Goal: Task Accomplishment & Management: Use online tool/utility

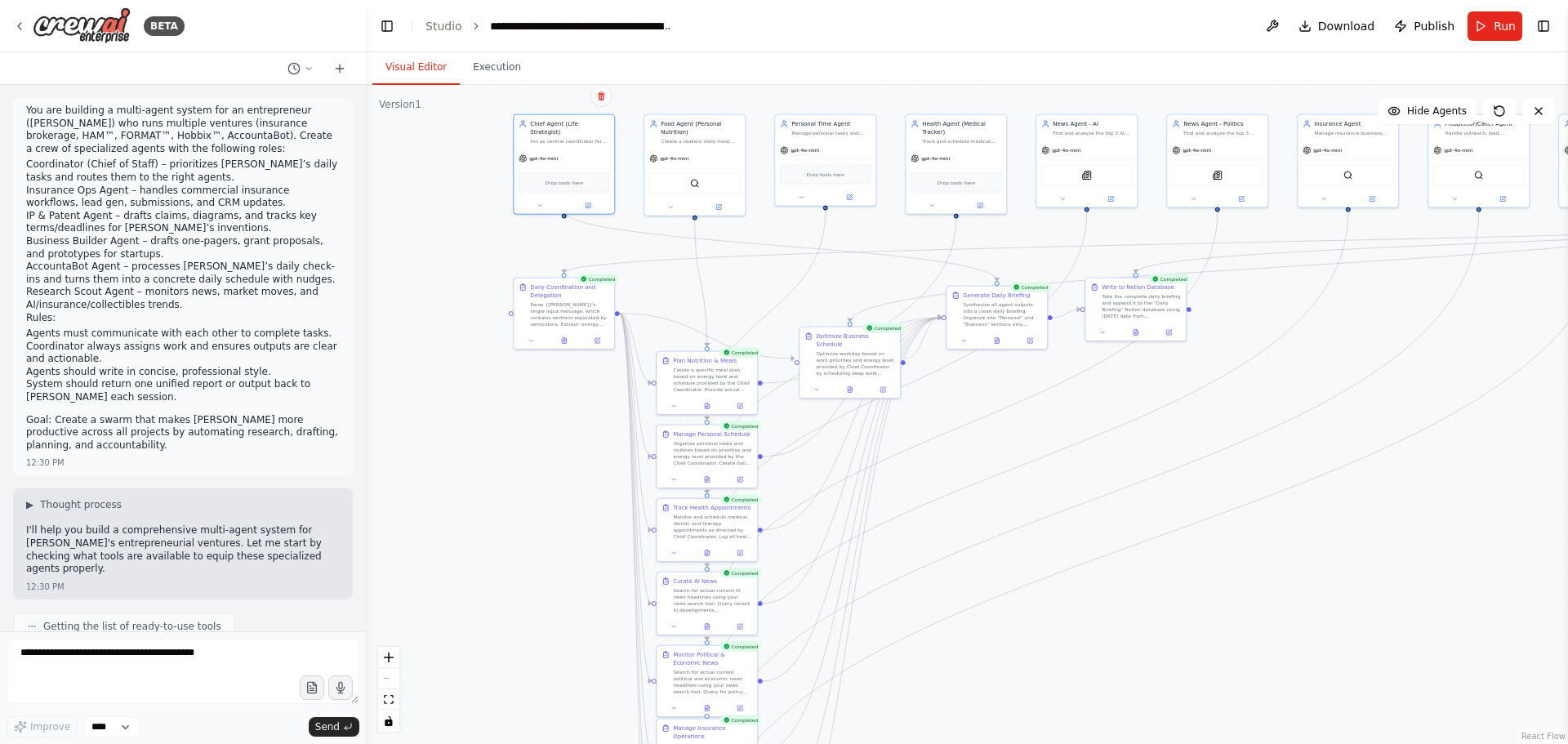
scroll to position [28458, 0]
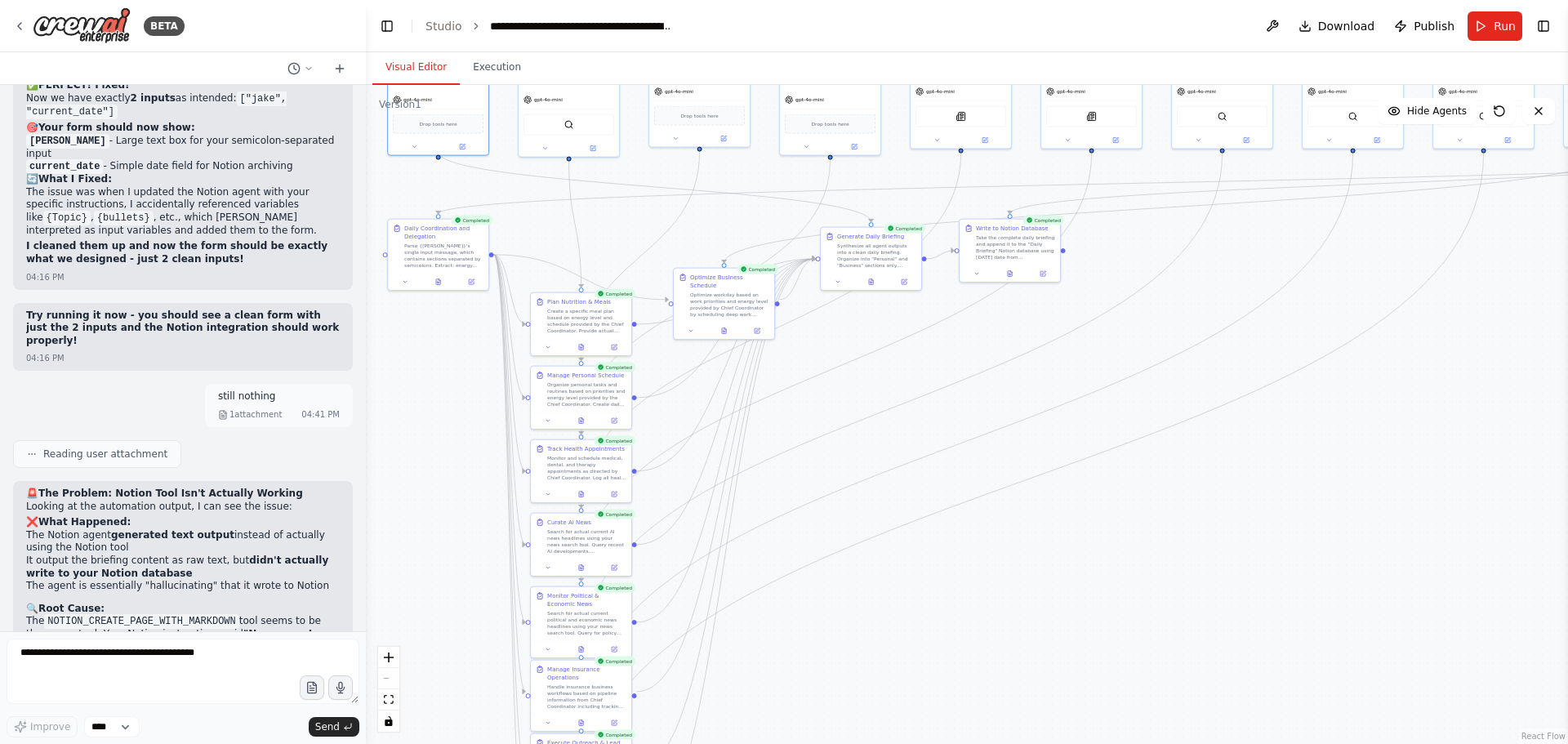
drag, startPoint x: 1279, startPoint y: 616, endPoint x: 627, endPoint y: 626, distance: 652.1
click at [624, 626] on div ".deletable-edge-delete-btn { width: 20px; height: 20px; border: 0px solid #ffff…" at bounding box center [966, 415] width 1201 height 659
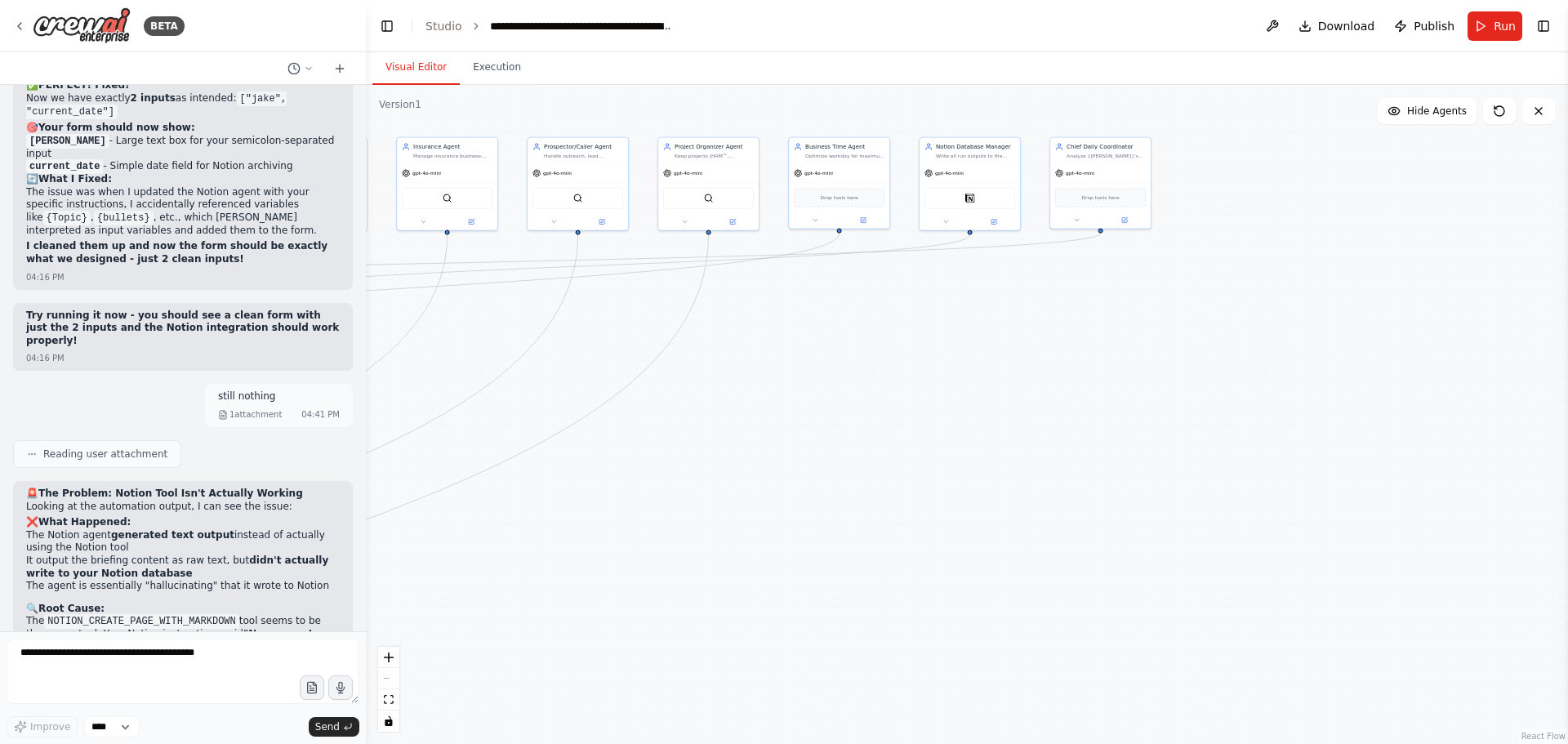
drag, startPoint x: 981, startPoint y: 572, endPoint x: 1193, endPoint y: 410, distance: 266.8
click at [1170, 421] on div ".deletable-edge-delete-btn { width: 20px; height: 20px; border: 0px solid #ffff…" at bounding box center [966, 415] width 1201 height 659
drag, startPoint x: 920, startPoint y: 487, endPoint x: 1066, endPoint y: 682, distance: 243.6
click at [1065, 684] on div ".deletable-edge-delete-btn { width: 20px; height: 20px; border: 0px solid #ffff…" at bounding box center [966, 415] width 1201 height 659
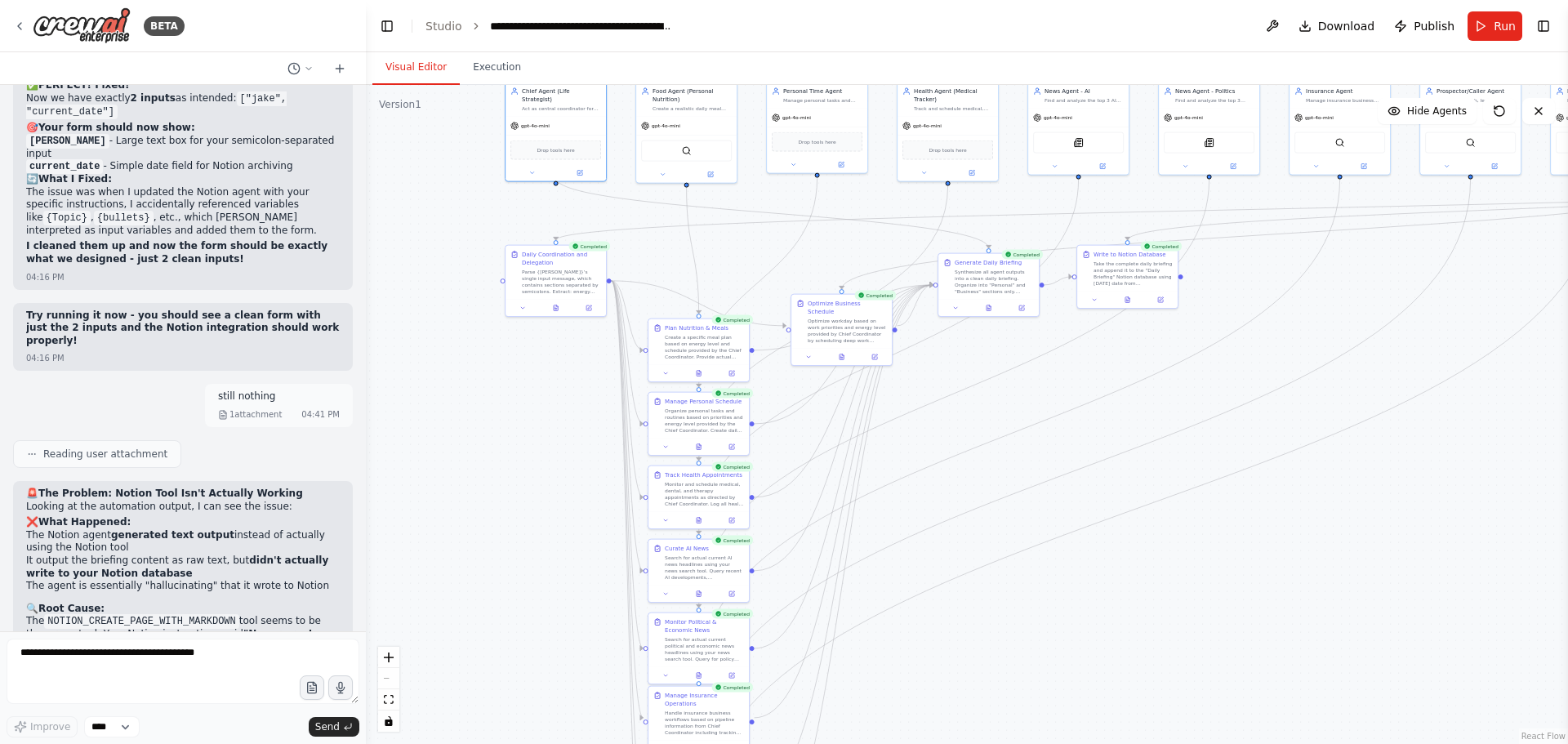
drag, startPoint x: 1151, startPoint y: 551, endPoint x: 1531, endPoint y: 460, distance: 390.7
click at [1531, 460] on div ".deletable-edge-delete-btn { width: 20px; height: 20px; border: 0px solid #ffff…" at bounding box center [966, 415] width 1201 height 659
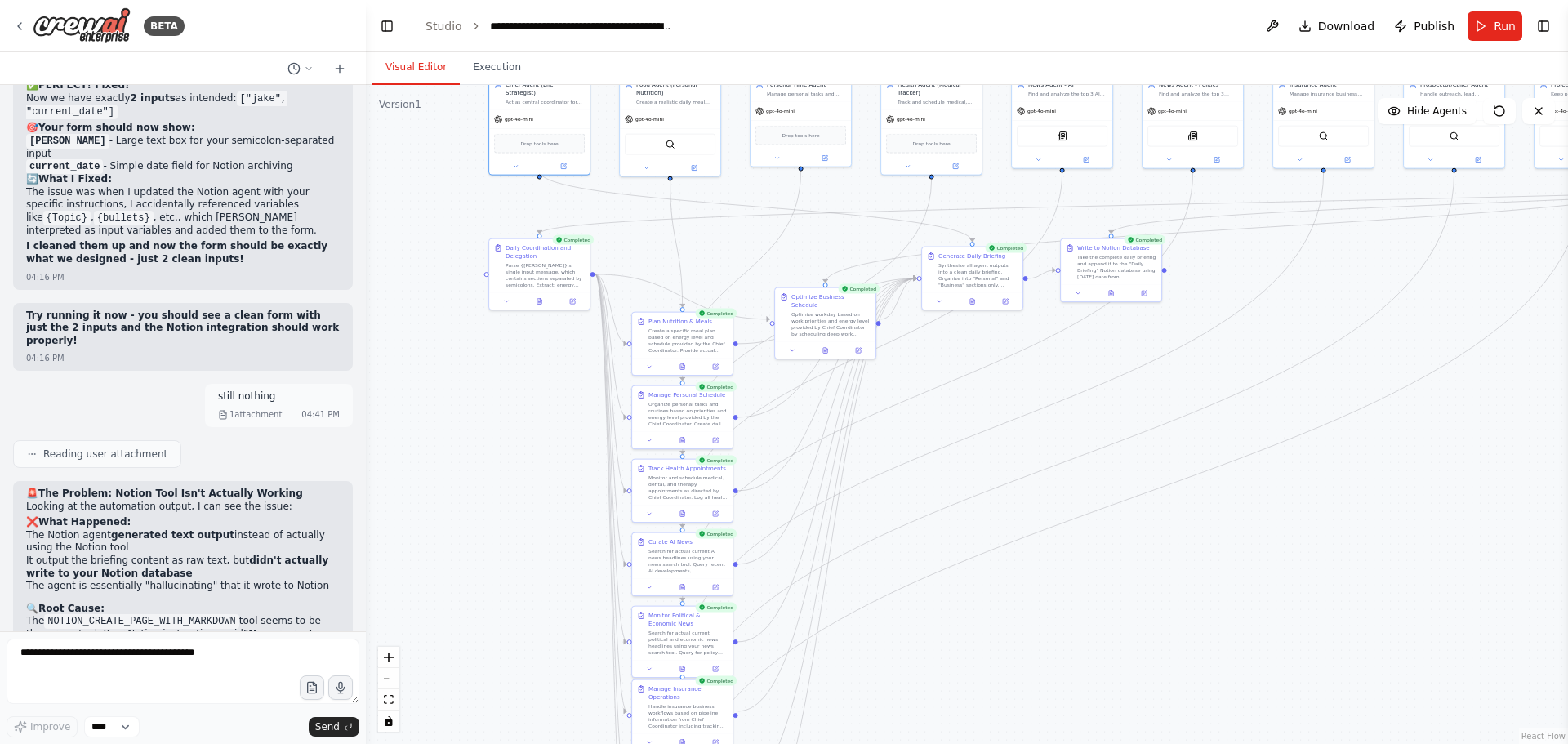
drag, startPoint x: 1357, startPoint y: 500, endPoint x: 952, endPoint y: 519, distance: 405.4
click at [952, 519] on div ".deletable-edge-delete-btn { width: 20px; height: 20px; border: 0px solid #ffff…" at bounding box center [966, 415] width 1201 height 659
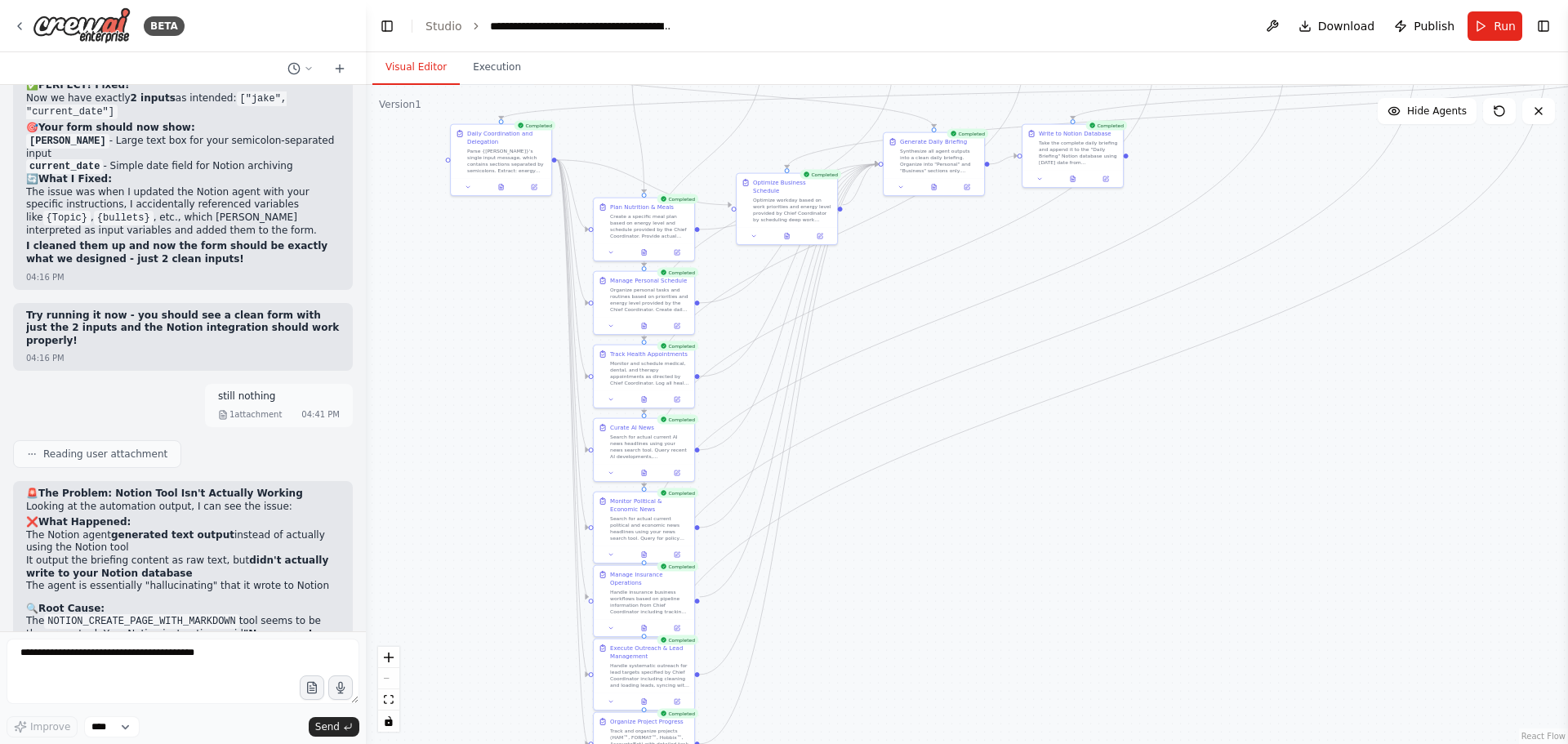
drag, startPoint x: 1042, startPoint y: 525, endPoint x: 1126, endPoint y: 428, distance: 128.3
click at [1126, 428] on div ".deletable-edge-delete-btn { width: 20px; height: 20px; border: 0px solid #ffff…" at bounding box center [966, 415] width 1201 height 659
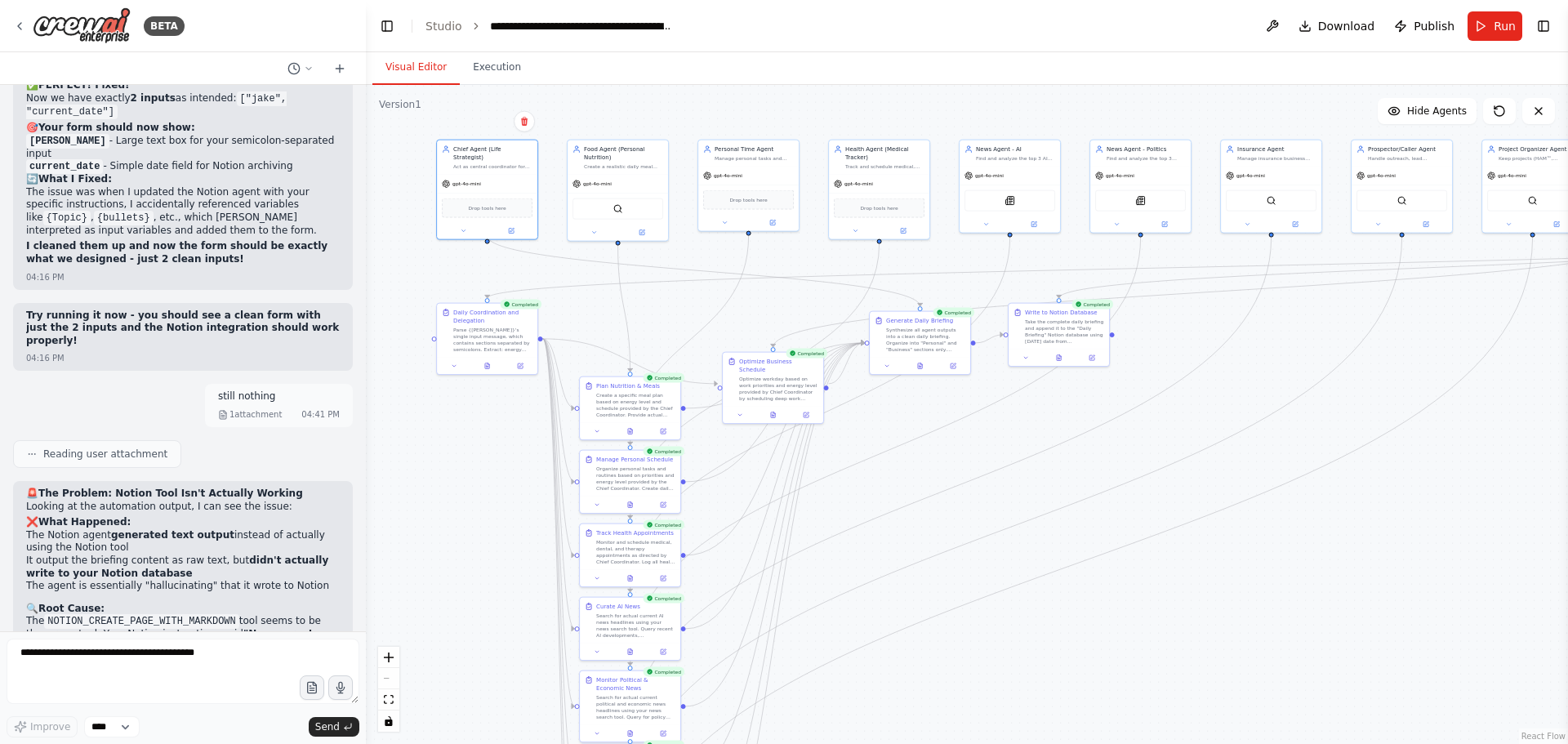
drag, startPoint x: 1121, startPoint y: 440, endPoint x: 1111, endPoint y: 605, distance: 165.3
click at [1111, 605] on div ".deletable-edge-delete-btn { width: 20px; height: 20px; border: 0px solid #ffff…" at bounding box center [966, 415] width 1201 height 659
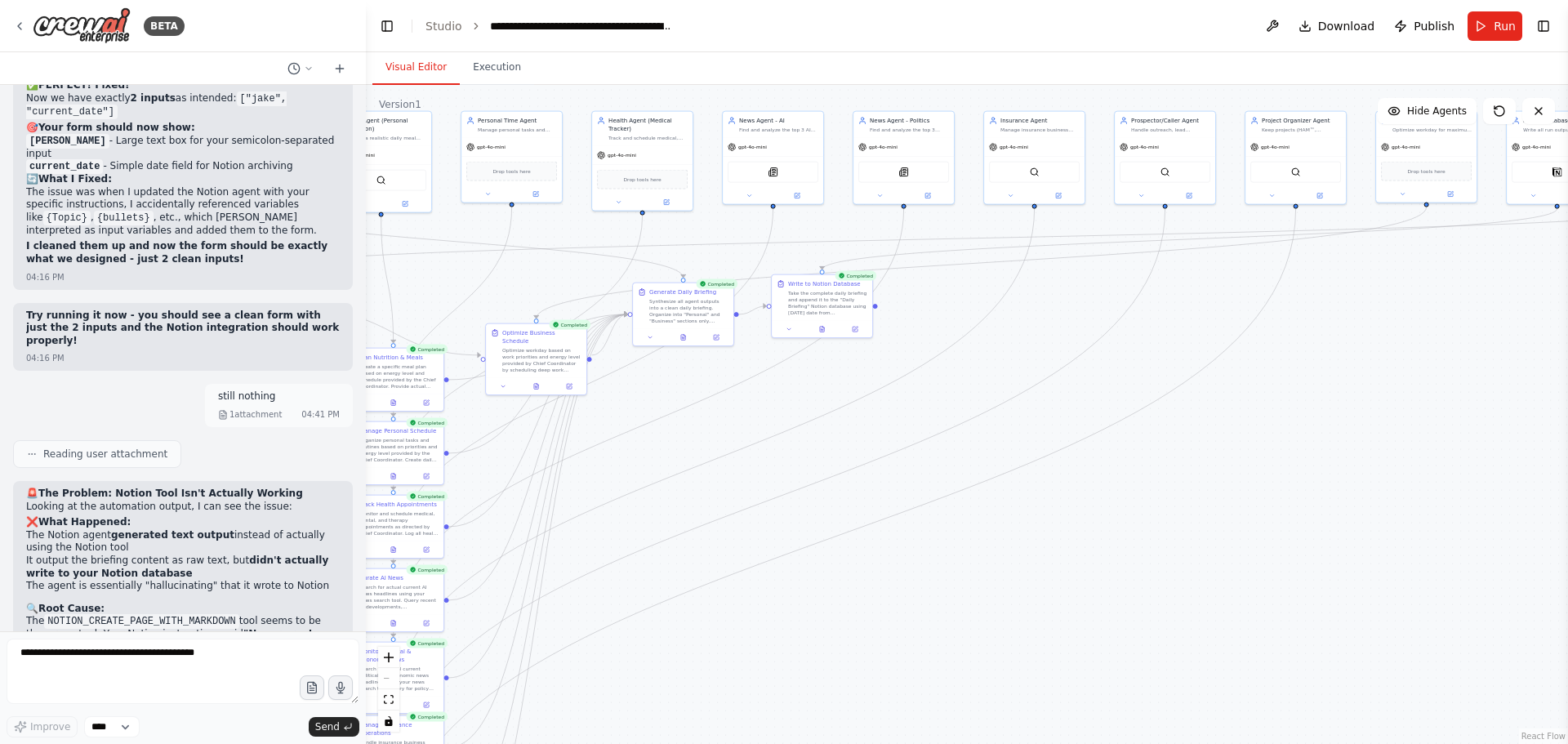
drag, startPoint x: 1066, startPoint y: 614, endPoint x: 769, endPoint y: 618, distance: 297.0
click at [769, 618] on div ".deletable-edge-delete-btn { width: 20px; height: 20px; border: 0px solid #ffff…" at bounding box center [966, 415] width 1201 height 659
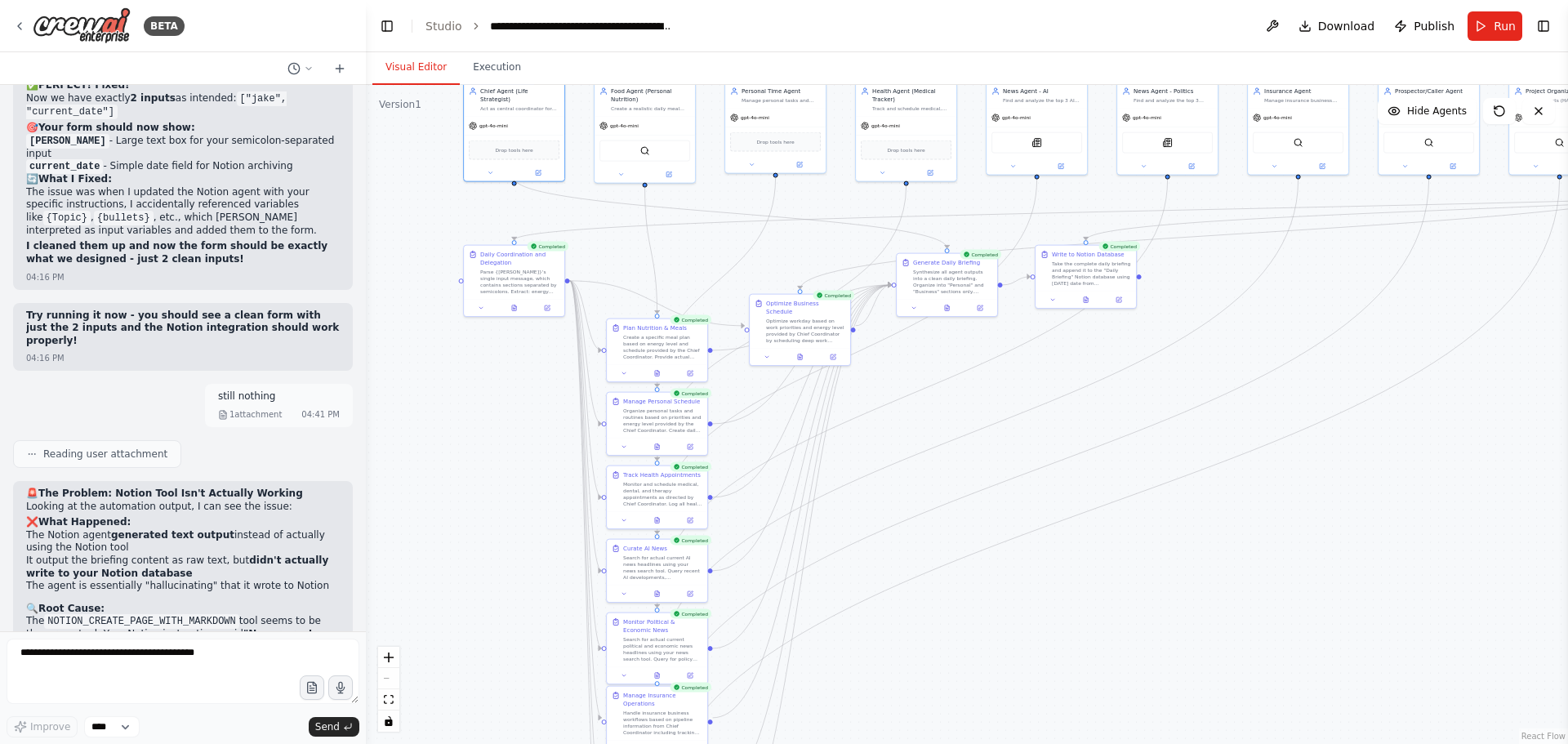
drag, startPoint x: 1096, startPoint y: 571, endPoint x: 1484, endPoint y: 497, distance: 395.0
click at [1484, 497] on div ".deletable-edge-delete-btn { width: 20px; height: 20px; border: 0px solid #ffff…" at bounding box center [966, 415] width 1201 height 659
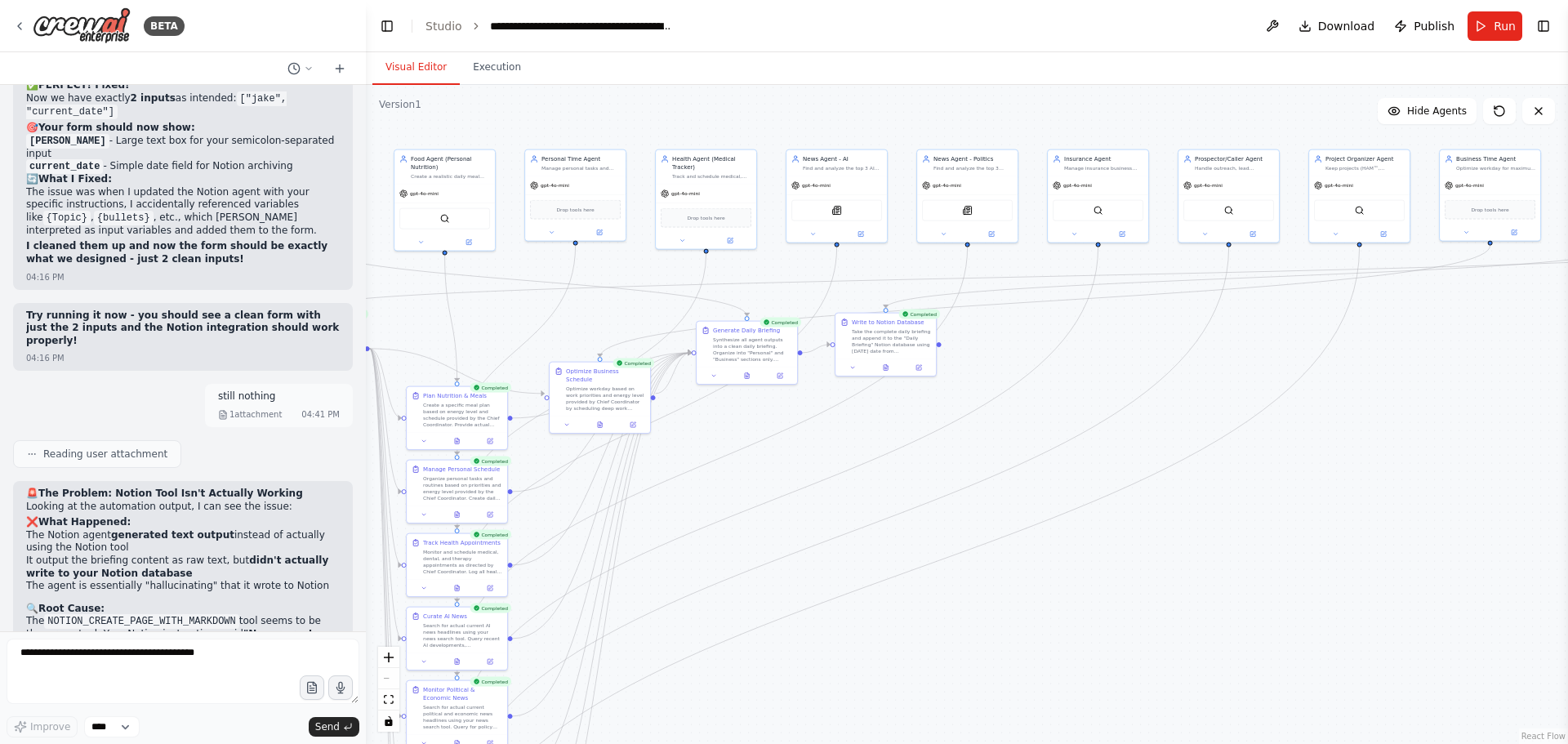
drag, startPoint x: 1410, startPoint y: 521, endPoint x: 1233, endPoint y: 576, distance: 185.3
click at [1233, 576] on div ".deletable-edge-delete-btn { width: 20px; height: 20px; border: 0px solid #ffff…" at bounding box center [966, 415] width 1201 height 659
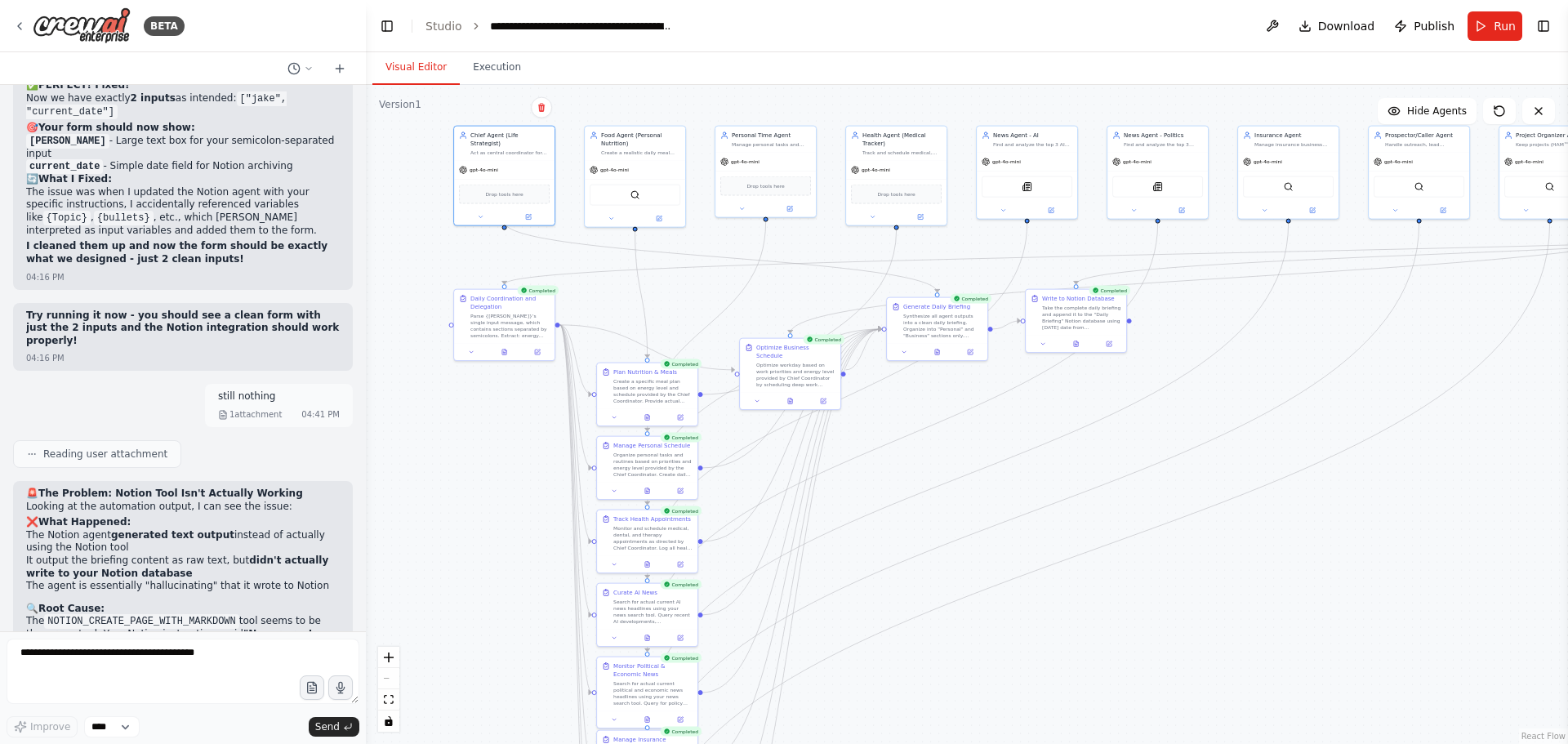
drag, startPoint x: 1163, startPoint y: 592, endPoint x: 1332, endPoint y: 564, distance: 171.3
click at [1332, 564] on div ".deletable-edge-delete-btn { width: 20px; height: 20px; border: 0px solid #ffff…" at bounding box center [966, 415] width 1201 height 659
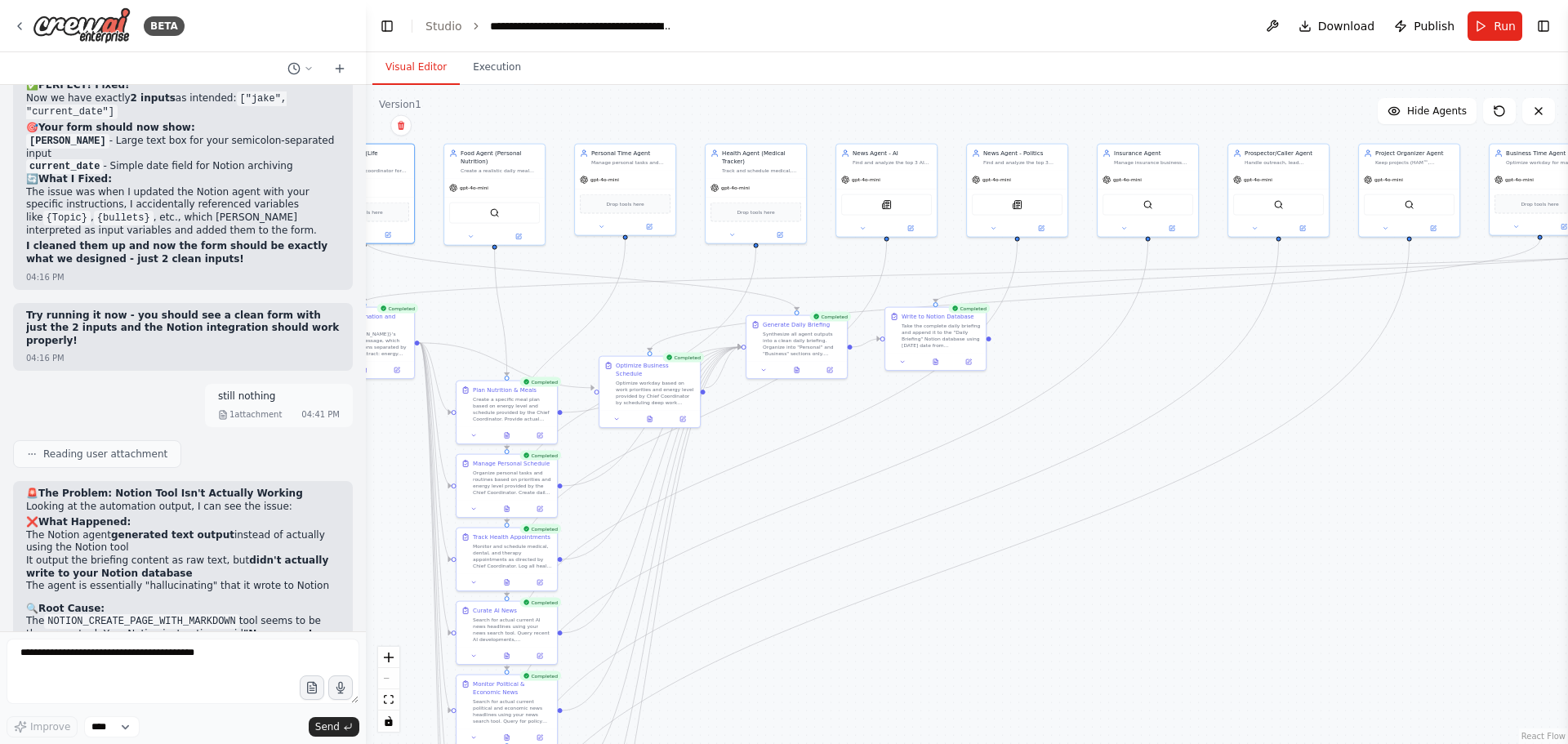
drag, startPoint x: 1365, startPoint y: 567, endPoint x: 1231, endPoint y: 579, distance: 134.5
click at [1230, 580] on div ".deletable-edge-delete-btn { width: 20px; height: 20px; border: 0px solid #ffff…" at bounding box center [966, 415] width 1201 height 659
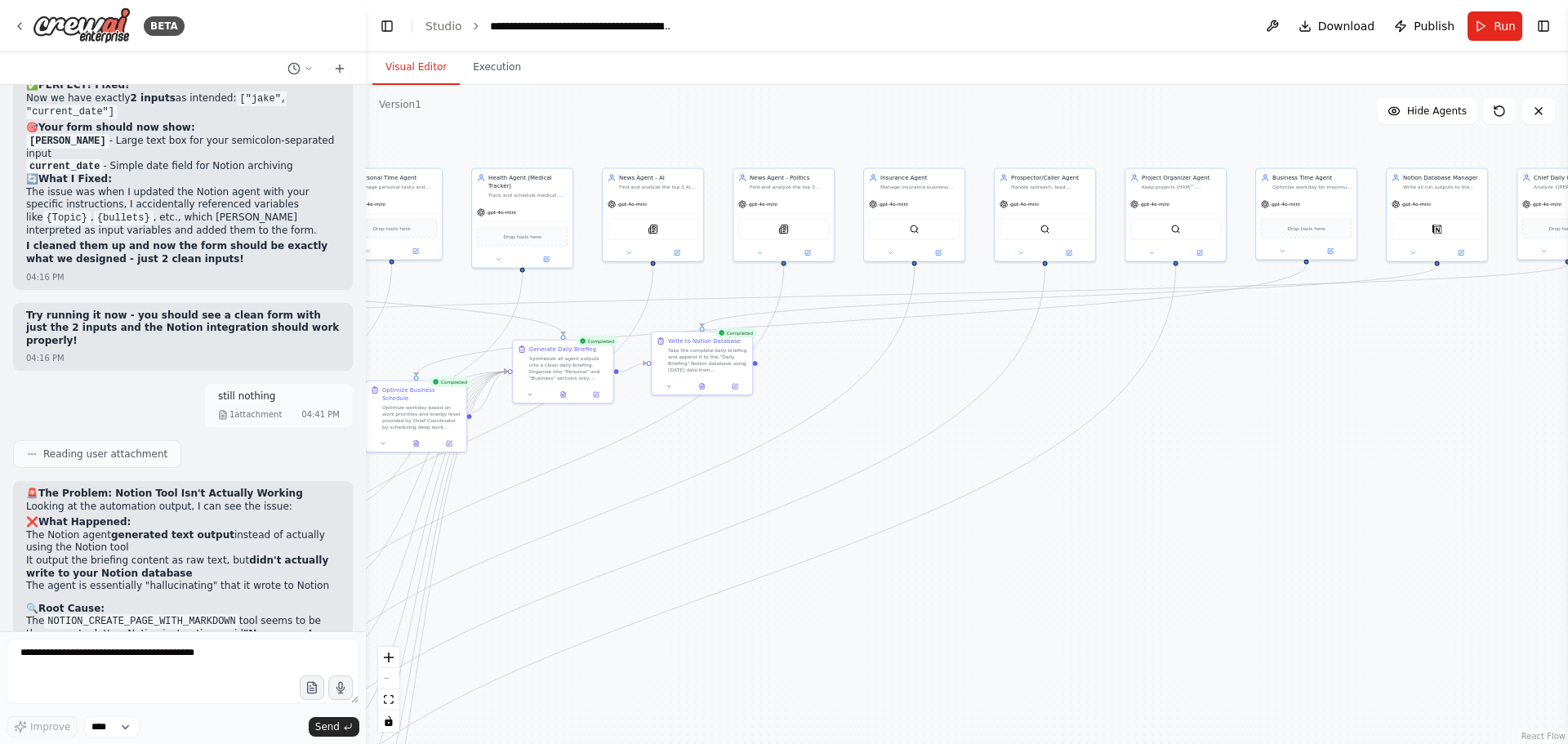
drag, startPoint x: 1123, startPoint y: 587, endPoint x: 985, endPoint y: 609, distance: 139.7
click at [985, 609] on div ".deletable-edge-delete-btn { width: 20px; height: 20px; border: 0px solid #ffff…" at bounding box center [966, 415] width 1201 height 659
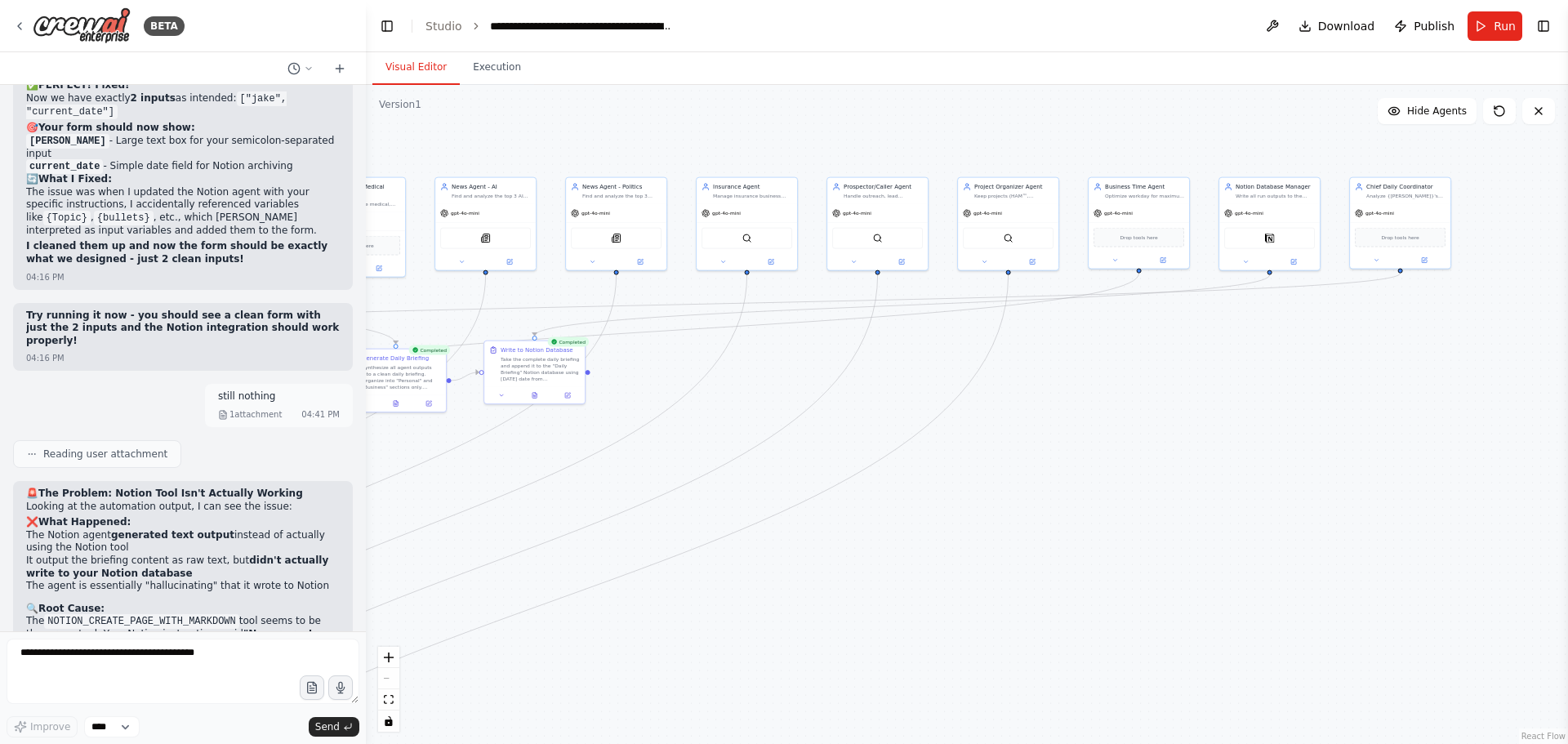
drag, startPoint x: 1161, startPoint y: 604, endPoint x: 996, endPoint y: 613, distance: 165.2
click at [996, 613] on div ".deletable-edge-delete-btn { width: 20px; height: 20px; border: 0px solid #ffff…" at bounding box center [966, 415] width 1201 height 659
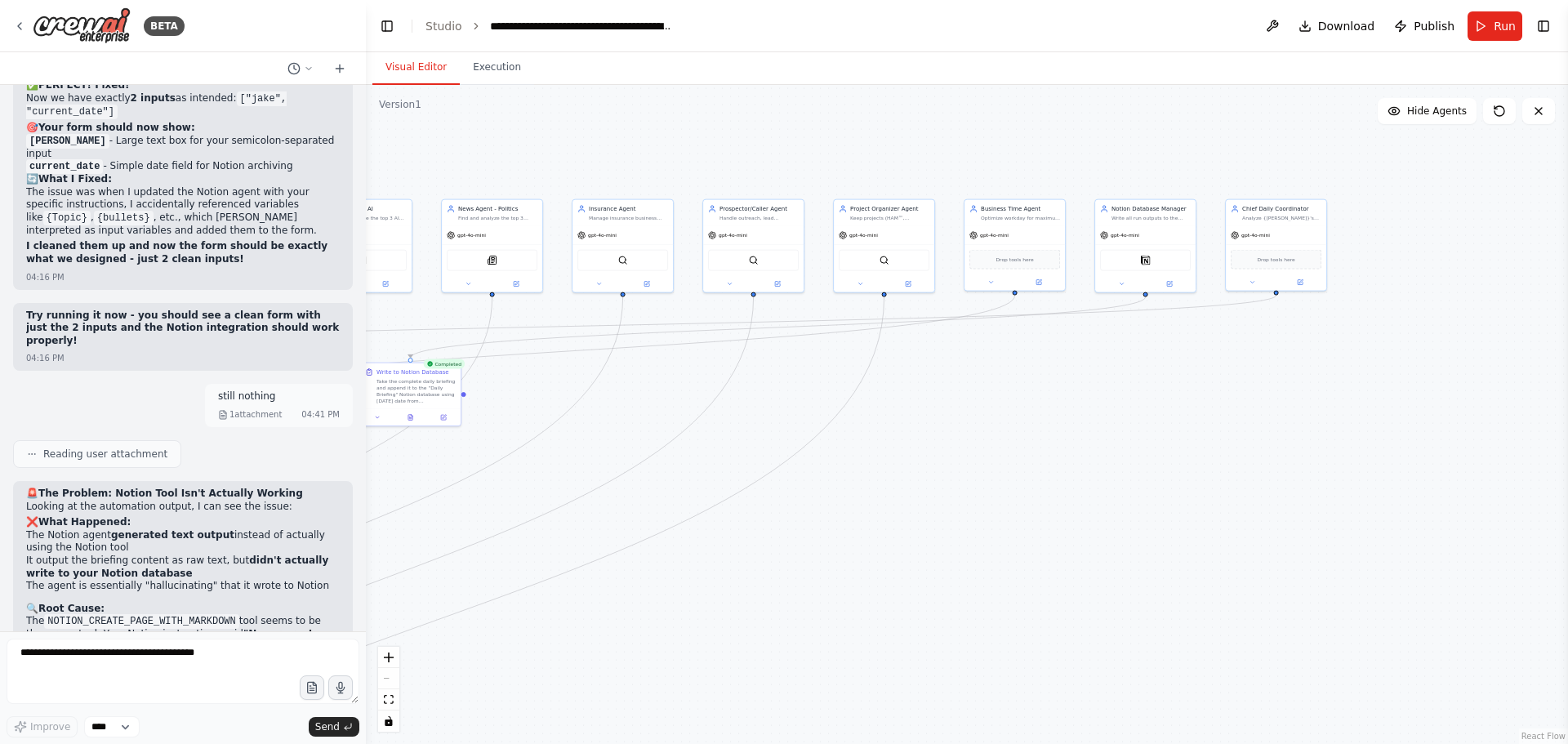
drag, startPoint x: 1170, startPoint y: 592, endPoint x: 1052, endPoint y: 613, distance: 119.9
click at [1052, 613] on div ".deletable-edge-delete-btn { width: 20px; height: 20px; border: 0px solid #ffff…" at bounding box center [966, 415] width 1201 height 659
drag, startPoint x: 1016, startPoint y: 604, endPoint x: 1302, endPoint y: 563, distance: 288.9
click at [1302, 563] on div ".deletable-edge-delete-btn { width: 20px; height: 20px; border: 0px solid #ffff…" at bounding box center [966, 415] width 1201 height 659
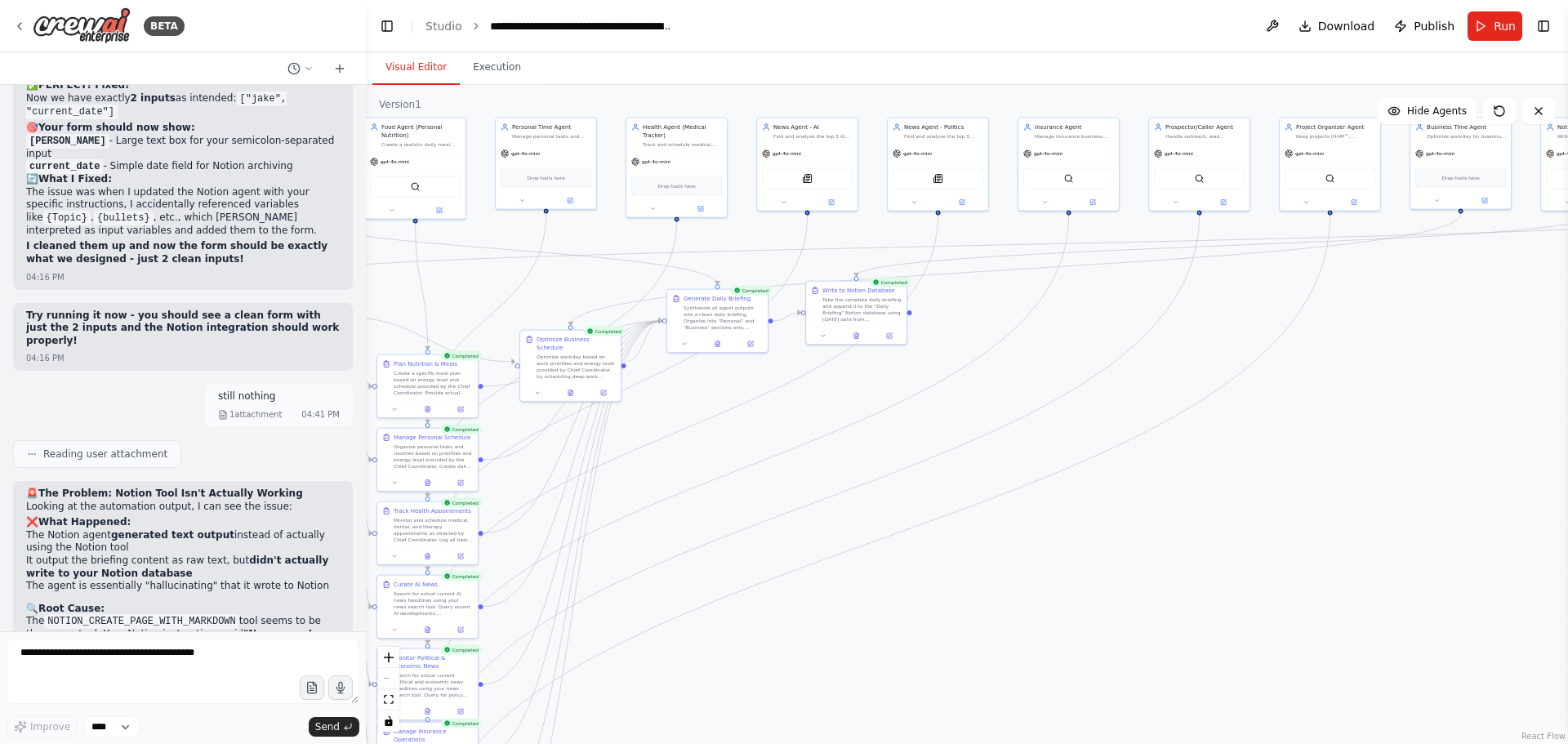
drag, startPoint x: 1228, startPoint y: 568, endPoint x: 1311, endPoint y: 557, distance: 83.7
click at [1311, 557] on div ".deletable-edge-delete-btn { width: 20px; height: 20px; border: 0px solid #ffff…" at bounding box center [966, 415] width 1201 height 659
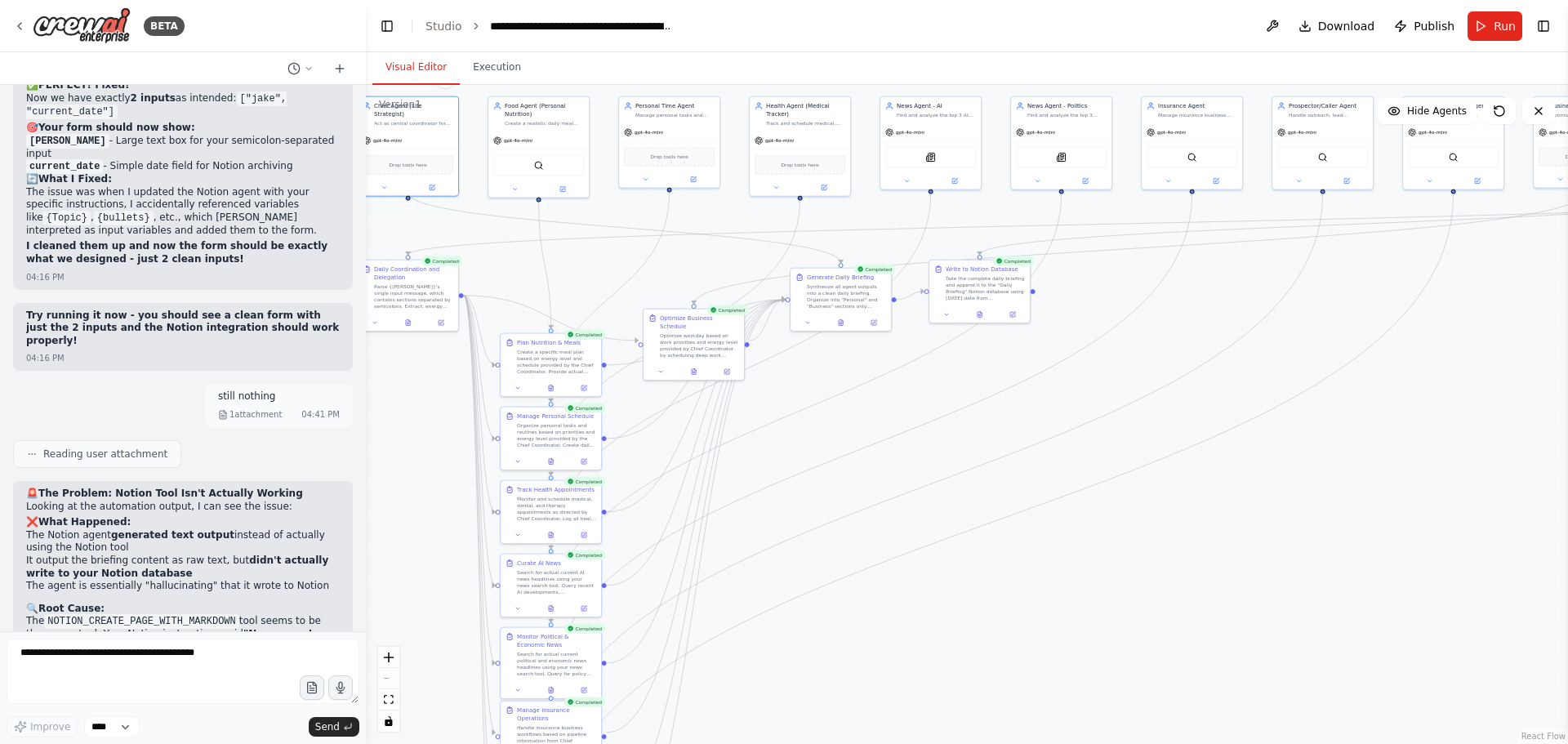
drag, startPoint x: 1229, startPoint y: 569, endPoint x: 1323, endPoint y: 550, distance: 95.9
click at [1323, 550] on div ".deletable-edge-delete-btn { width: 20px; height: 20px; border: 0px solid #ffff…" at bounding box center [966, 415] width 1201 height 659
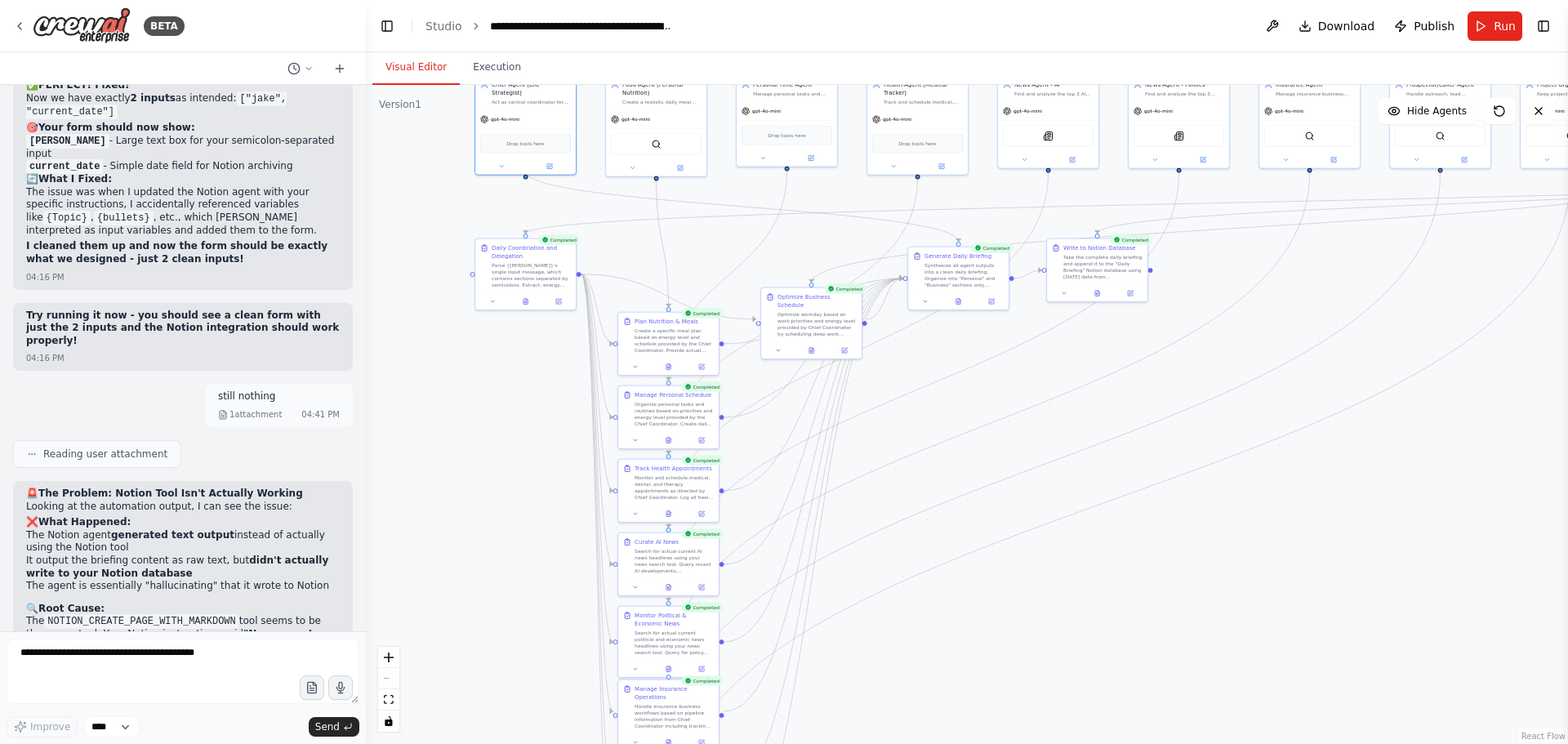
drag, startPoint x: 1304, startPoint y: 555, endPoint x: 1422, endPoint y: 534, distance: 119.9
click at [1422, 534] on div ".deletable-edge-delete-btn { width: 20px; height: 20px; border: 0px solid #ffff…" at bounding box center [966, 415] width 1201 height 659
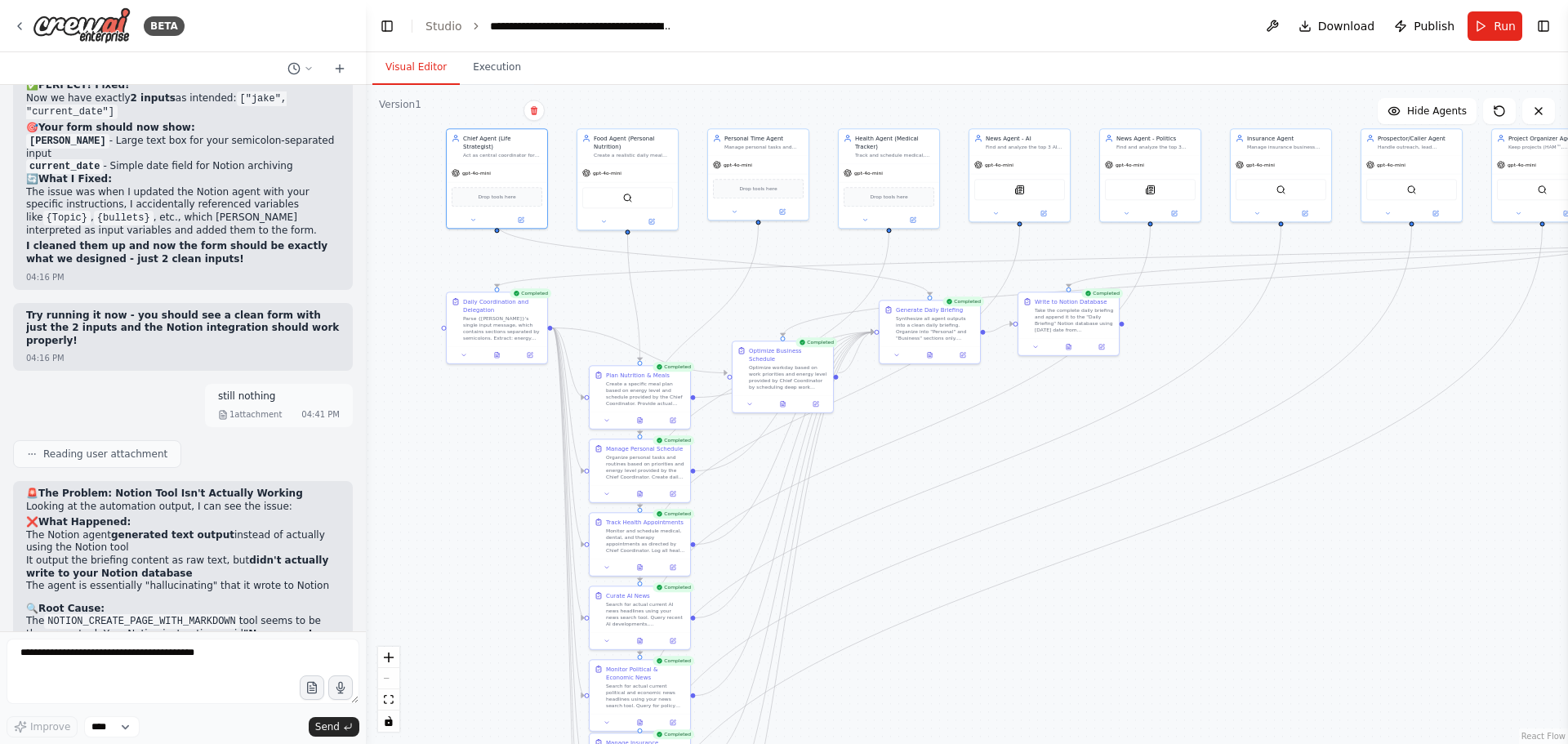
drag, startPoint x: 1160, startPoint y: 510, endPoint x: 1112, endPoint y: 601, distance: 102.9
click at [1112, 601] on div ".deletable-edge-delete-btn { width: 20px; height: 20px; border: 0px solid #ffff…" at bounding box center [966, 415] width 1201 height 659
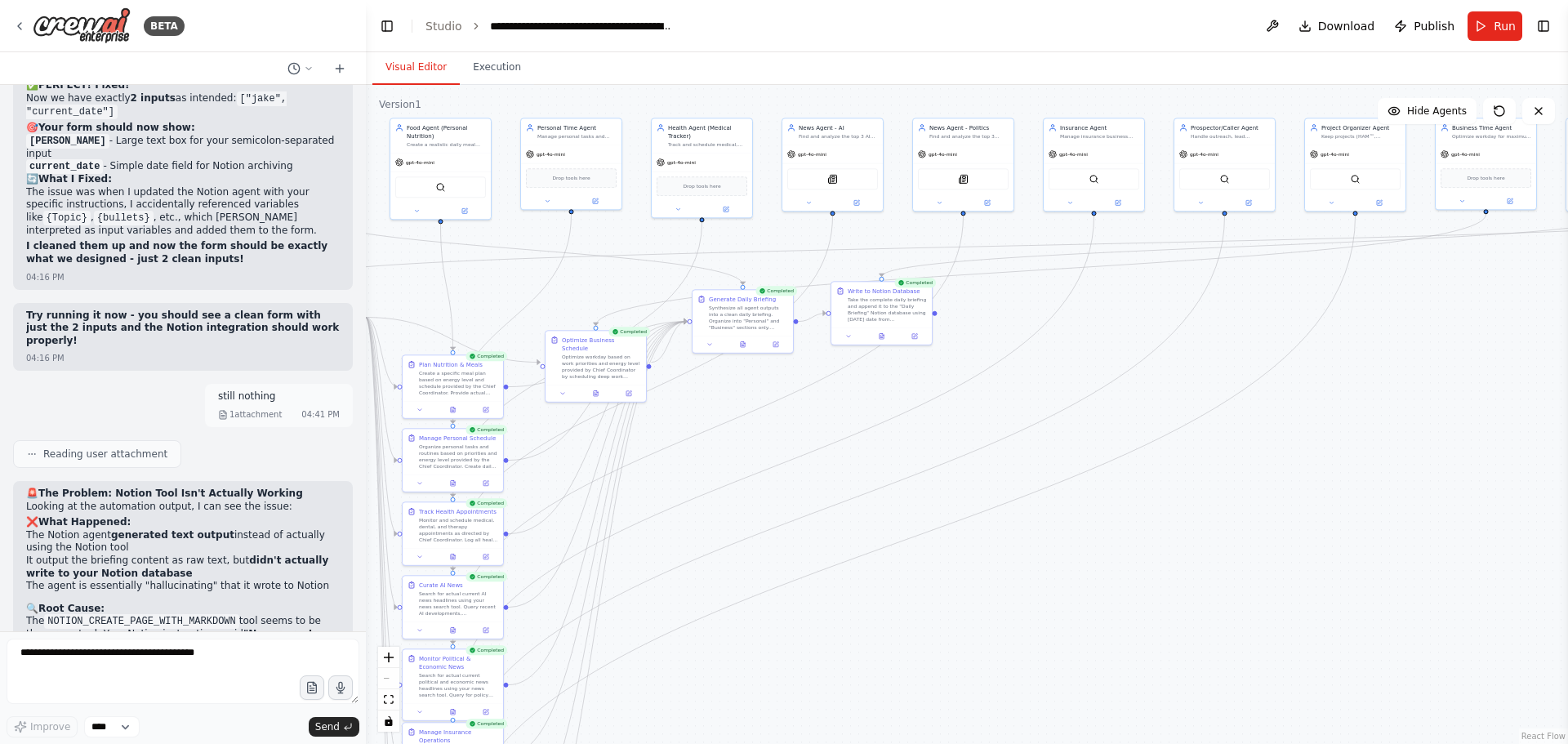
drag, startPoint x: 1241, startPoint y: 577, endPoint x: 1117, endPoint y: 508, distance: 141.9
click at [1117, 508] on div ".deletable-edge-delete-btn { width: 20px; height: 20px; border: 0px solid #ffff…" at bounding box center [966, 415] width 1201 height 659
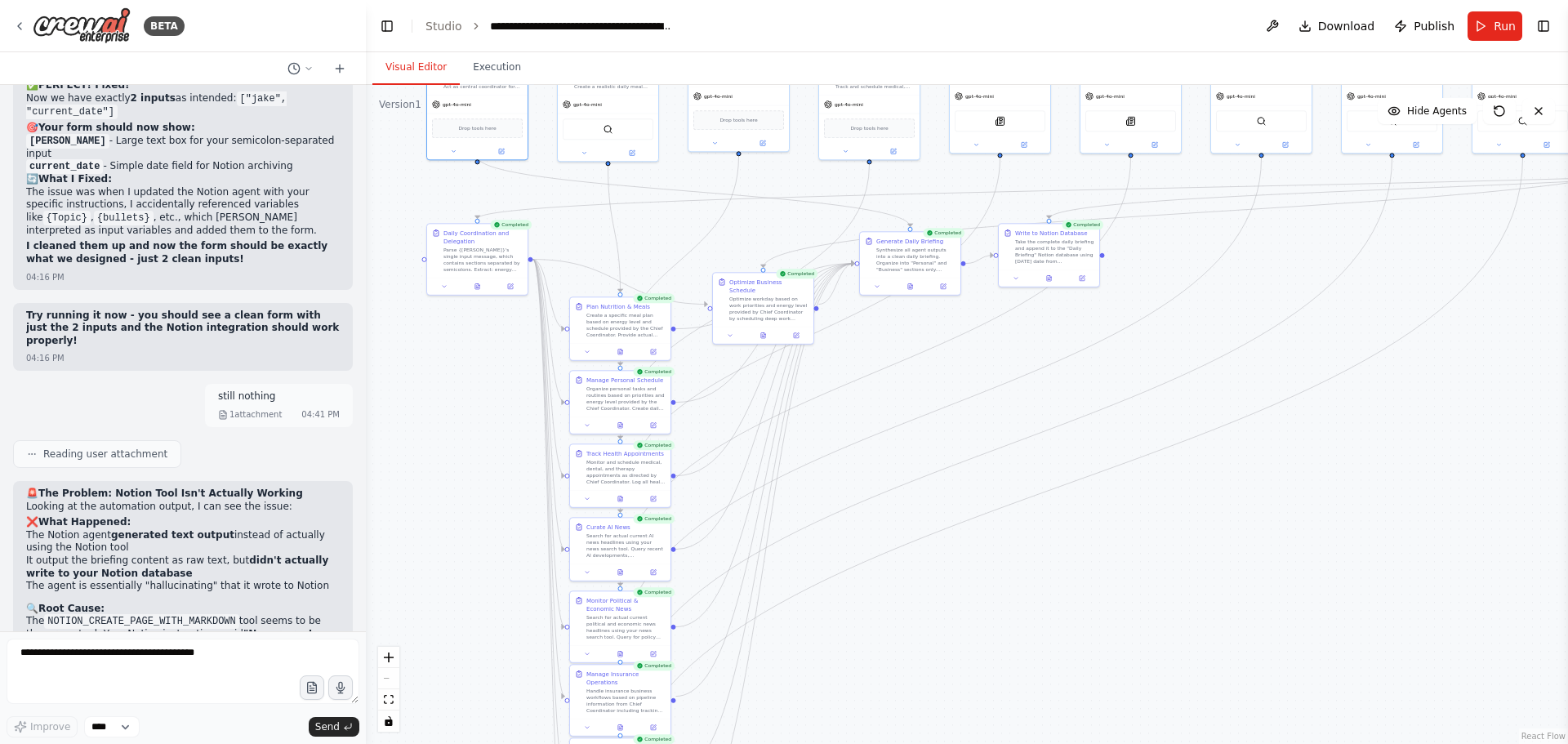
drag, startPoint x: 1076, startPoint y: 546, endPoint x: 1243, endPoint y: 487, distance: 177.1
click at [1243, 487] on div ".deletable-edge-delete-btn { width: 20px; height: 20px; border: 0px solid #ffff…" at bounding box center [966, 415] width 1201 height 659
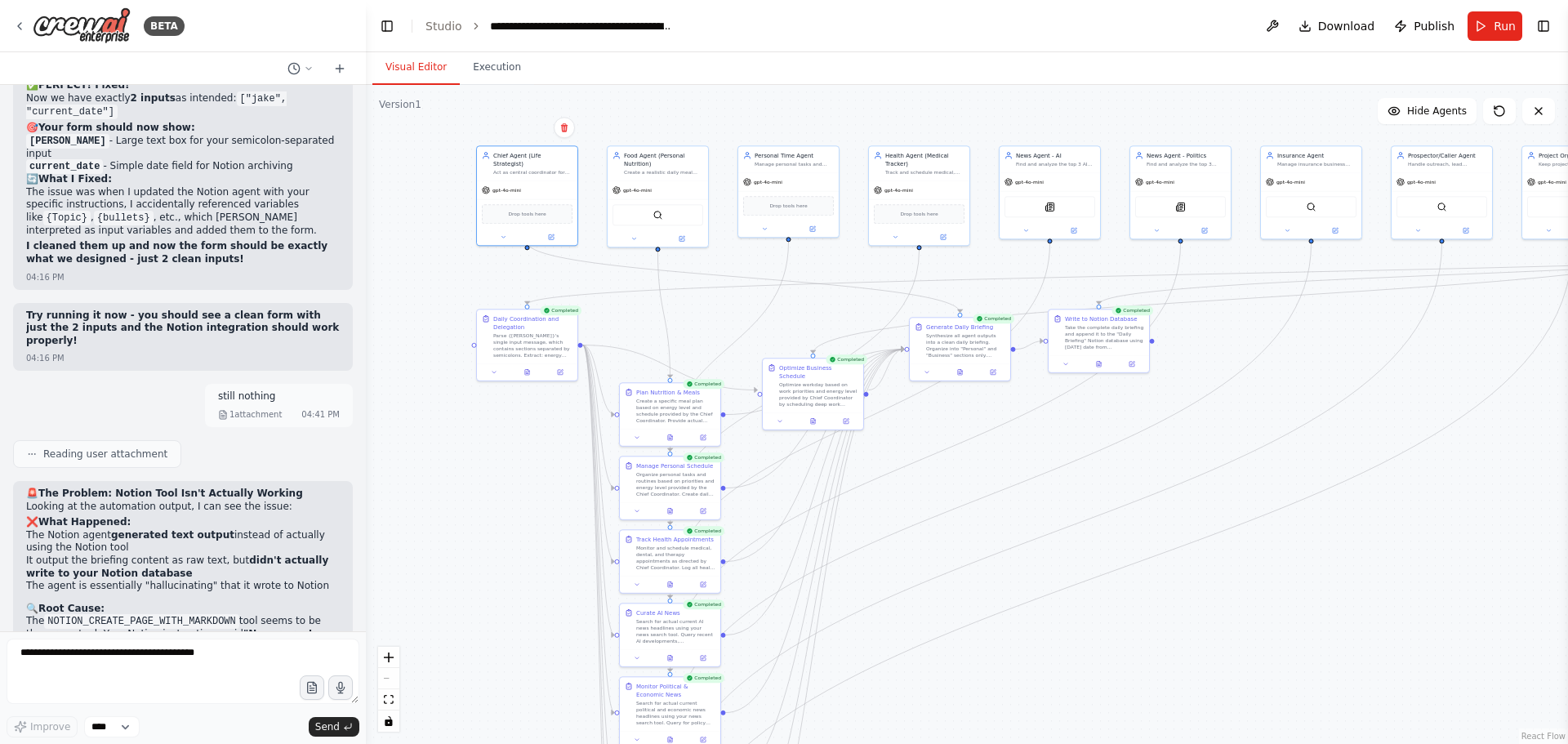
drag, startPoint x: 1242, startPoint y: 487, endPoint x: 1291, endPoint y: 574, distance: 99.8
click at [1291, 574] on div ".deletable-edge-delete-btn { width: 20px; height: 20px; border: 0px solid #ffff…" at bounding box center [966, 415] width 1201 height 659
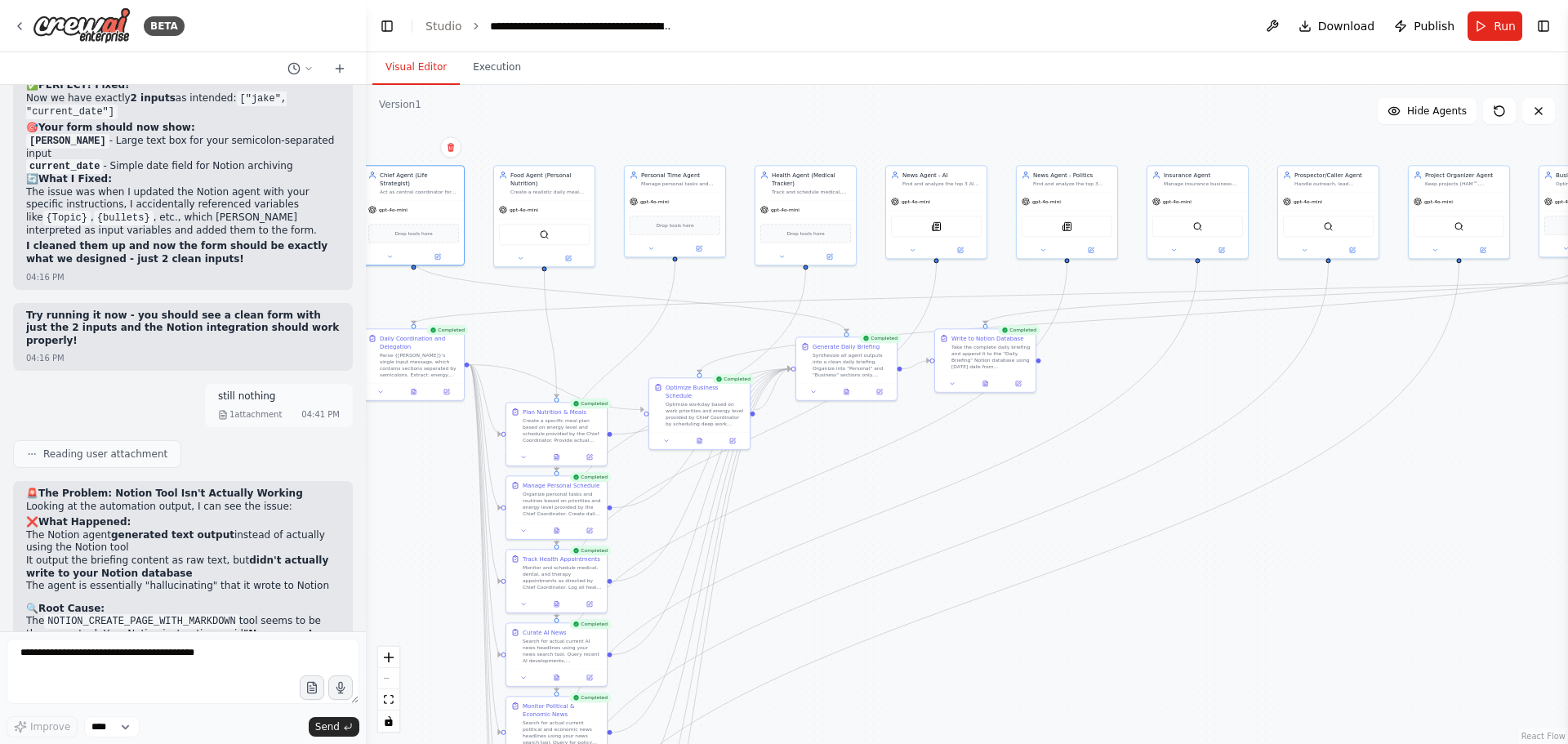
drag, startPoint x: 1154, startPoint y: 603, endPoint x: 1112, endPoint y: 608, distance: 42.3
click at [1112, 608] on div ".deletable-edge-delete-btn { width: 20px; height: 20px; border: 0px solid #ffff…" at bounding box center [966, 415] width 1201 height 659
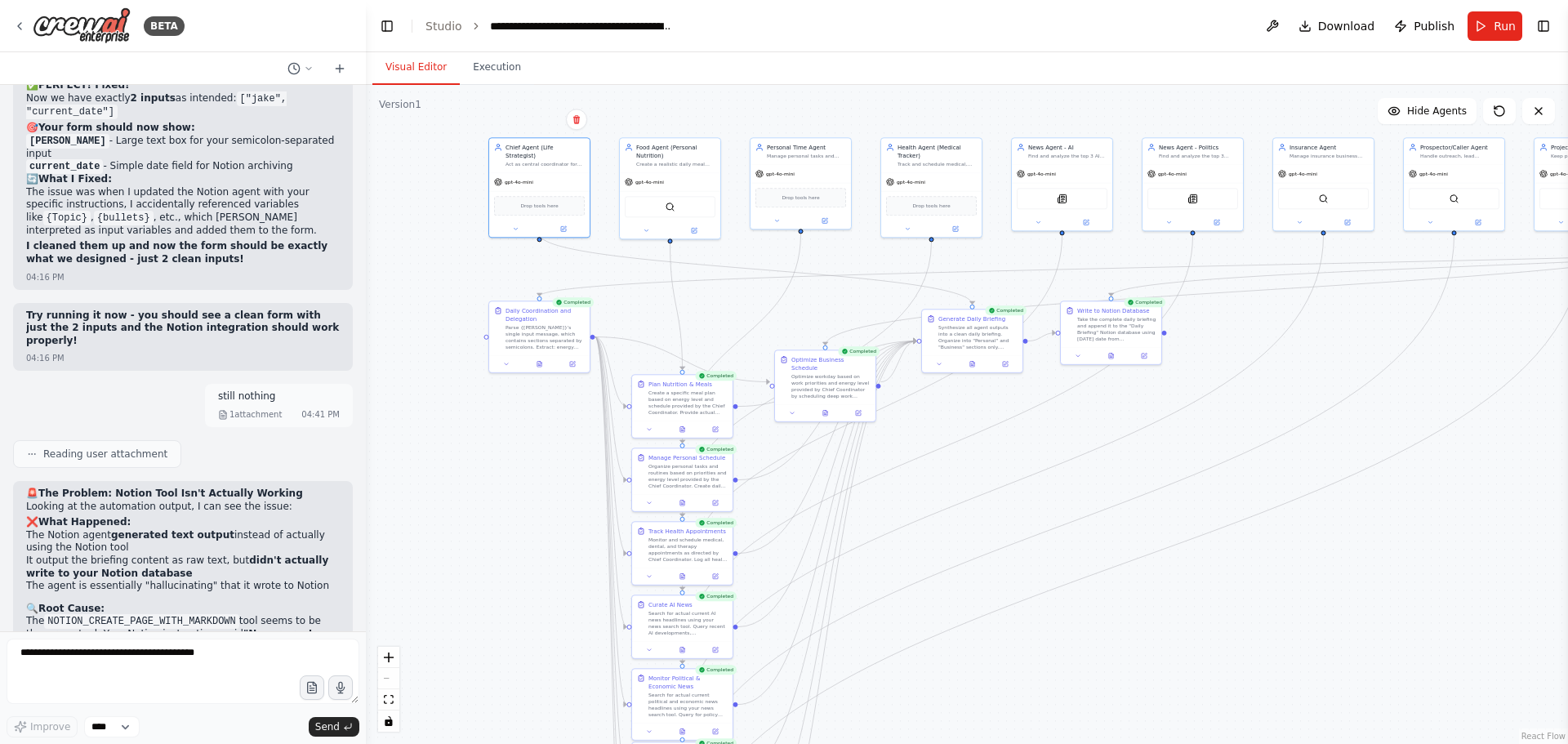
drag, startPoint x: 1146, startPoint y: 601, endPoint x: 1290, endPoint y: 573, distance: 146.7
click at [1290, 573] on div ".deletable-edge-delete-btn { width: 20px; height: 20px; border: 0px solid #ffff…" at bounding box center [966, 415] width 1201 height 659
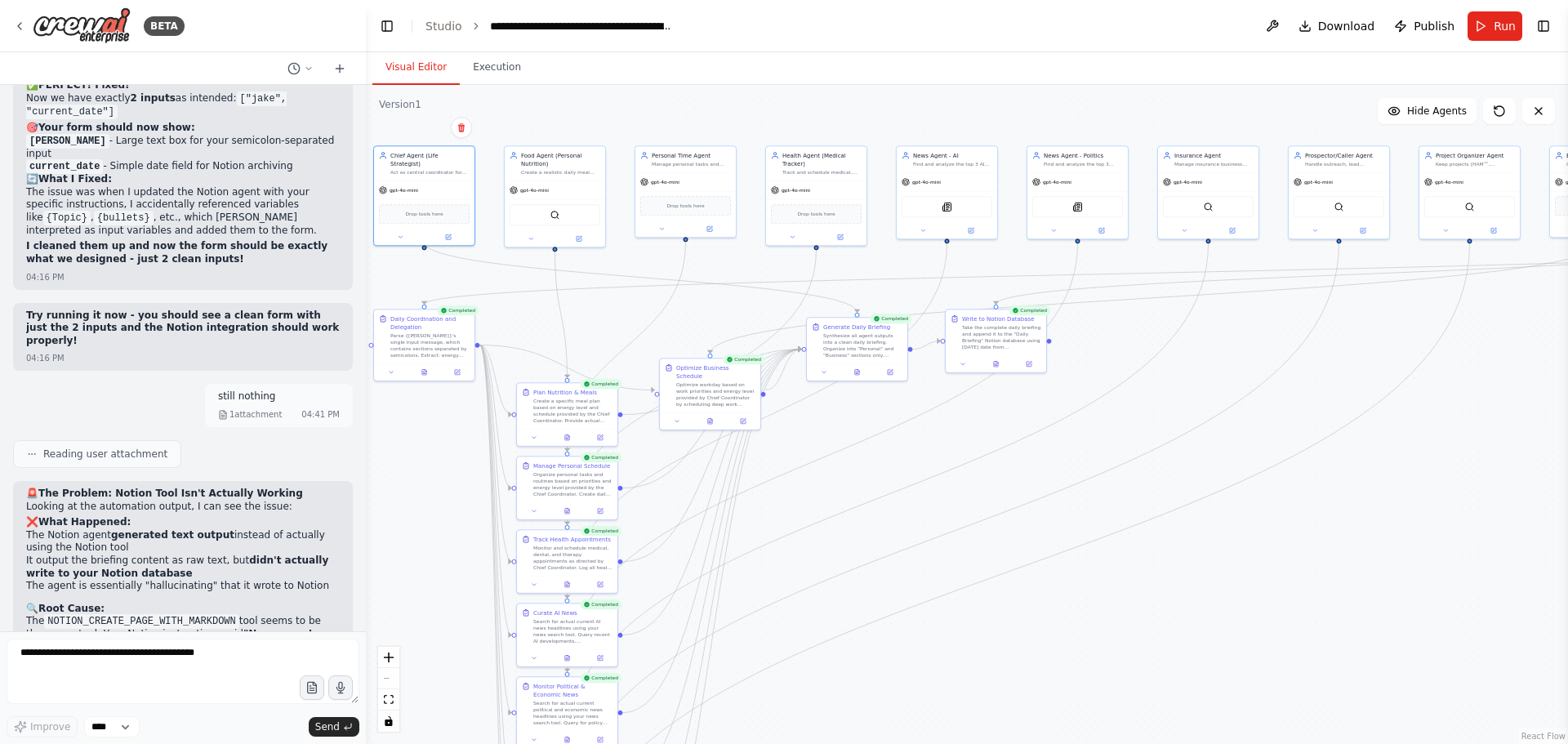
drag, startPoint x: 1176, startPoint y: 600, endPoint x: 1086, endPoint y: 608, distance: 90.4
click at [1086, 608] on div ".deletable-edge-delete-btn { width: 20px; height: 20px; border: 0px solid #ffff…" at bounding box center [966, 415] width 1201 height 659
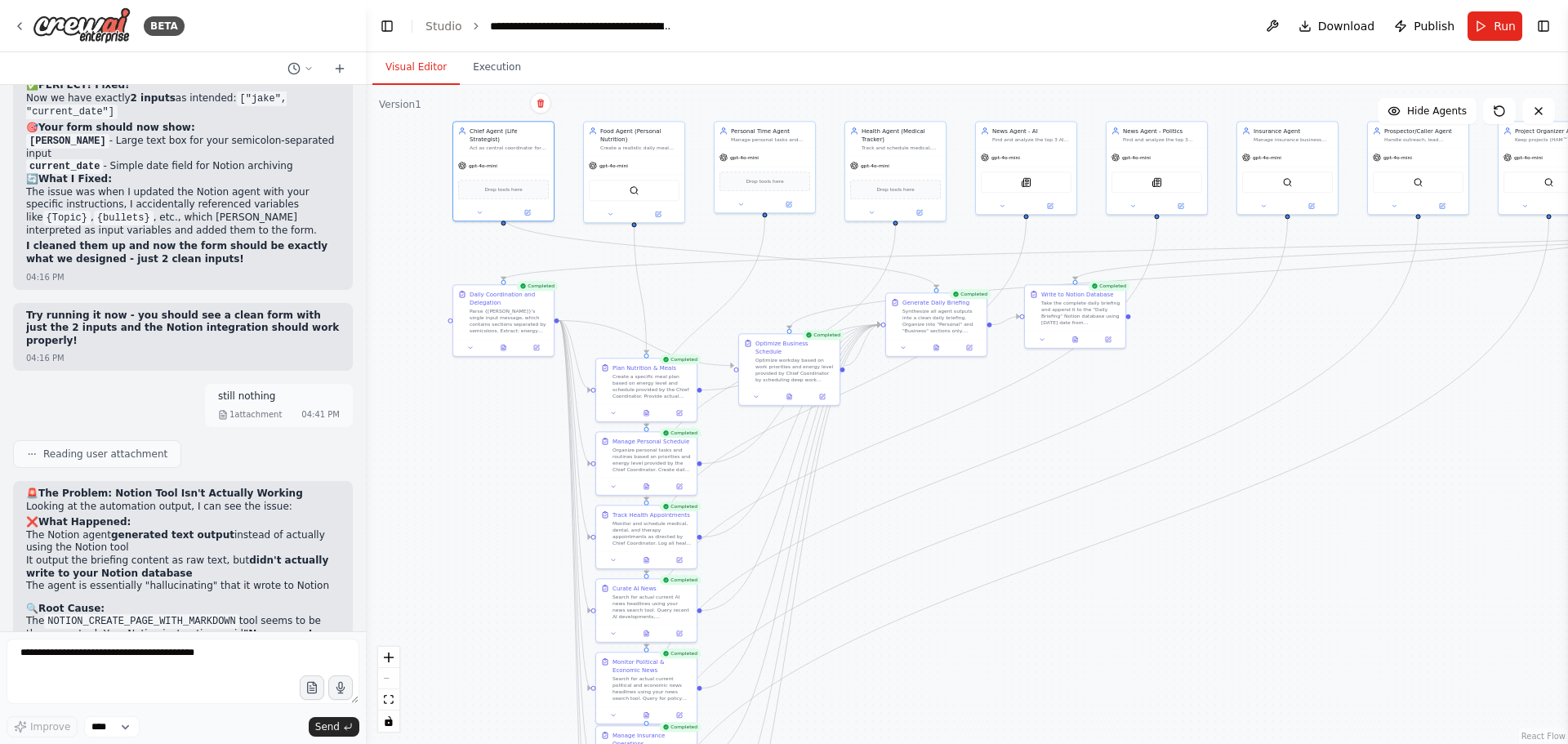
drag, startPoint x: 1048, startPoint y: 642, endPoint x: 1128, endPoint y: 617, distance: 83.8
click at [1128, 617] on div ".deletable-edge-delete-btn { width: 20px; height: 20px; border: 0px solid #ffff…" at bounding box center [966, 415] width 1201 height 659
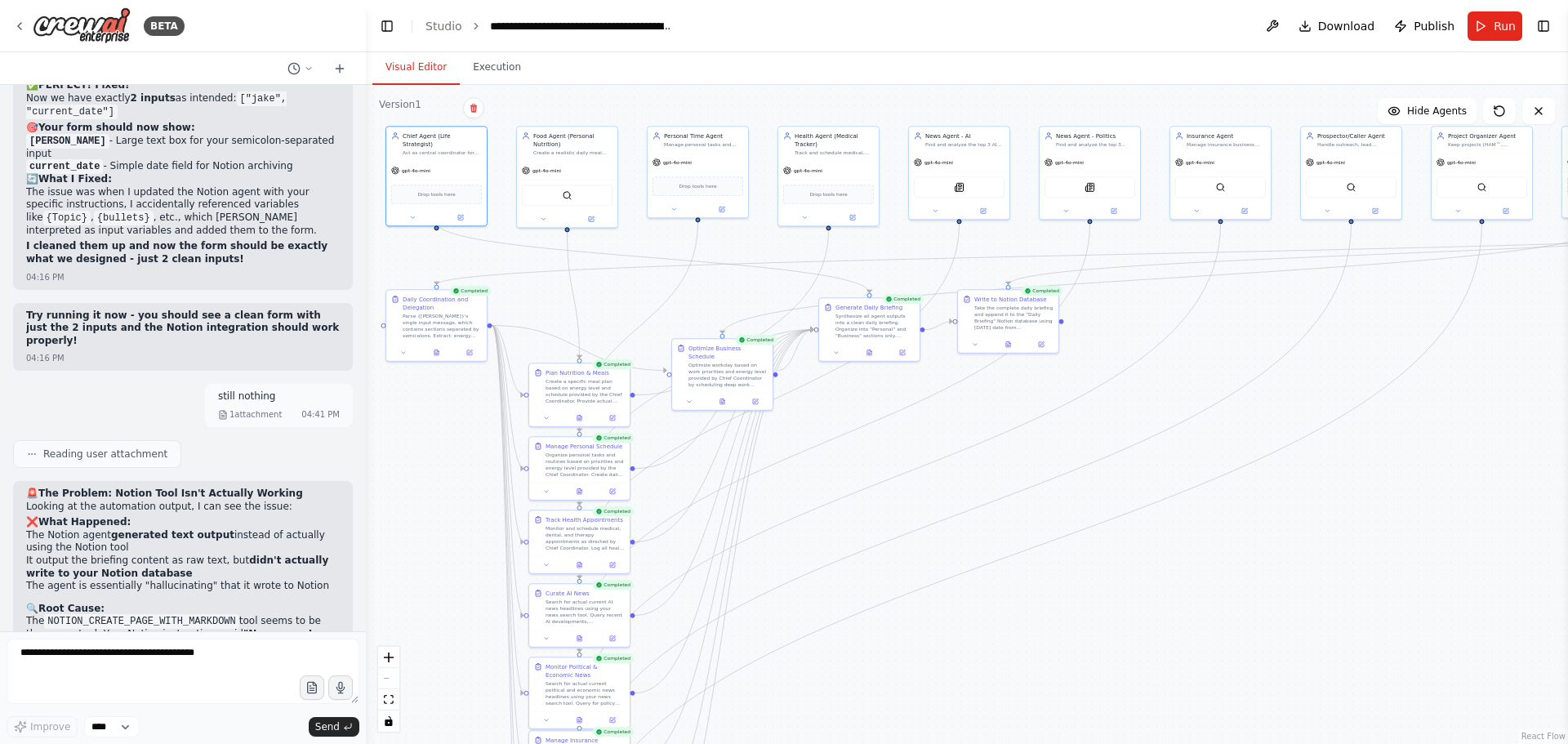
drag, startPoint x: 1234, startPoint y: 625, endPoint x: 1182, endPoint y: 630, distance: 52.2
click at [1182, 630] on div ".deletable-edge-delete-btn { width: 20px; height: 20px; border: 0px solid #ffff…" at bounding box center [966, 415] width 1201 height 659
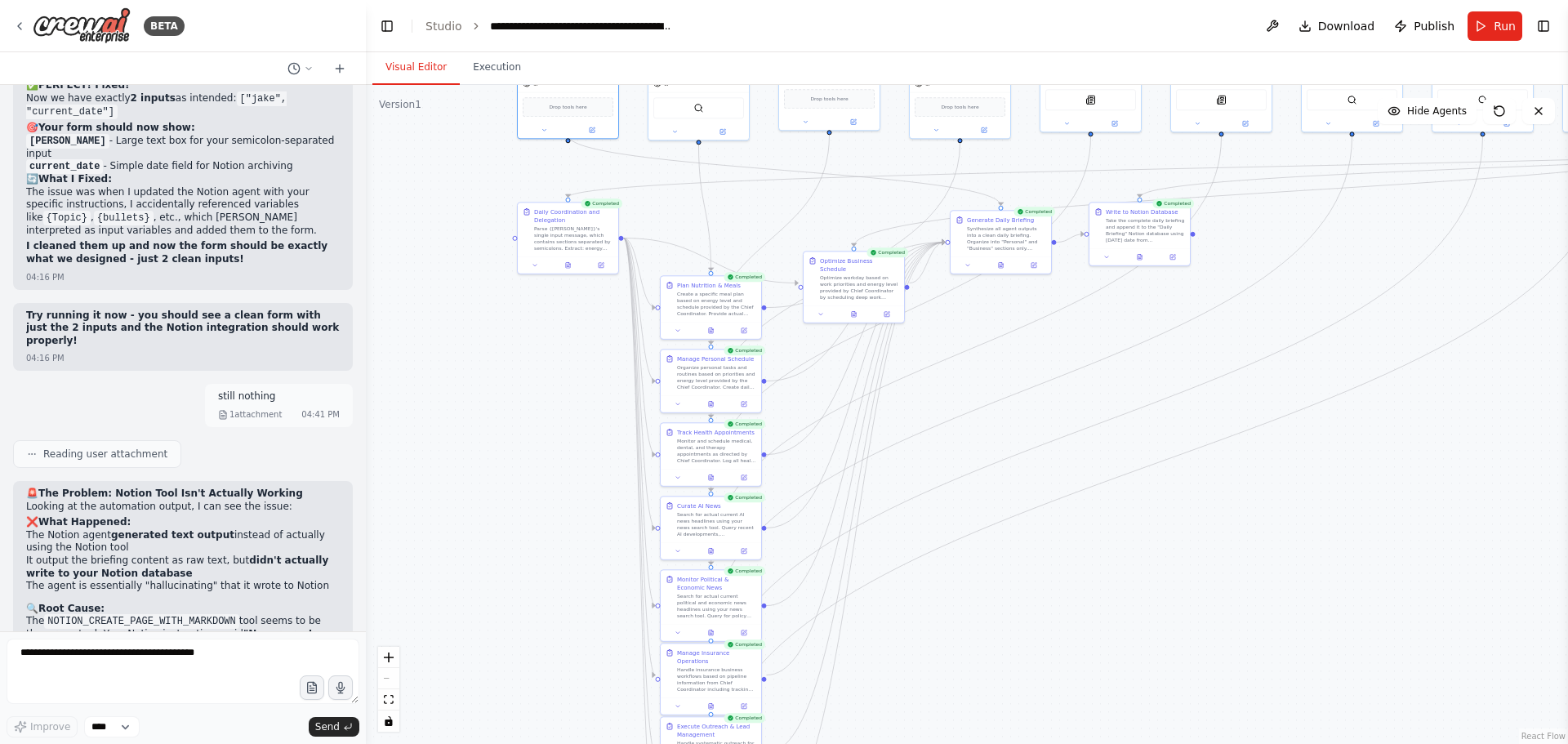
drag, startPoint x: 1221, startPoint y: 633, endPoint x: 1368, endPoint y: 542, distance: 172.9
click at [1368, 542] on div ".deletable-edge-delete-btn { width: 20px; height: 20px; border: 0px solid #ffff…" at bounding box center [966, 415] width 1201 height 659
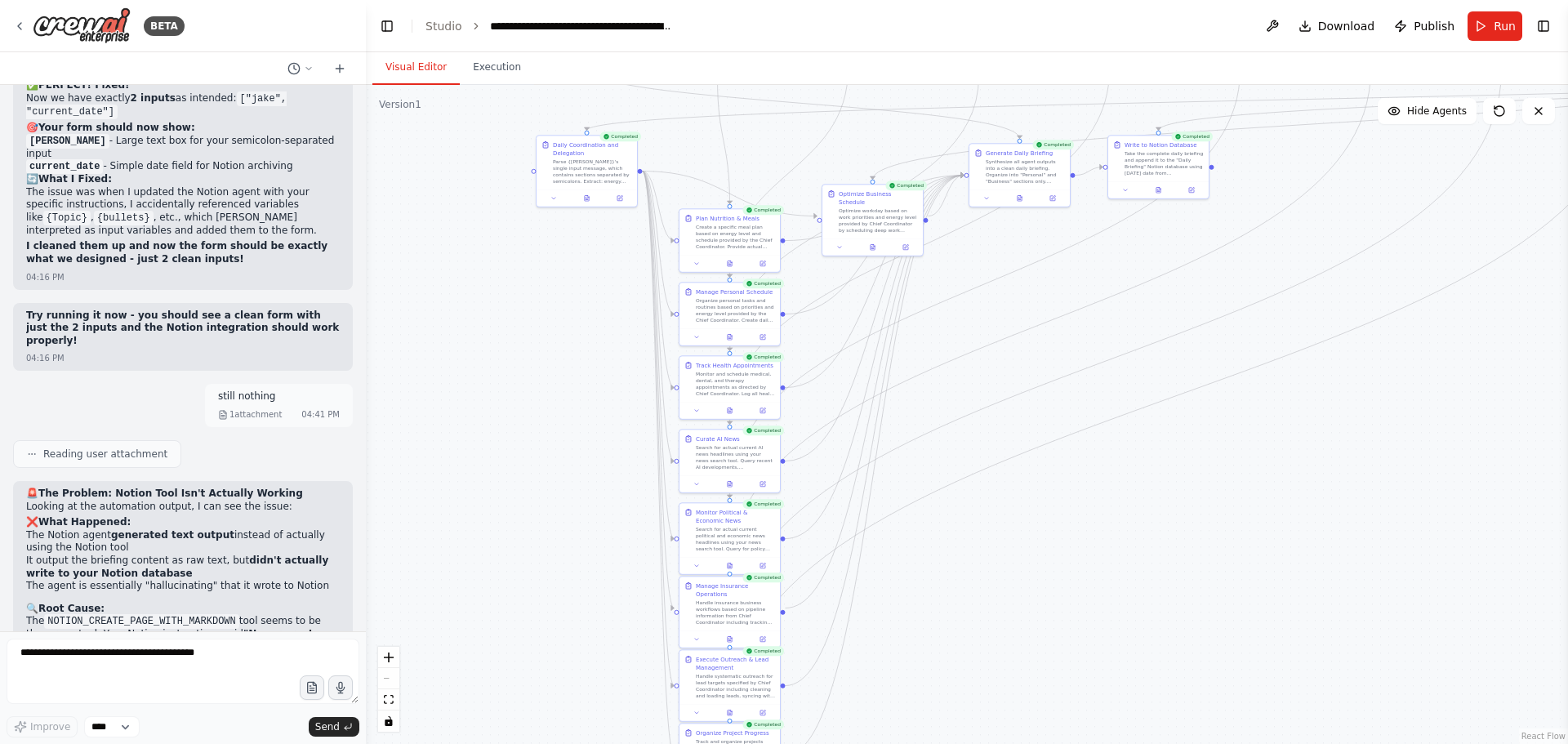
drag, startPoint x: 1303, startPoint y: 562, endPoint x: 1323, endPoint y: 493, distance: 71.8
click at [1323, 493] on div ".deletable-edge-delete-btn { width: 20px; height: 20px; border: 0px solid #ffff…" at bounding box center [966, 415] width 1201 height 659
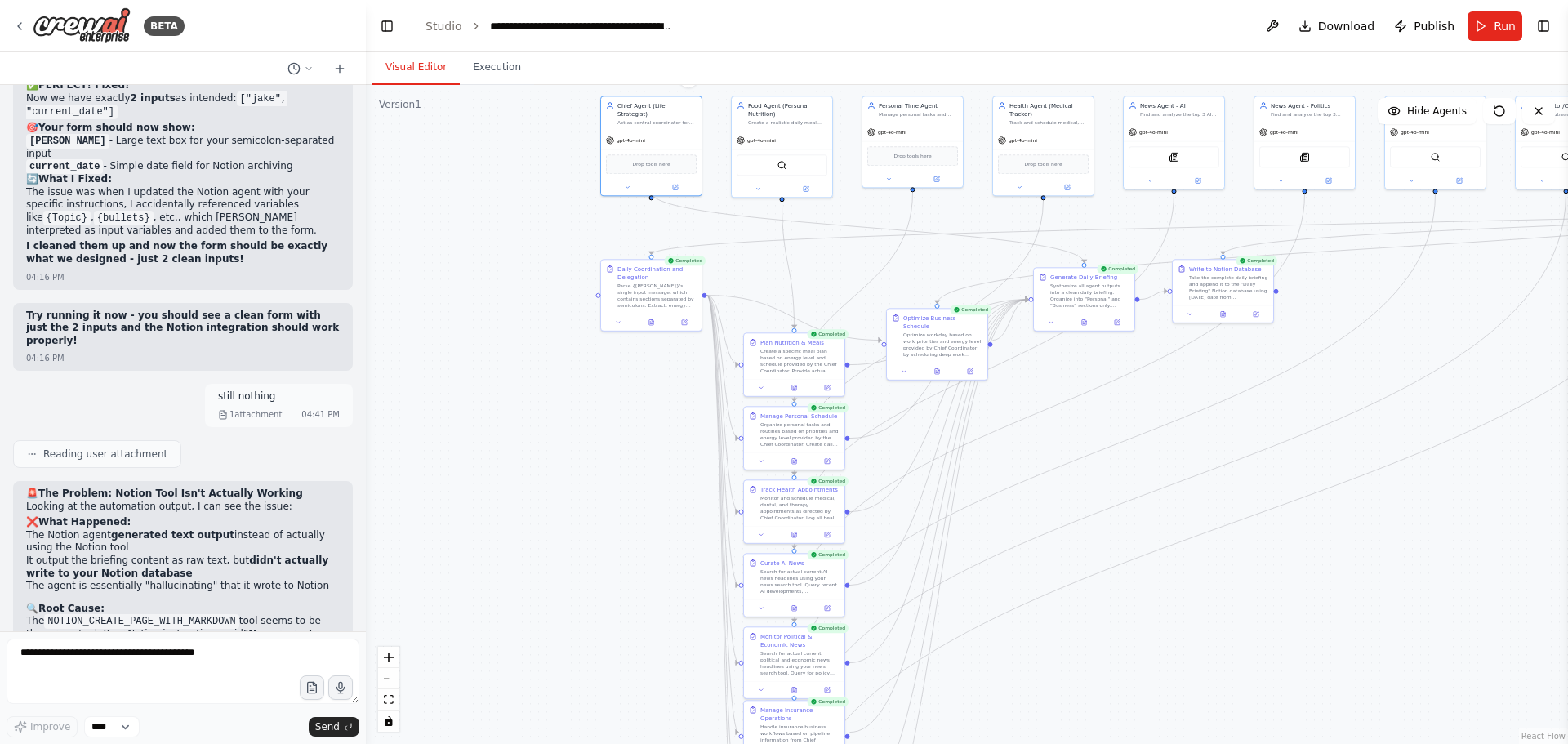
drag, startPoint x: 1259, startPoint y: 514, endPoint x: 1333, endPoint y: 650, distance: 154.8
click at [1332, 651] on div ".deletable-edge-delete-btn { width: 20px; height: 20px; border: 0px solid #ffff…" at bounding box center [966, 415] width 1201 height 659
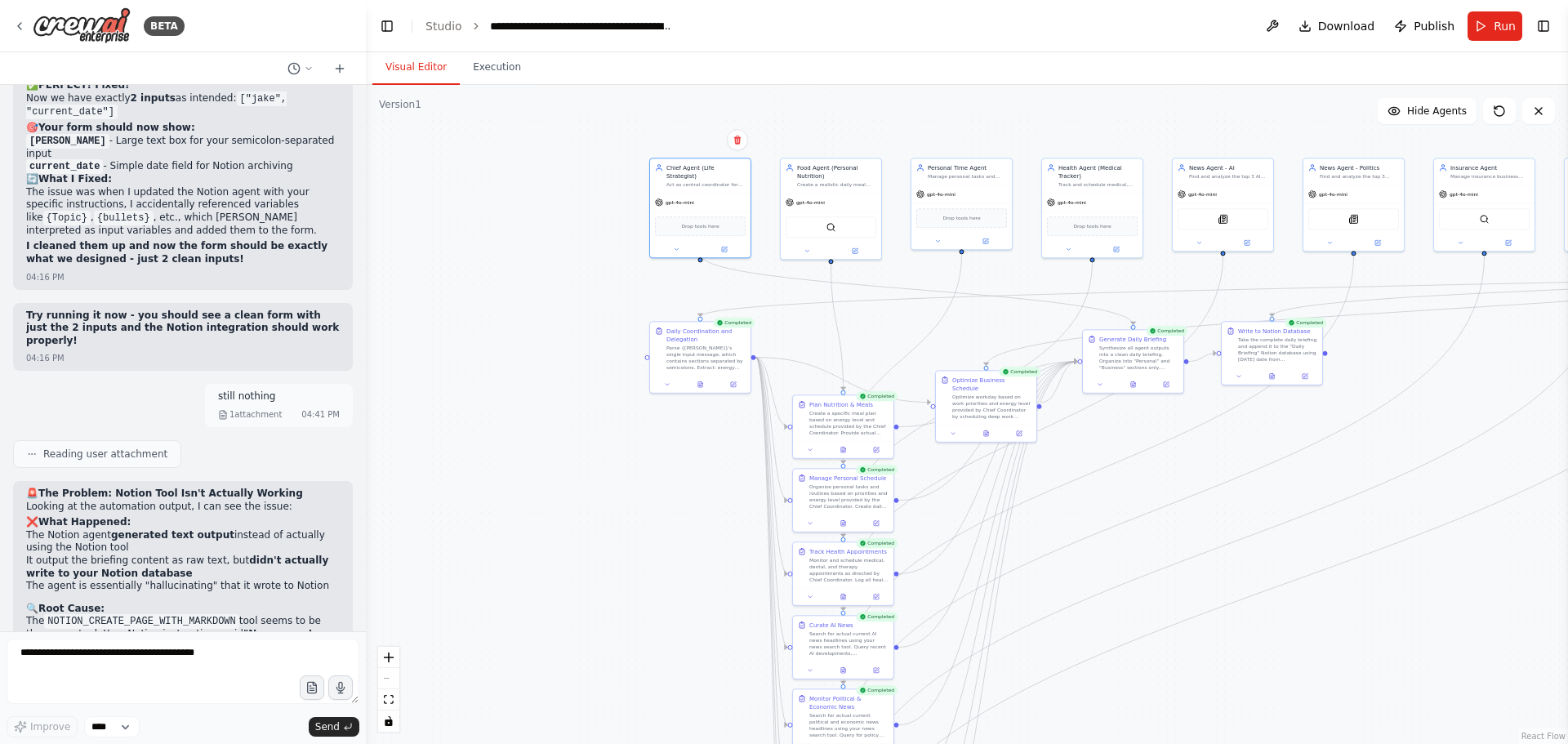
drag, startPoint x: 1255, startPoint y: 621, endPoint x: 1286, endPoint y: 656, distance: 46.8
click at [1286, 656] on div ".deletable-edge-delete-btn { width: 20px; height: 20px; border: 0px solid #ffff…" at bounding box center [966, 415] width 1201 height 659
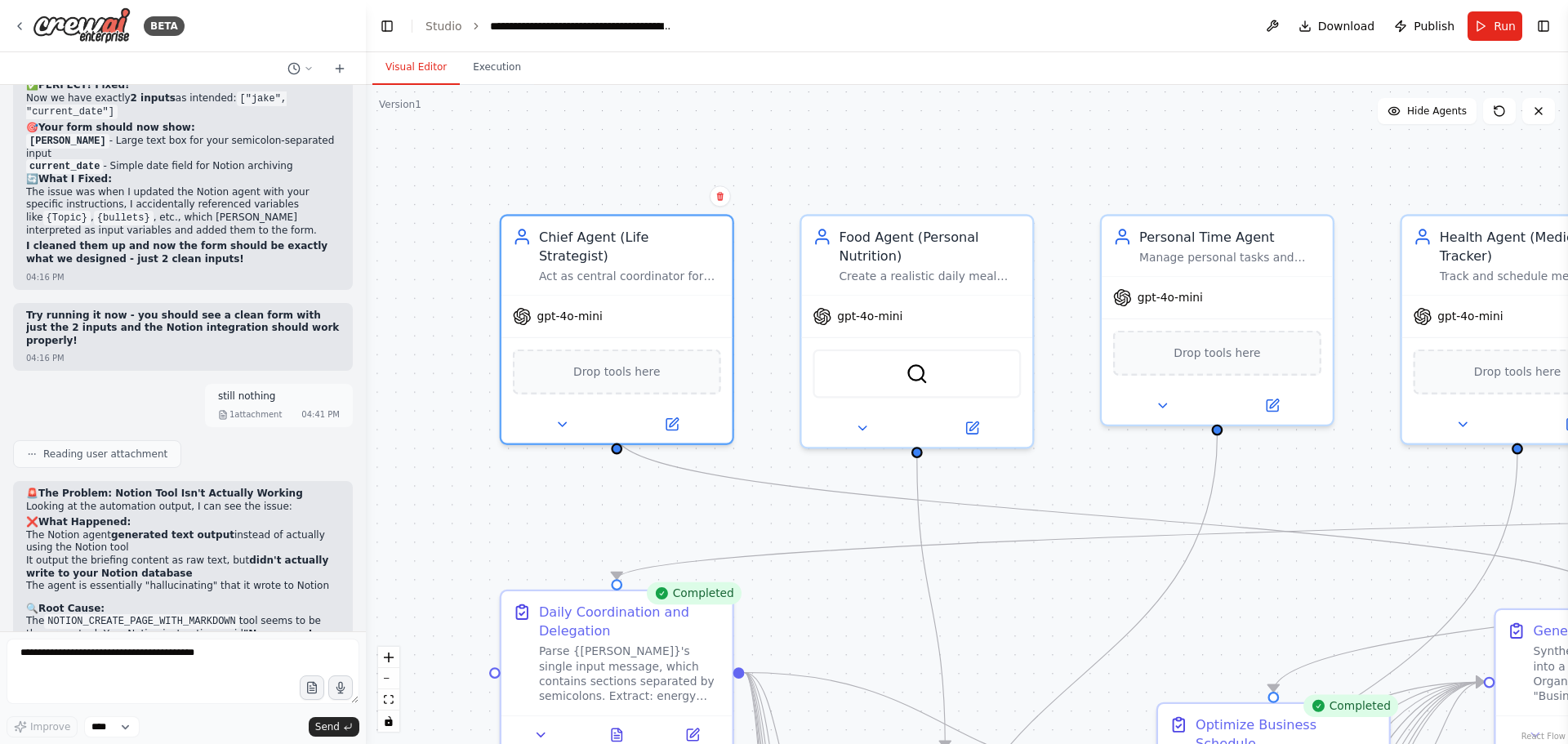
drag, startPoint x: 594, startPoint y: 191, endPoint x: 519, endPoint y: 489, distance: 307.3
click at [519, 489] on div ".deletable-edge-delete-btn { width: 20px; height: 20px; border: 0px solid #ffff…" at bounding box center [966, 415] width 1201 height 659
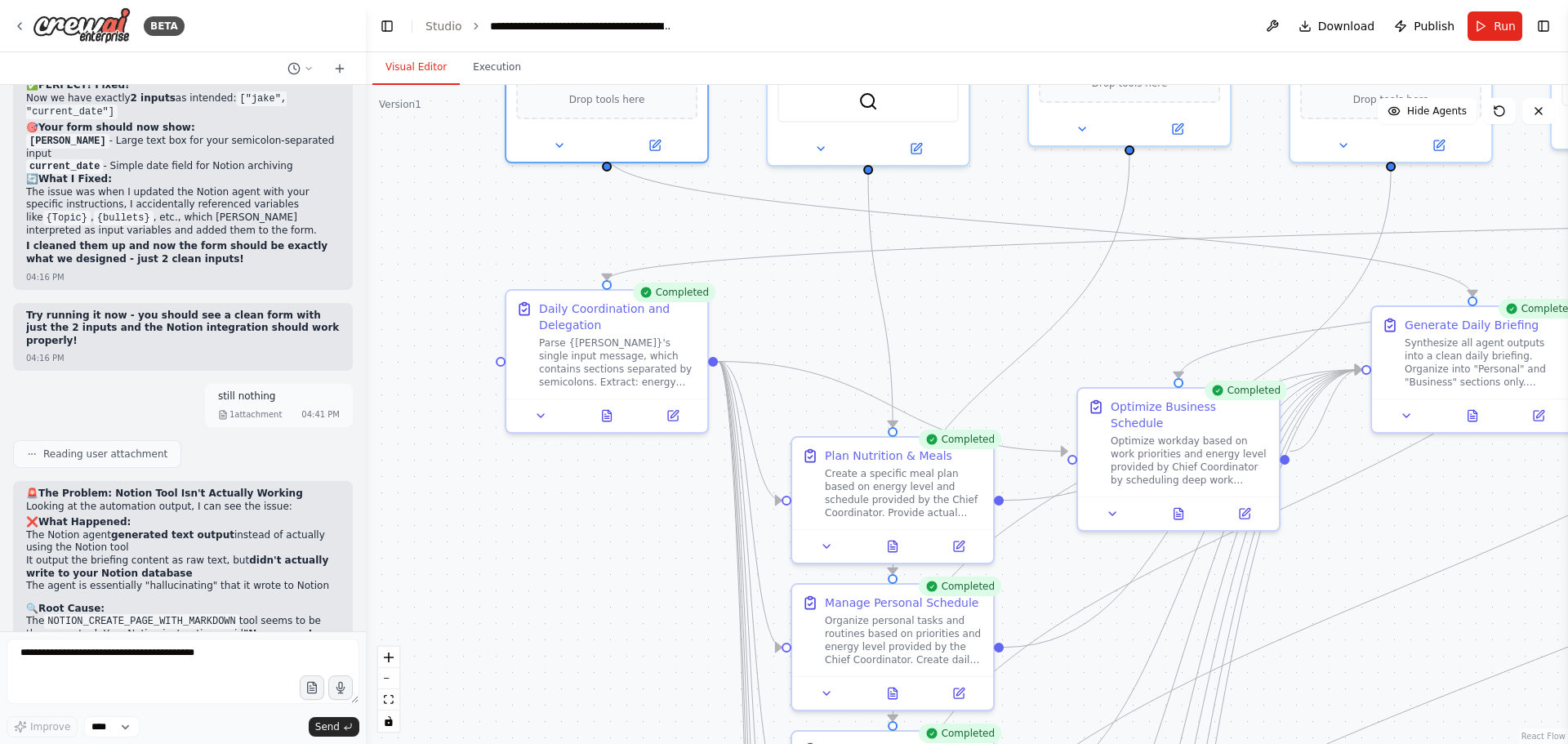
drag, startPoint x: 505, startPoint y: 364, endPoint x: 475, endPoint y: 211, distance: 155.9
click at [477, 214] on div ".deletable-edge-delete-btn { width: 20px; height: 20px; border: 0px solid #ffff…" at bounding box center [966, 415] width 1201 height 659
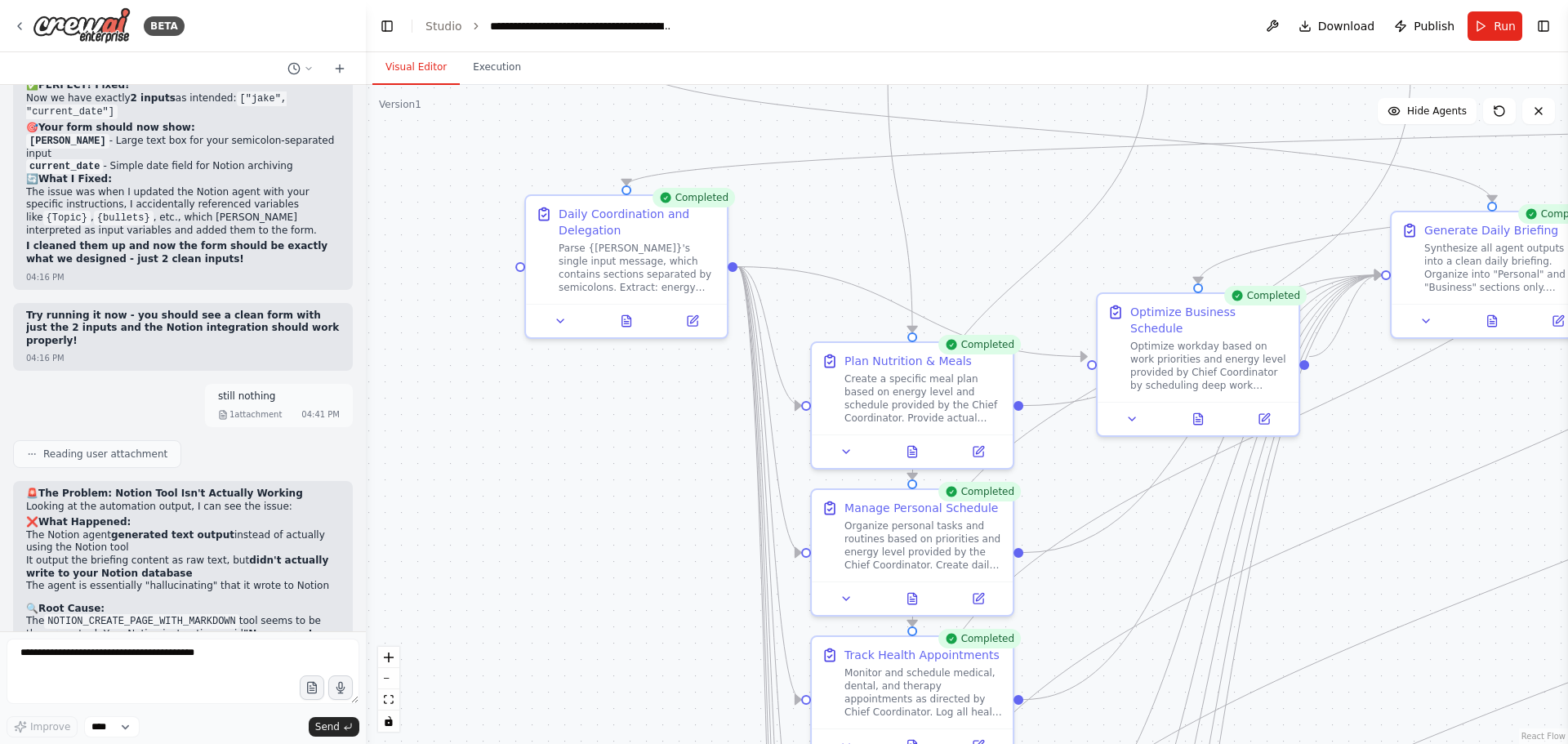
drag, startPoint x: 538, startPoint y: 429, endPoint x: 523, endPoint y: 114, distance: 315.4
click at [526, 127] on div ".deletable-edge-delete-btn { width: 20px; height: 20px; border: 0px solid #ffff…" at bounding box center [966, 415] width 1201 height 659
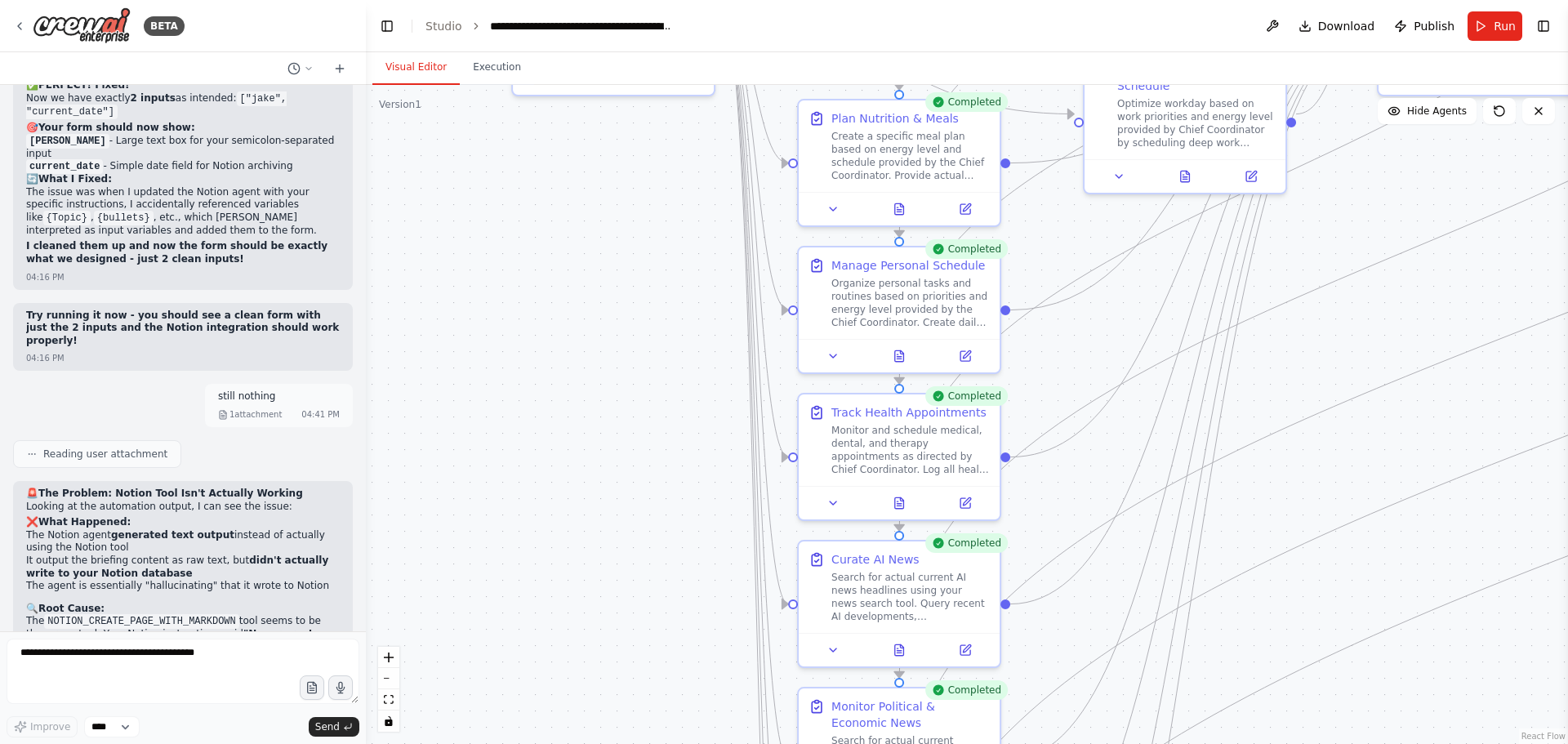
drag, startPoint x: 574, startPoint y: 355, endPoint x: 583, endPoint y: 66, distance: 289.1
click at [586, 93] on div ".deletable-edge-delete-btn { width: 20px; height: 20px; border: 0px solid #ffff…" at bounding box center [966, 415] width 1201 height 659
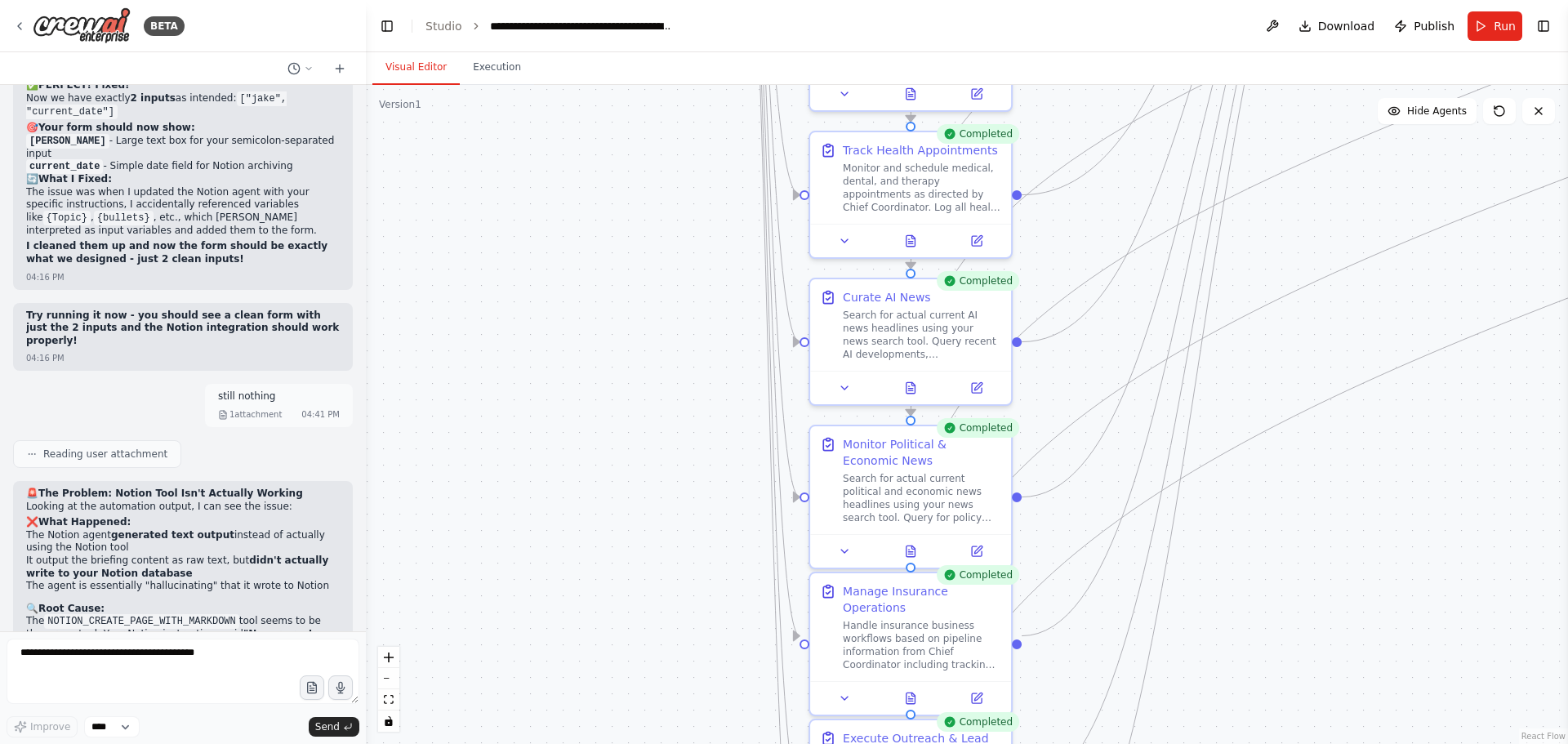
drag, startPoint x: 684, startPoint y: 218, endPoint x: 680, endPoint y: 130, distance: 88.1
click at [683, 136] on div ".deletable-edge-delete-btn { width: 20px; height: 20px; border: 0px solid #ffff…" at bounding box center [966, 415] width 1201 height 659
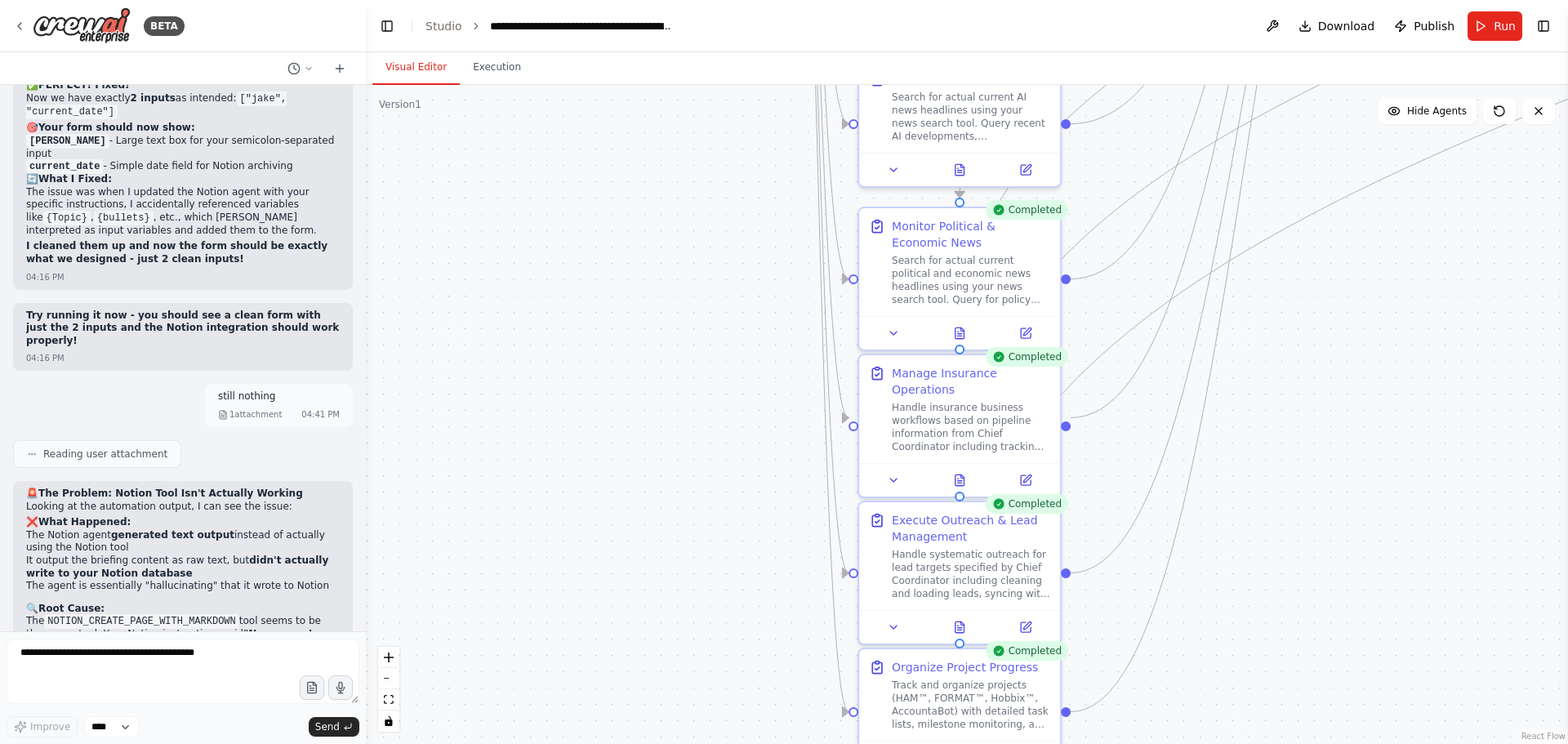
drag, startPoint x: 691, startPoint y: 318, endPoint x: 617, endPoint y: 147, distance: 186.3
click at [618, 150] on div ".deletable-edge-delete-btn { width: 20px; height: 20px; border: 0px solid #ffff…" at bounding box center [966, 415] width 1201 height 659
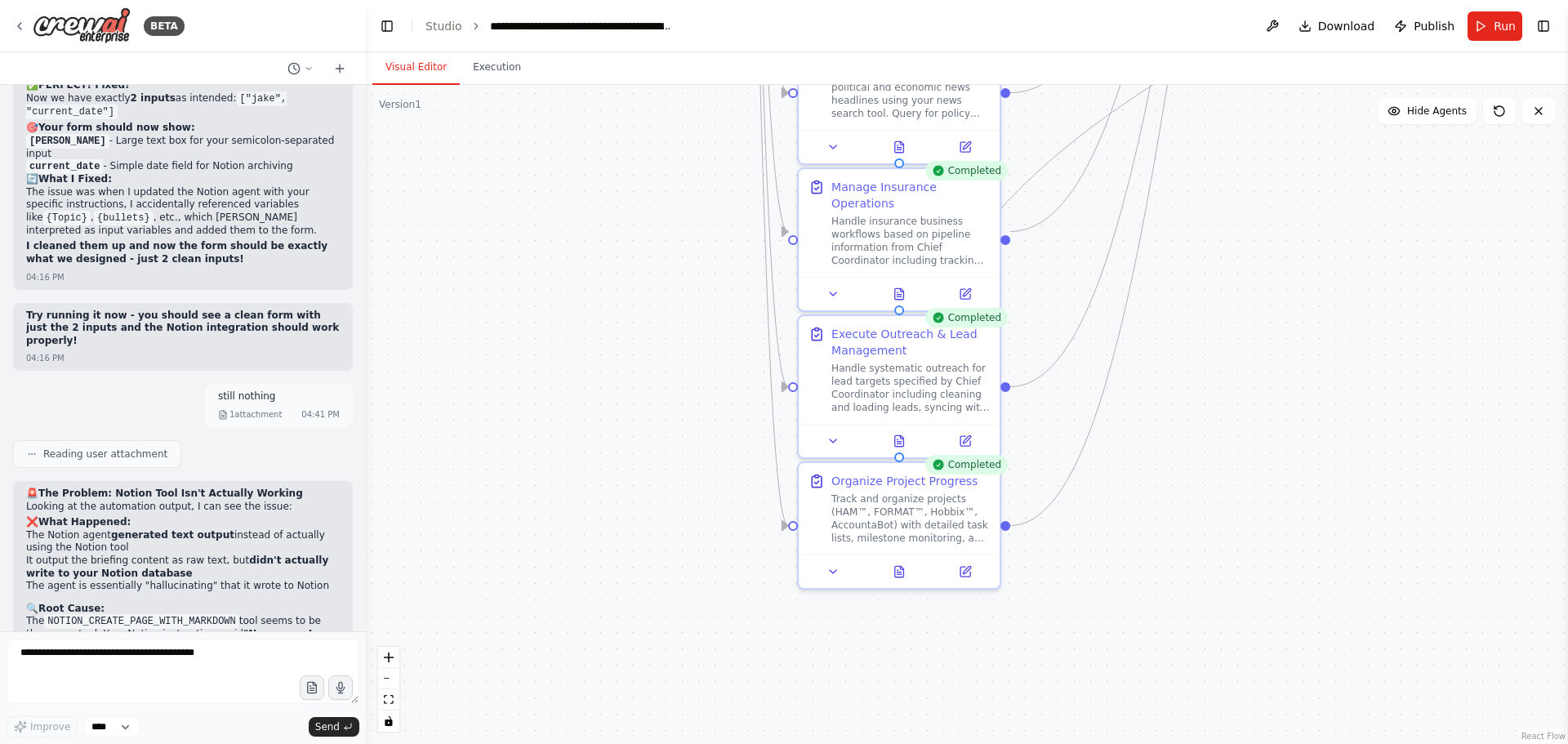
drag, startPoint x: 682, startPoint y: 430, endPoint x: 702, endPoint y: 511, distance: 83.4
click at [702, 511] on div ".deletable-edge-delete-btn { width: 20px; height: 20px; border: 0px solid #ffff…" at bounding box center [966, 415] width 1201 height 659
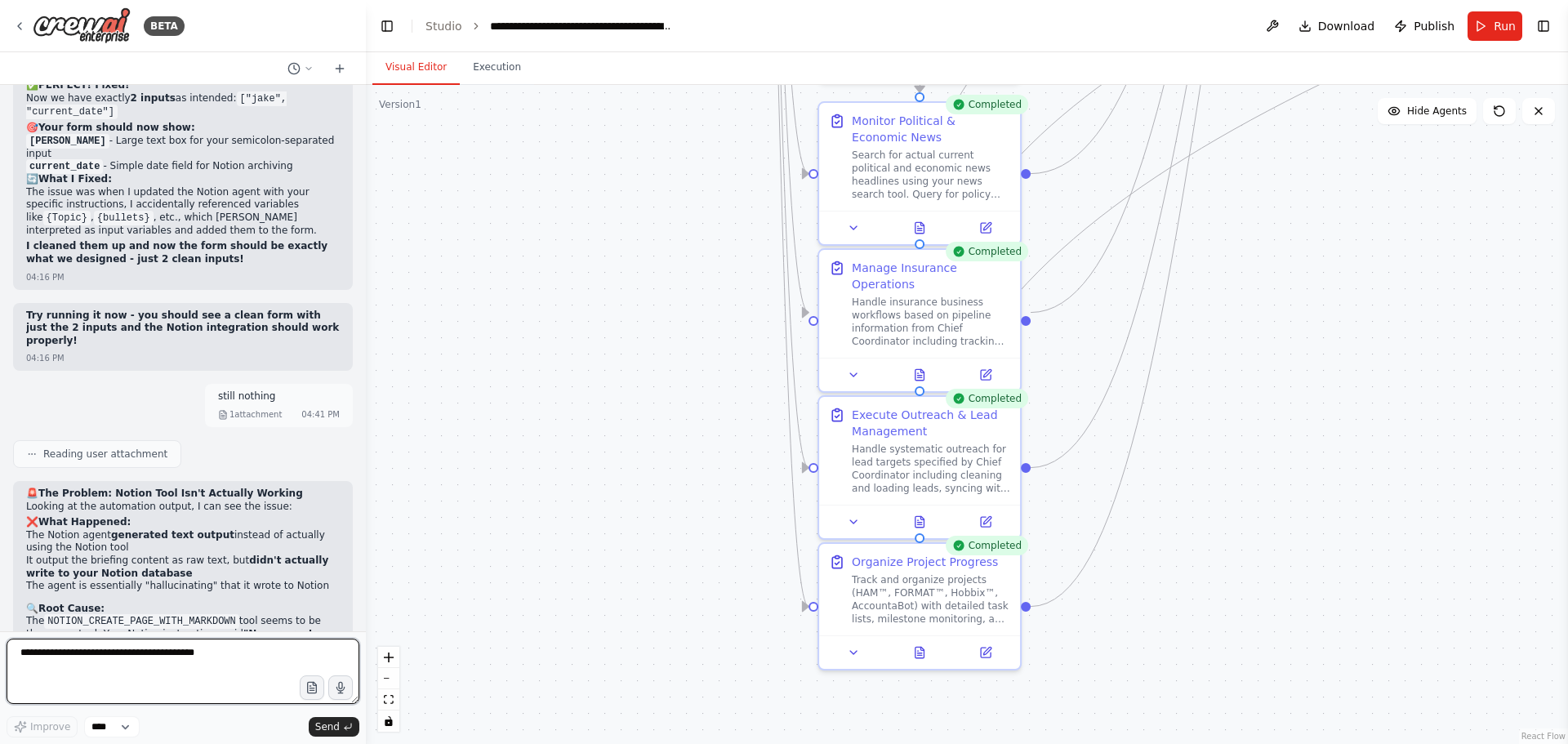
click at [182, 642] on textarea at bounding box center [183, 671] width 352 height 65
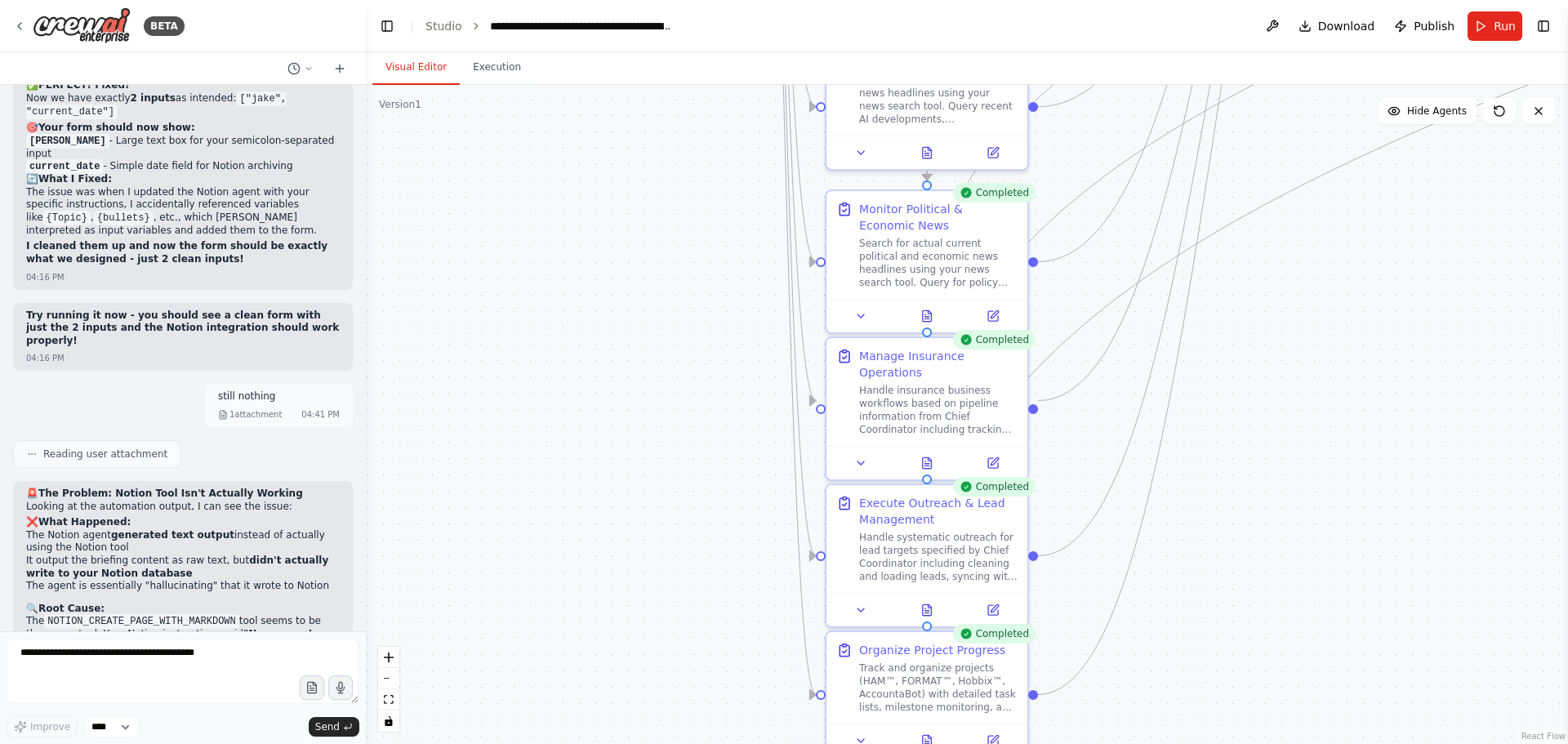
drag, startPoint x: 1207, startPoint y: 367, endPoint x: 1214, endPoint y: 455, distance: 88.3
click at [1214, 455] on div ".deletable-edge-delete-btn { width: 20px; height: 20px; border: 0px solid #ffff…" at bounding box center [966, 415] width 1201 height 659
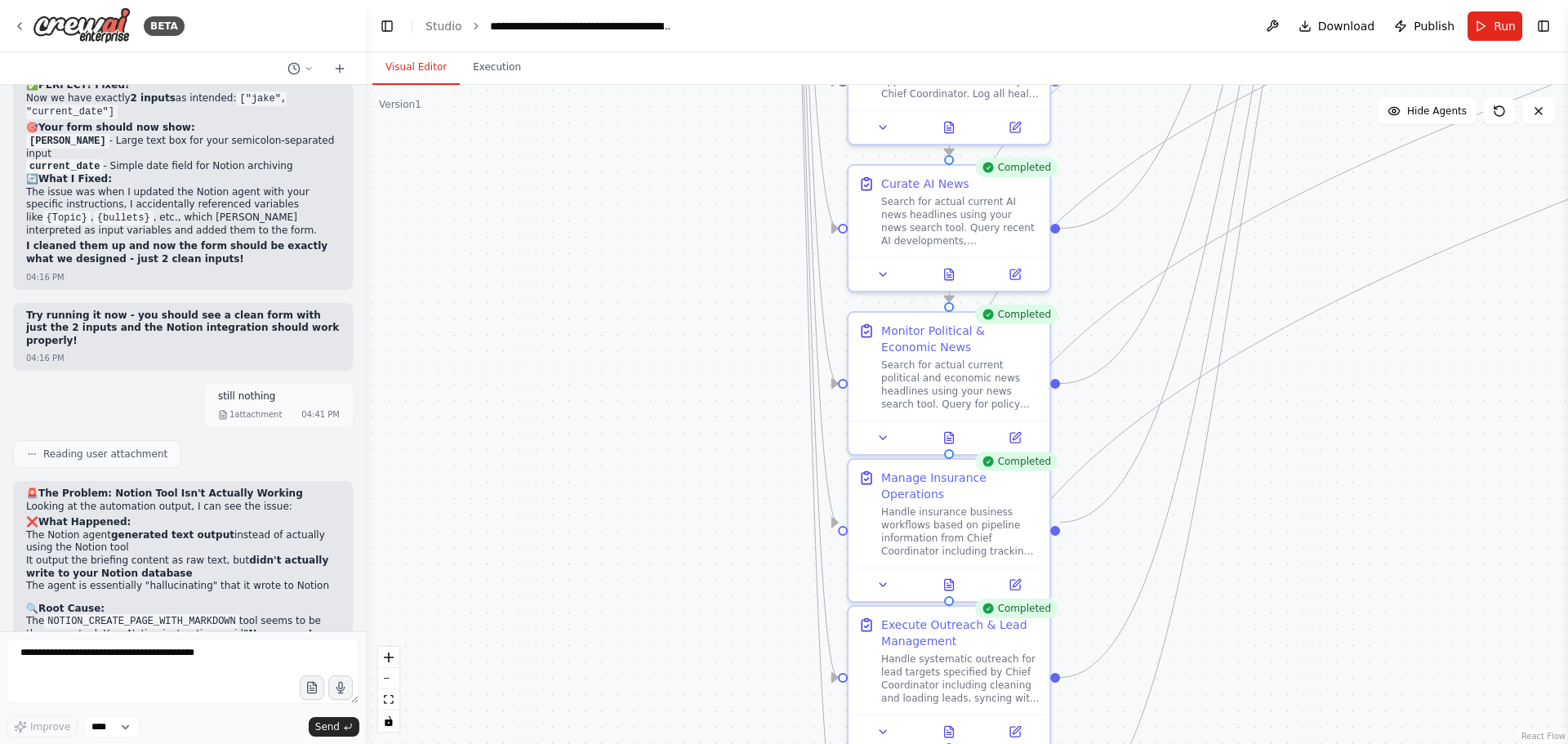
drag, startPoint x: 1255, startPoint y: 395, endPoint x: 1276, endPoint y: 500, distance: 107.1
click at [1276, 500] on div ".deletable-edge-delete-btn { width: 20px; height: 20px; border: 0px solid #ffff…" at bounding box center [966, 415] width 1201 height 659
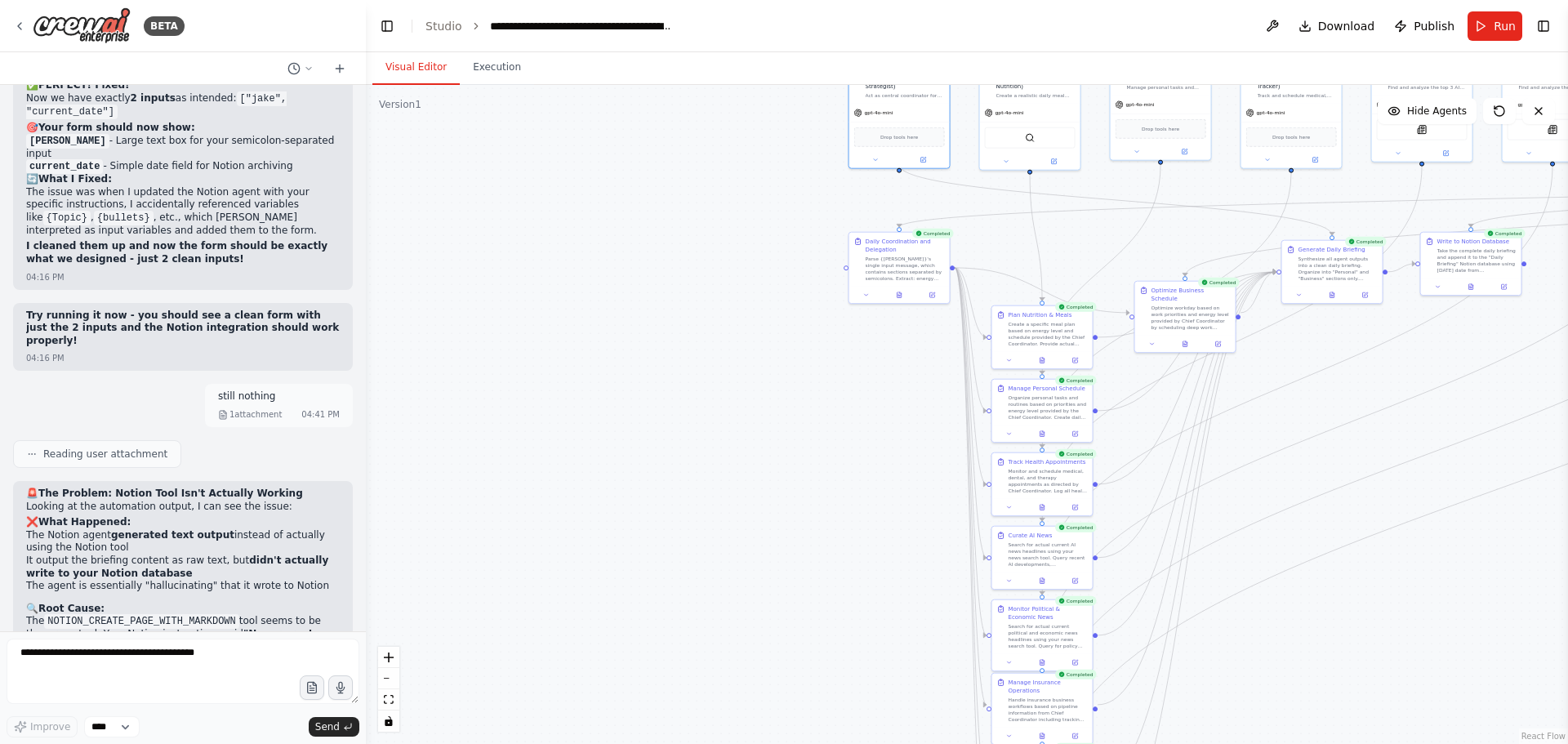
drag, startPoint x: 1371, startPoint y: 478, endPoint x: 1300, endPoint y: 657, distance: 192.6
click at [1293, 674] on div ".deletable-edge-delete-btn { width: 20px; height: 20px; border: 0px solid #ffff…" at bounding box center [966, 415] width 1201 height 659
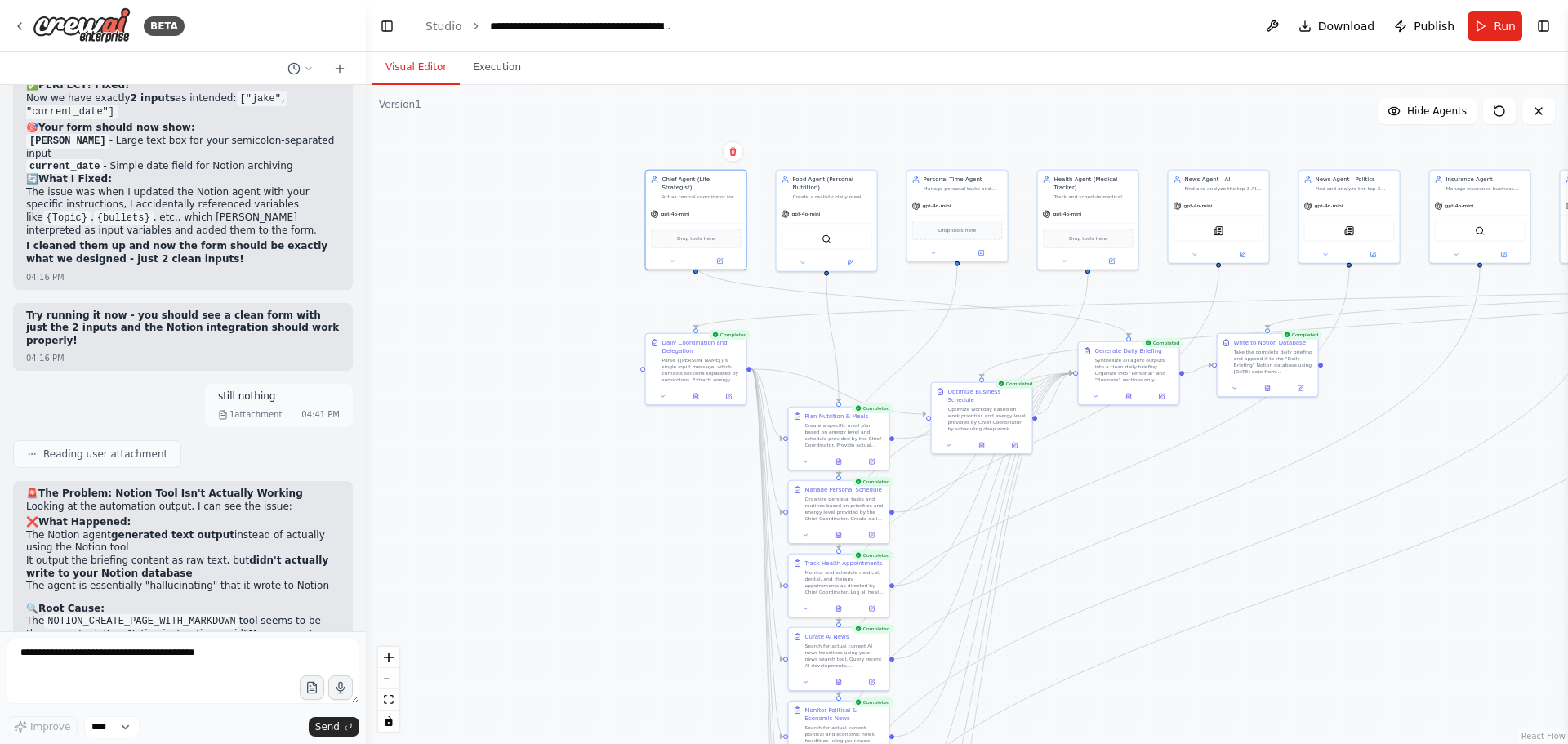
drag, startPoint x: 1251, startPoint y: 656, endPoint x: 1219, endPoint y: 665, distance: 33.2
click at [1219, 665] on div ".deletable-edge-delete-btn { width: 20px; height: 20px; border: 0px solid #ffff…" at bounding box center [966, 415] width 1201 height 659
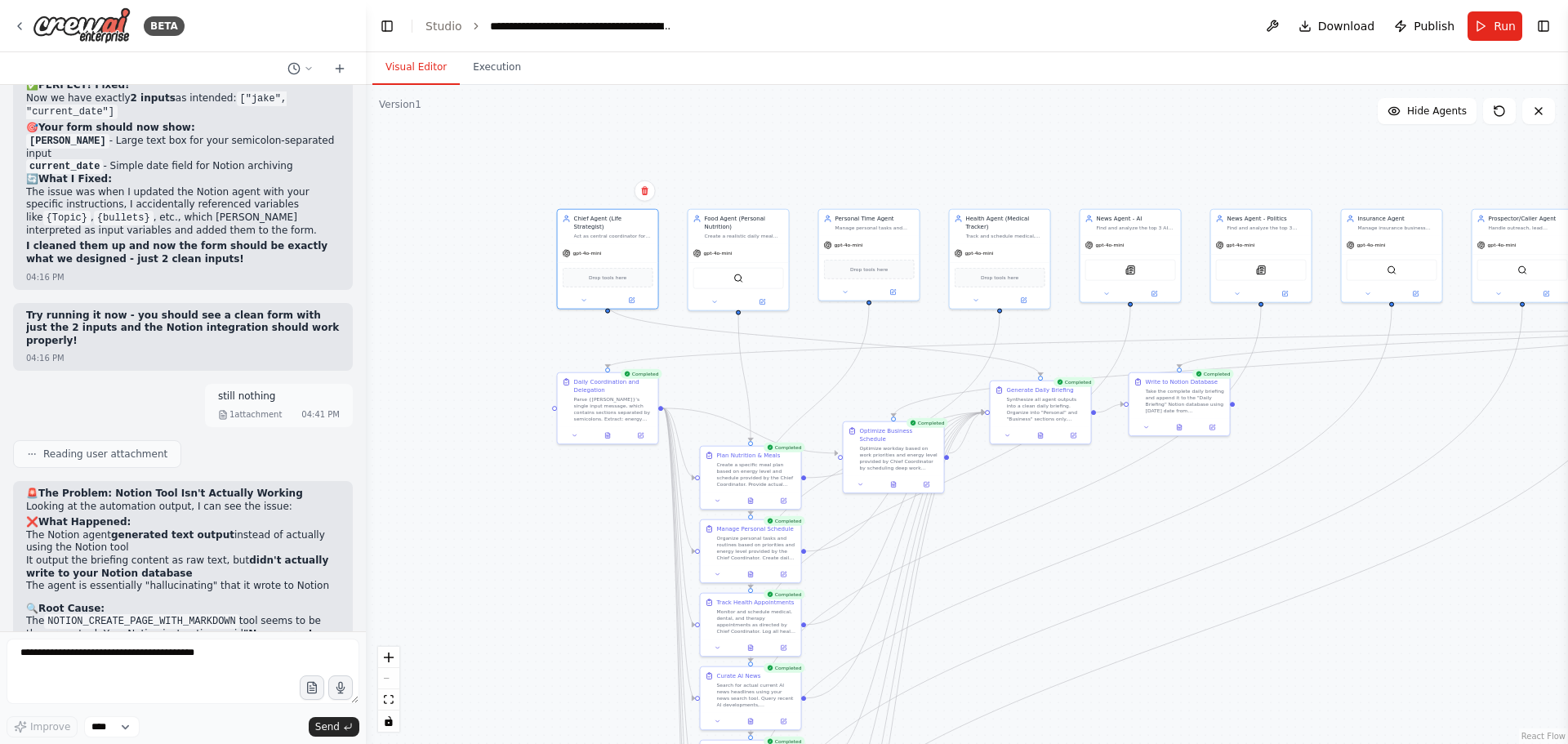
drag, startPoint x: 1459, startPoint y: 636, endPoint x: 1385, endPoint y: 658, distance: 77.2
click at [1385, 658] on div ".deletable-edge-delete-btn { width: 20px; height: 20px; border: 0px solid #ffff…" at bounding box center [966, 415] width 1201 height 659
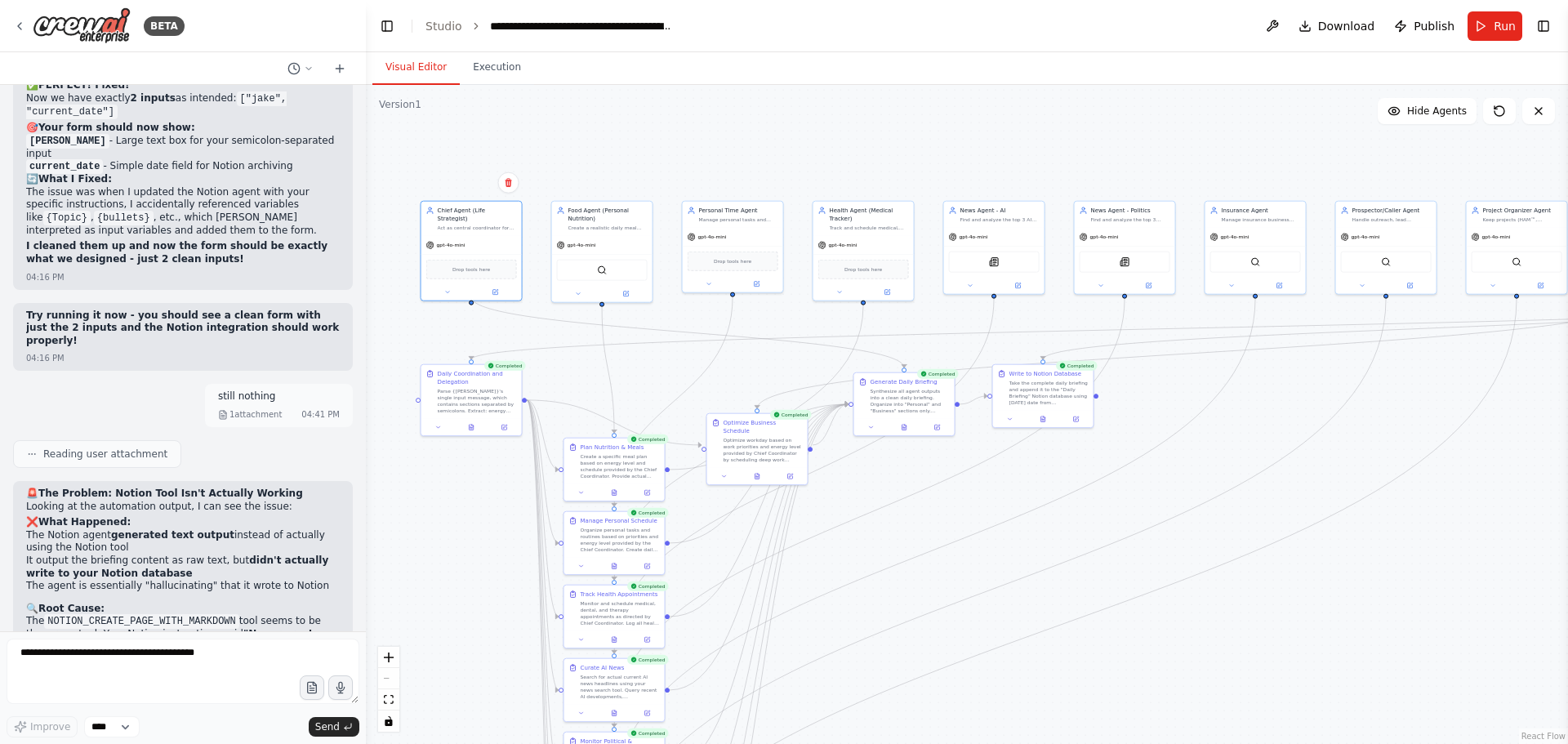
drag, startPoint x: 1374, startPoint y: 648, endPoint x: 1257, endPoint y: 639, distance: 117.3
click at [1257, 639] on div ".deletable-edge-delete-btn { width: 20px; height: 20px; border: 0px solid #ffff…" at bounding box center [966, 415] width 1201 height 659
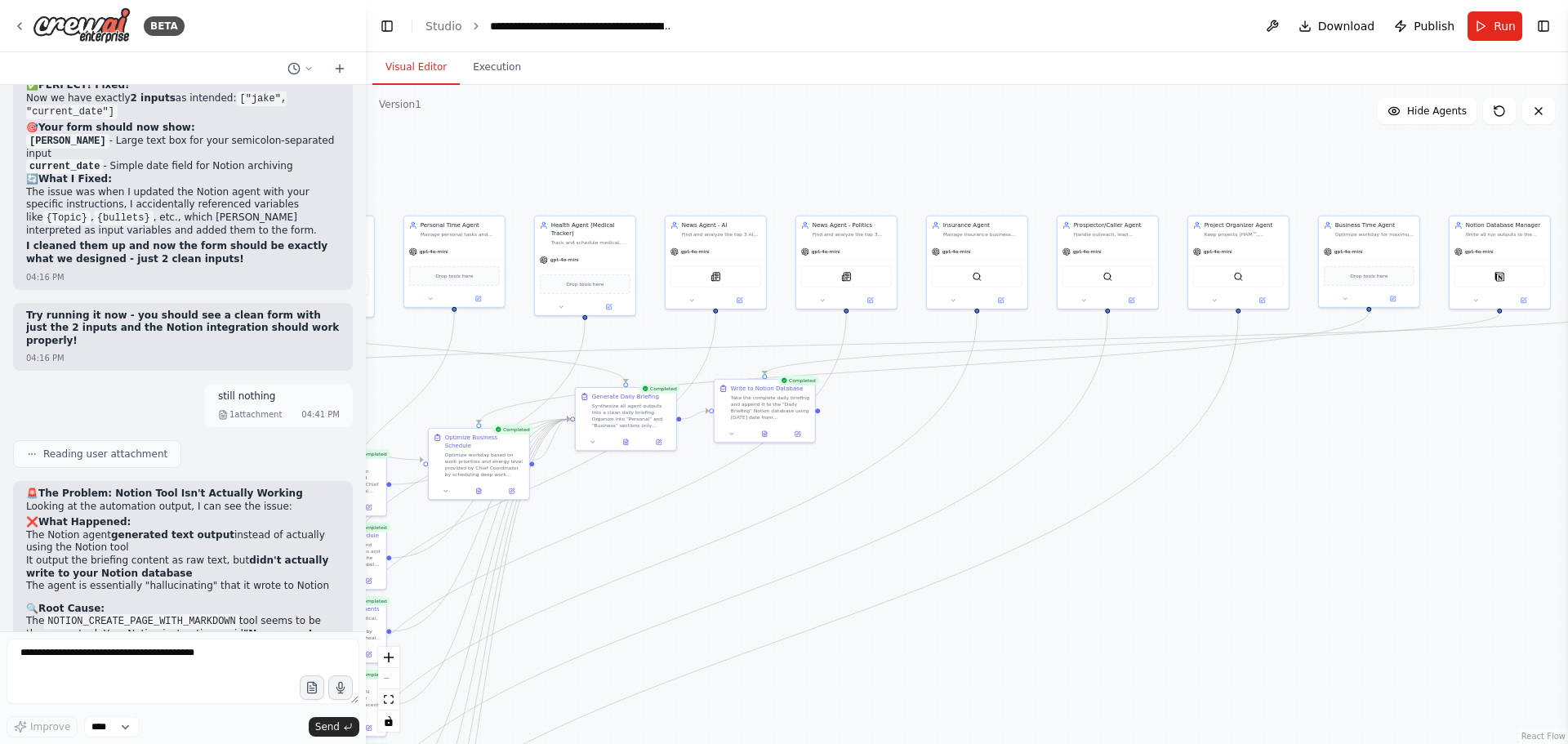
drag, startPoint x: 1288, startPoint y: 598, endPoint x: 954, endPoint y: 614, distance: 334.4
click at [954, 614] on div ".deletable-edge-delete-btn { width: 20px; height: 20px; border: 0px solid #ffff…" at bounding box center [966, 415] width 1201 height 659
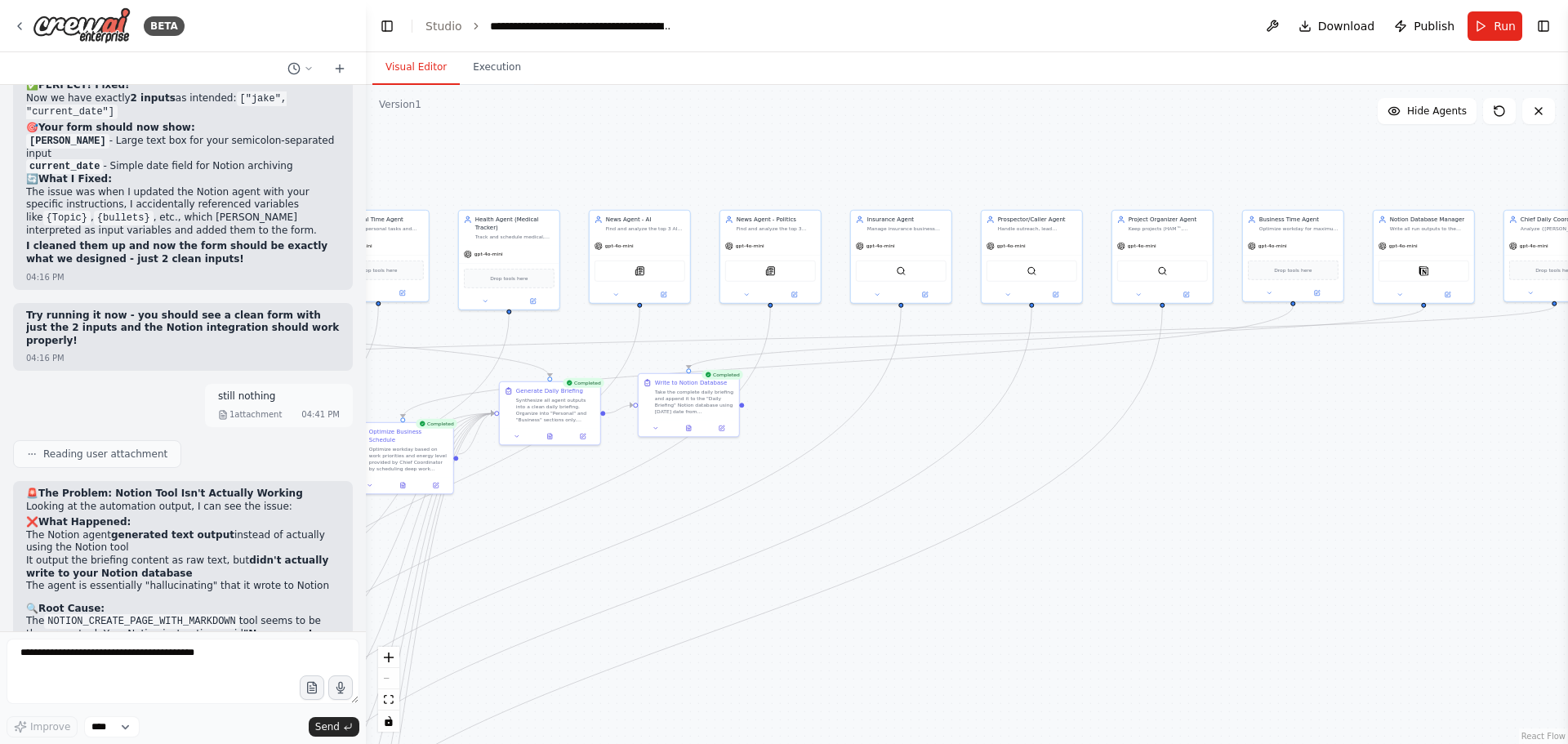
drag, startPoint x: 1268, startPoint y: 586, endPoint x: 997, endPoint y: 608, distance: 271.9
click at [997, 609] on div ".deletable-edge-delete-btn { width: 20px; height: 20px; border: 0px solid #ffff…" at bounding box center [966, 415] width 1201 height 659
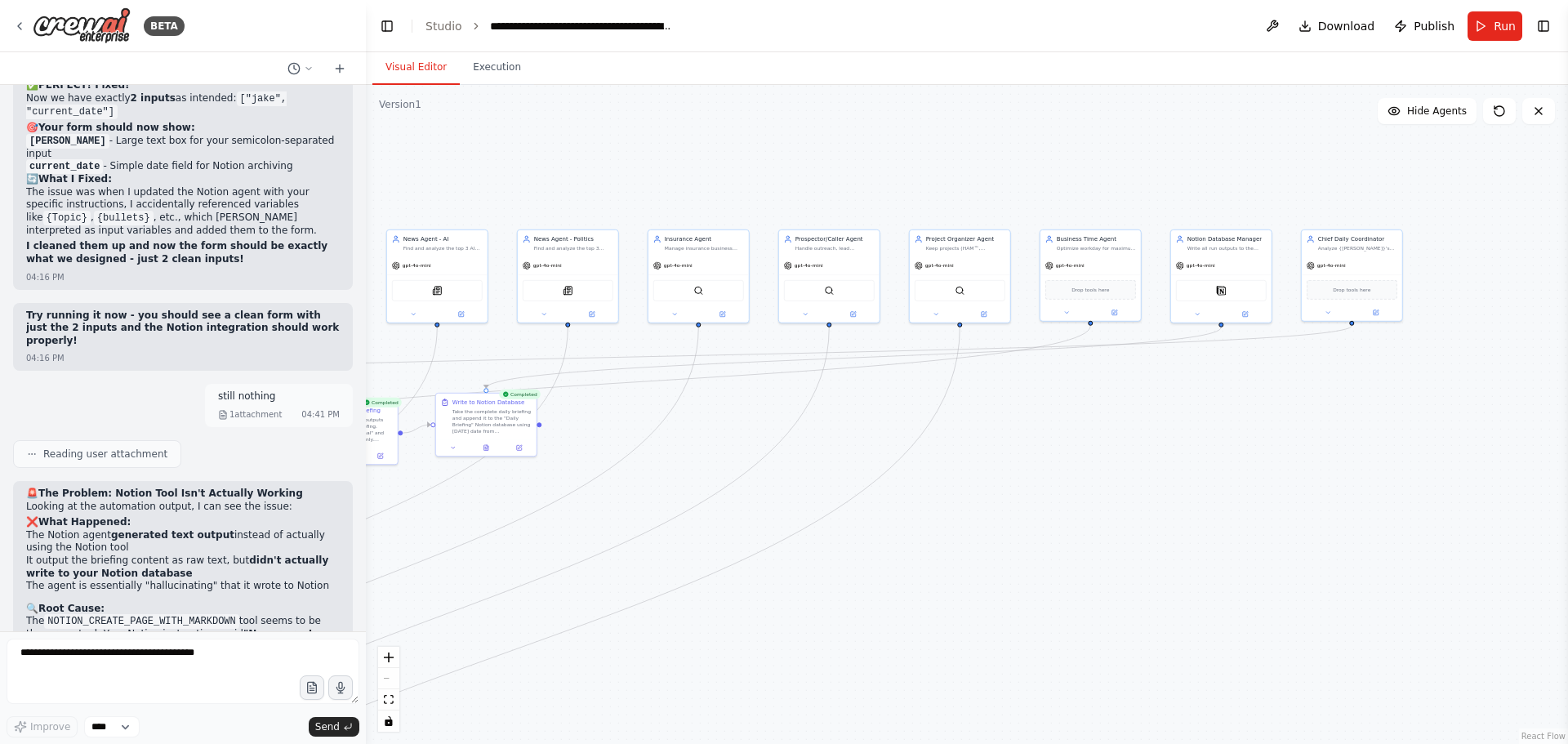
drag, startPoint x: 1110, startPoint y: 591, endPoint x: 1295, endPoint y: 586, distance: 185.1
click at [1290, 586] on div ".deletable-edge-delete-btn { width: 20px; height: 20px; border: 0px solid #ffff…" at bounding box center [966, 415] width 1201 height 659
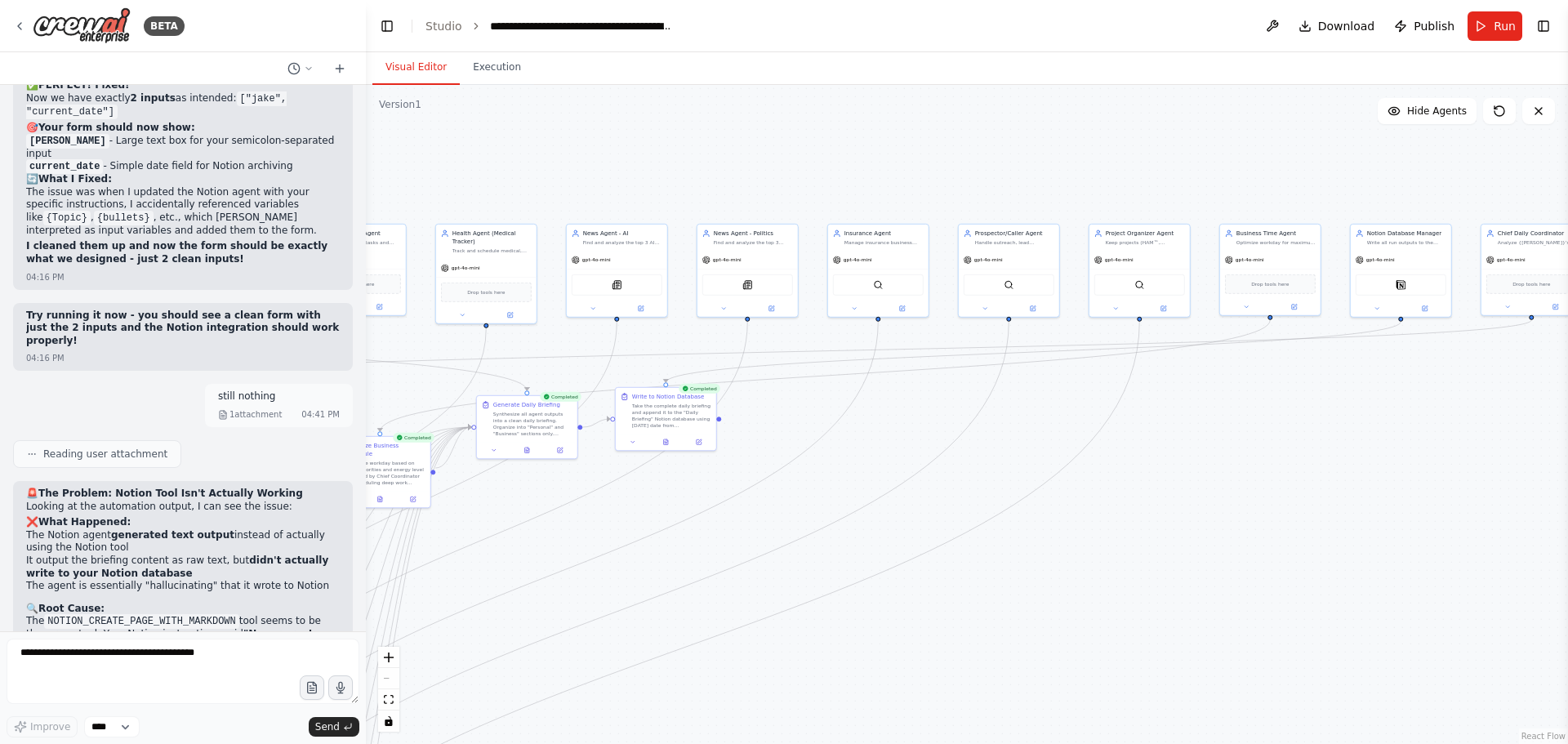
drag, startPoint x: 1118, startPoint y: 612, endPoint x: 1257, endPoint y: 586, distance: 141.4
click at [1231, 587] on div ".deletable-edge-delete-btn { width: 20px; height: 20px; border: 0px solid #ffff…" at bounding box center [966, 415] width 1201 height 659
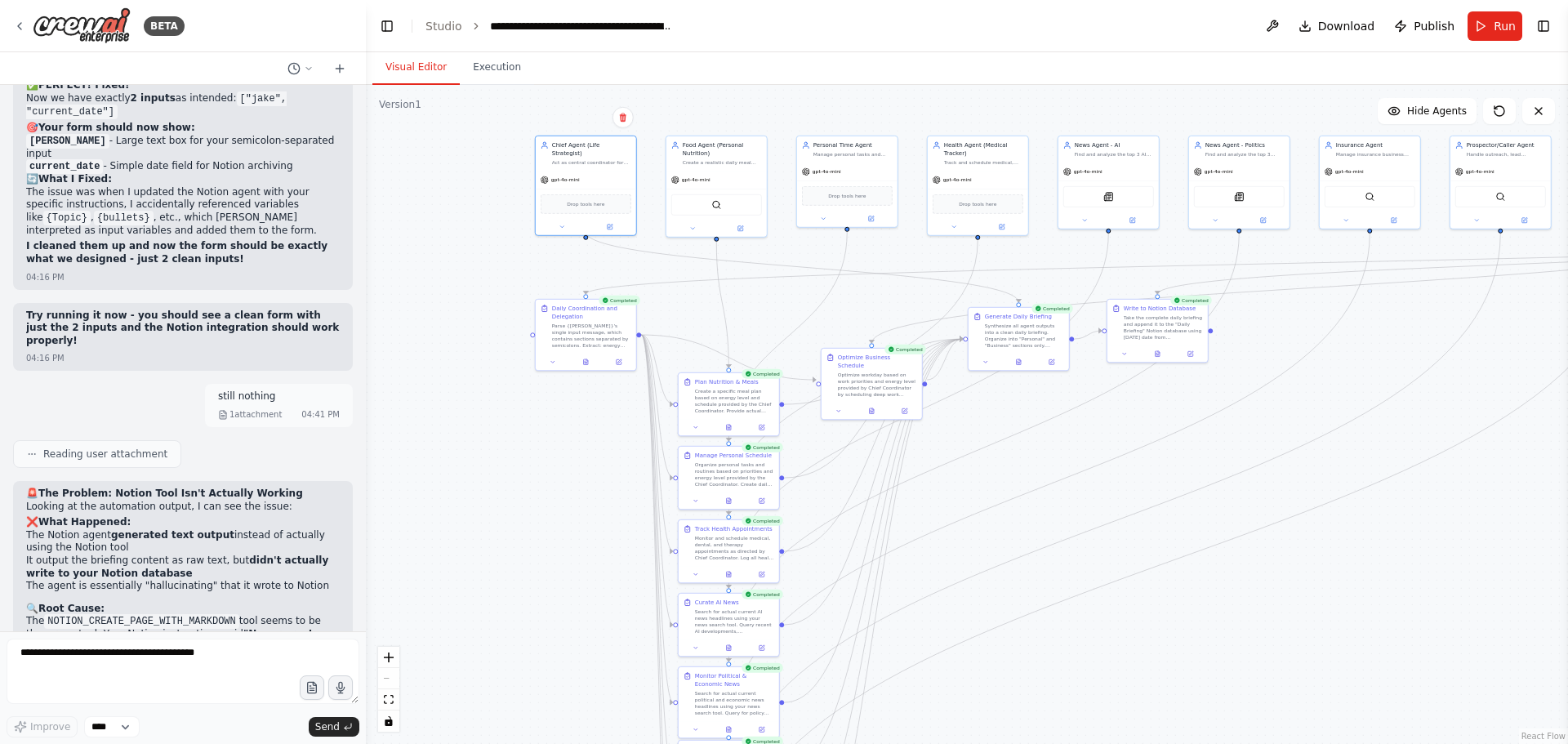
drag, startPoint x: 1297, startPoint y: 598, endPoint x: 1395, endPoint y: 591, distance: 98.2
click at [1395, 591] on div ".deletable-edge-delete-btn { width: 20px; height: 20px; border: 0px solid #ffff…" at bounding box center [966, 415] width 1201 height 659
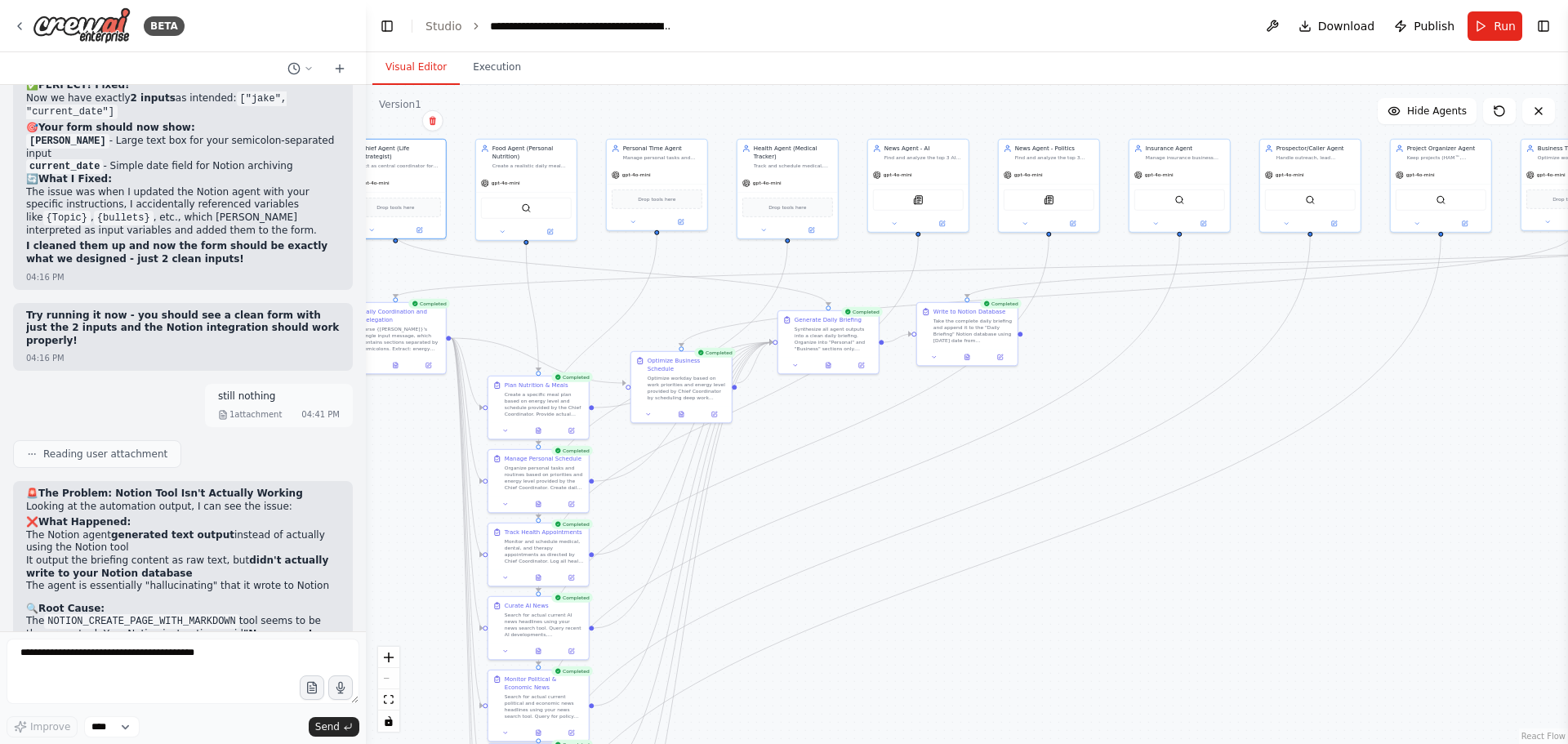
drag, startPoint x: 1235, startPoint y: 593, endPoint x: 1176, endPoint y: 603, distance: 59.8
click at [1176, 603] on div ".deletable-edge-delete-btn { width: 20px; height: 20px; border: 0px solid #ffff…" at bounding box center [966, 415] width 1201 height 659
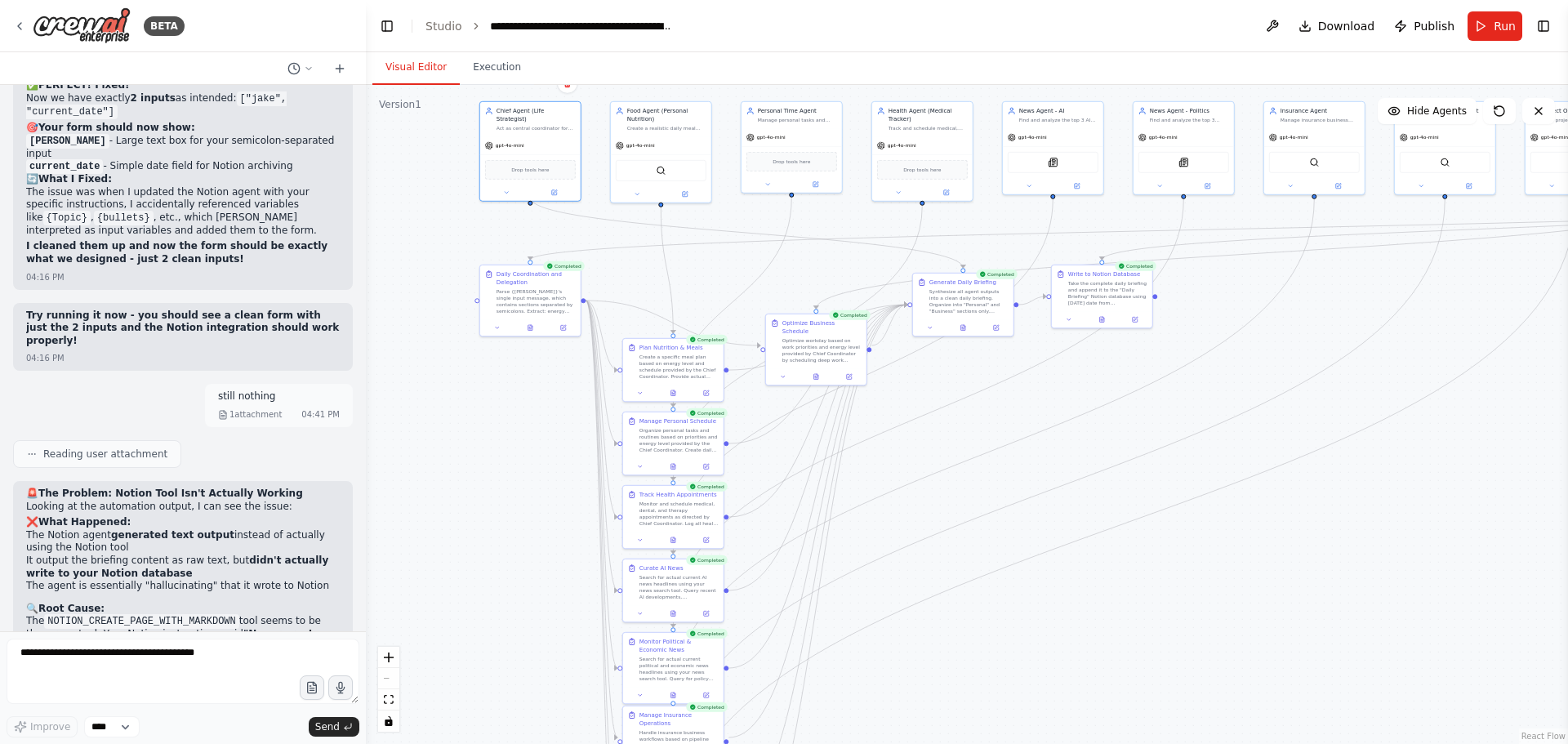
drag, startPoint x: 1118, startPoint y: 609, endPoint x: 1262, endPoint y: 564, distance: 150.9
click at [1265, 564] on div ".deletable-edge-delete-btn { width: 20px; height: 20px; border: 0px solid #ffff…" at bounding box center [966, 415] width 1201 height 659
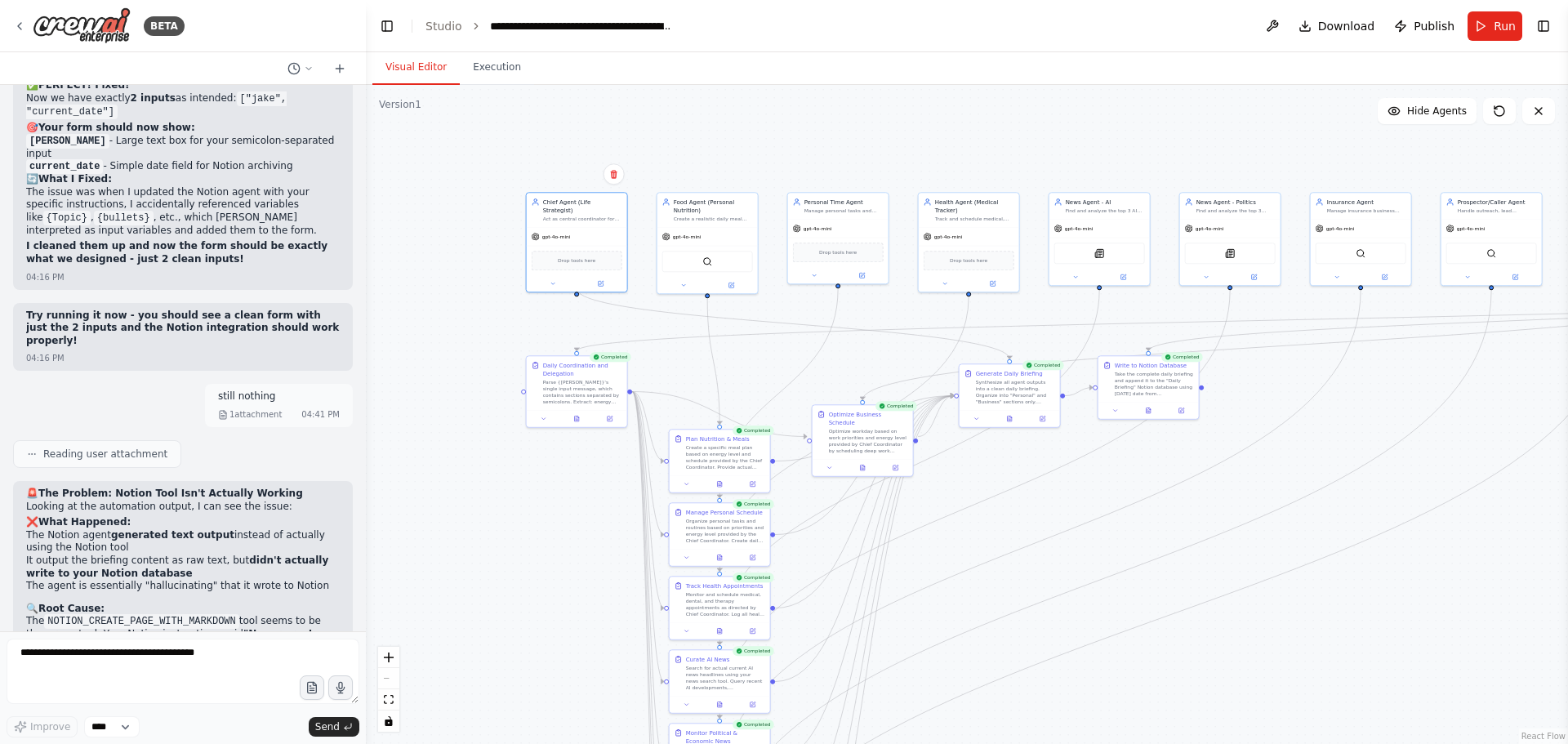
drag, startPoint x: 1071, startPoint y: 444, endPoint x: 1110, endPoint y: 545, distance: 108.3
click at [1110, 542] on div ".deletable-edge-delete-btn { width: 20px; height: 20px; border: 0px solid #ffff…" at bounding box center [966, 415] width 1201 height 659
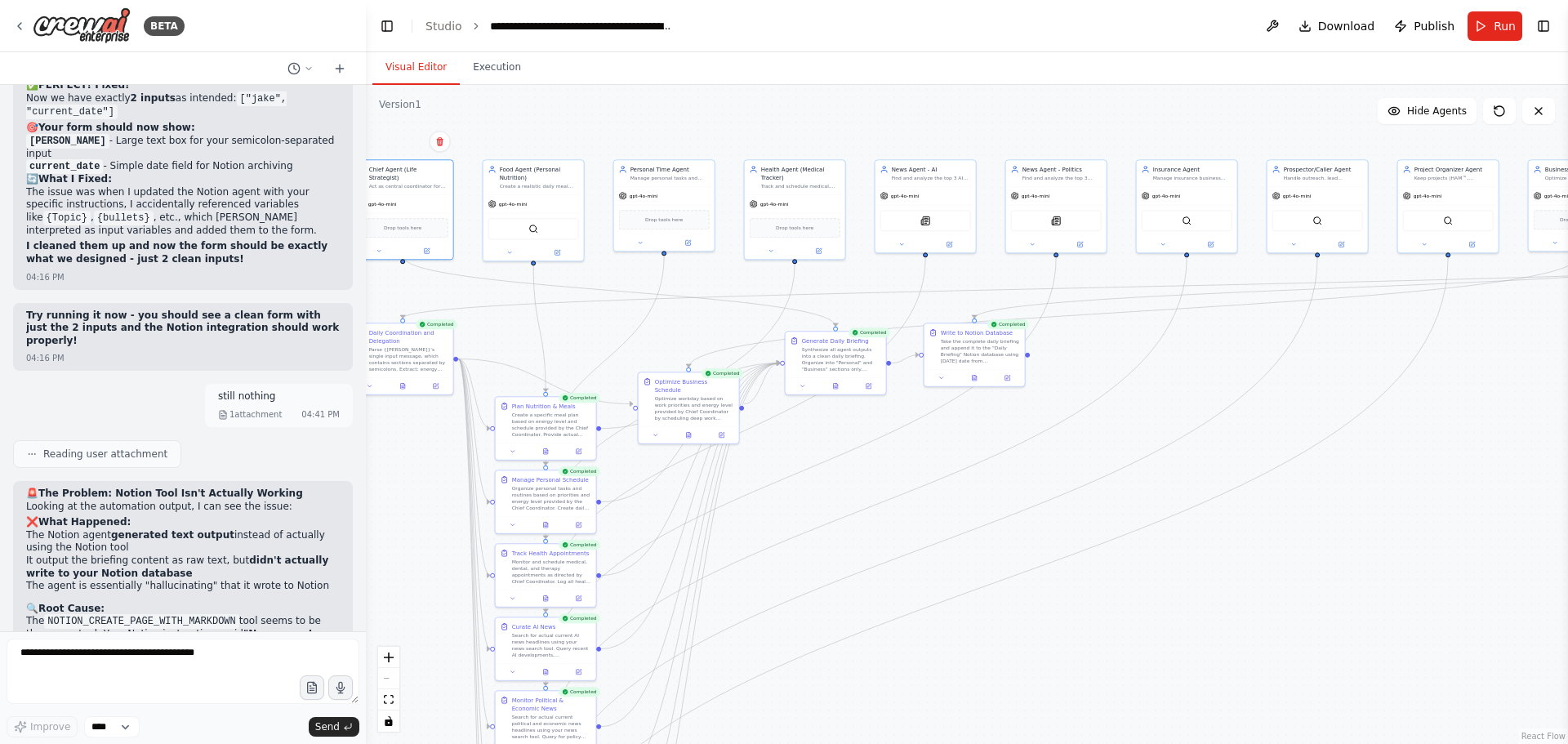
drag, startPoint x: 1357, startPoint y: 653, endPoint x: 1174, endPoint y: 606, distance: 188.9
click at [1174, 606] on div ".deletable-edge-delete-btn { width: 20px; height: 20px; border: 0px solid #ffff…" at bounding box center [966, 415] width 1201 height 659
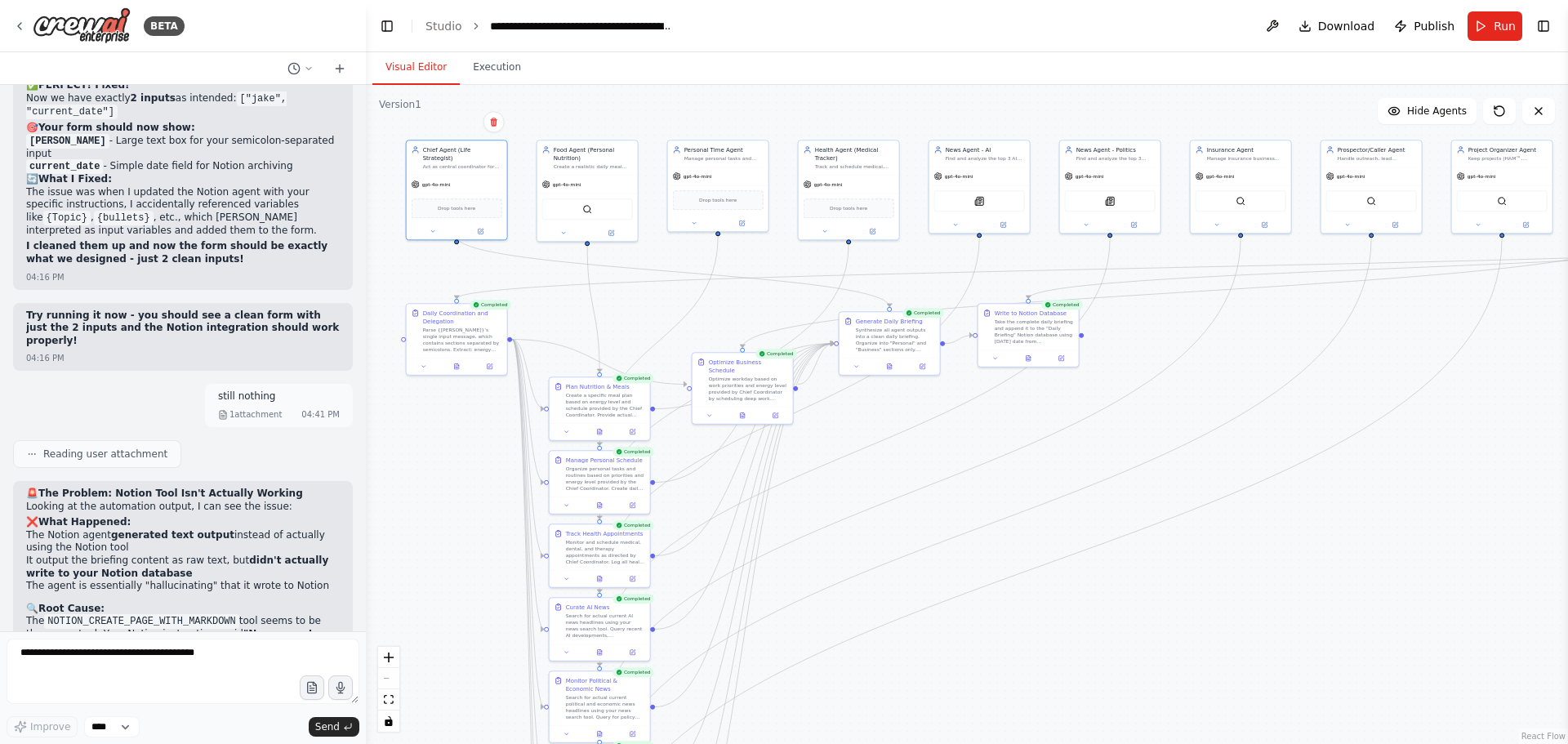
drag, startPoint x: 1184, startPoint y: 604, endPoint x: 1246, endPoint y: 593, distance: 63.0
click at [1246, 594] on div ".deletable-edge-delete-btn { width: 20px; height: 20px; border: 0px solid #ffff…" at bounding box center [966, 415] width 1201 height 659
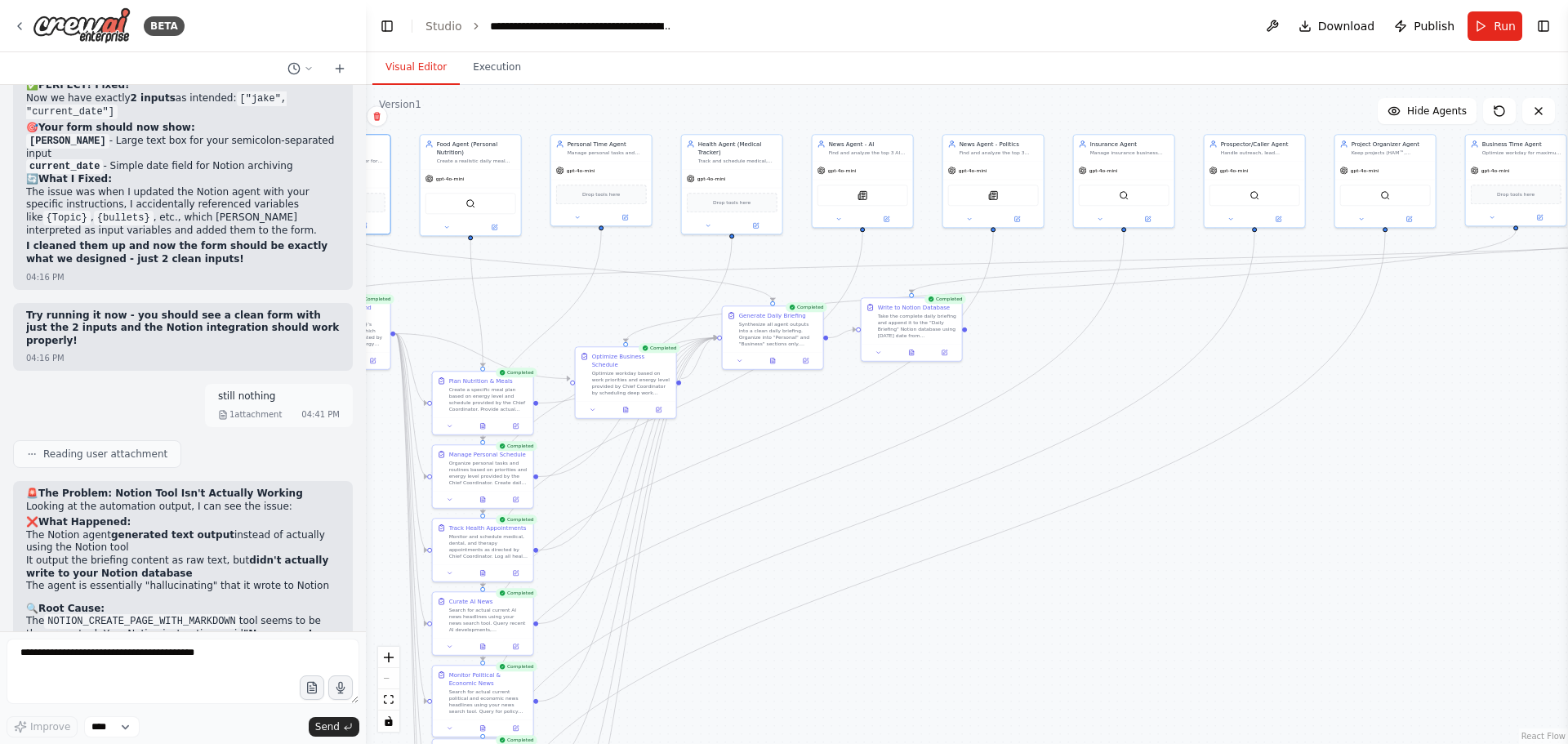
drag, startPoint x: 1413, startPoint y: 570, endPoint x: 1296, endPoint y: 564, distance: 117.2
click at [1296, 564] on div ".deletable-edge-delete-btn { width: 20px; height: 20px; border: 0px solid #ffff…" at bounding box center [966, 415] width 1201 height 659
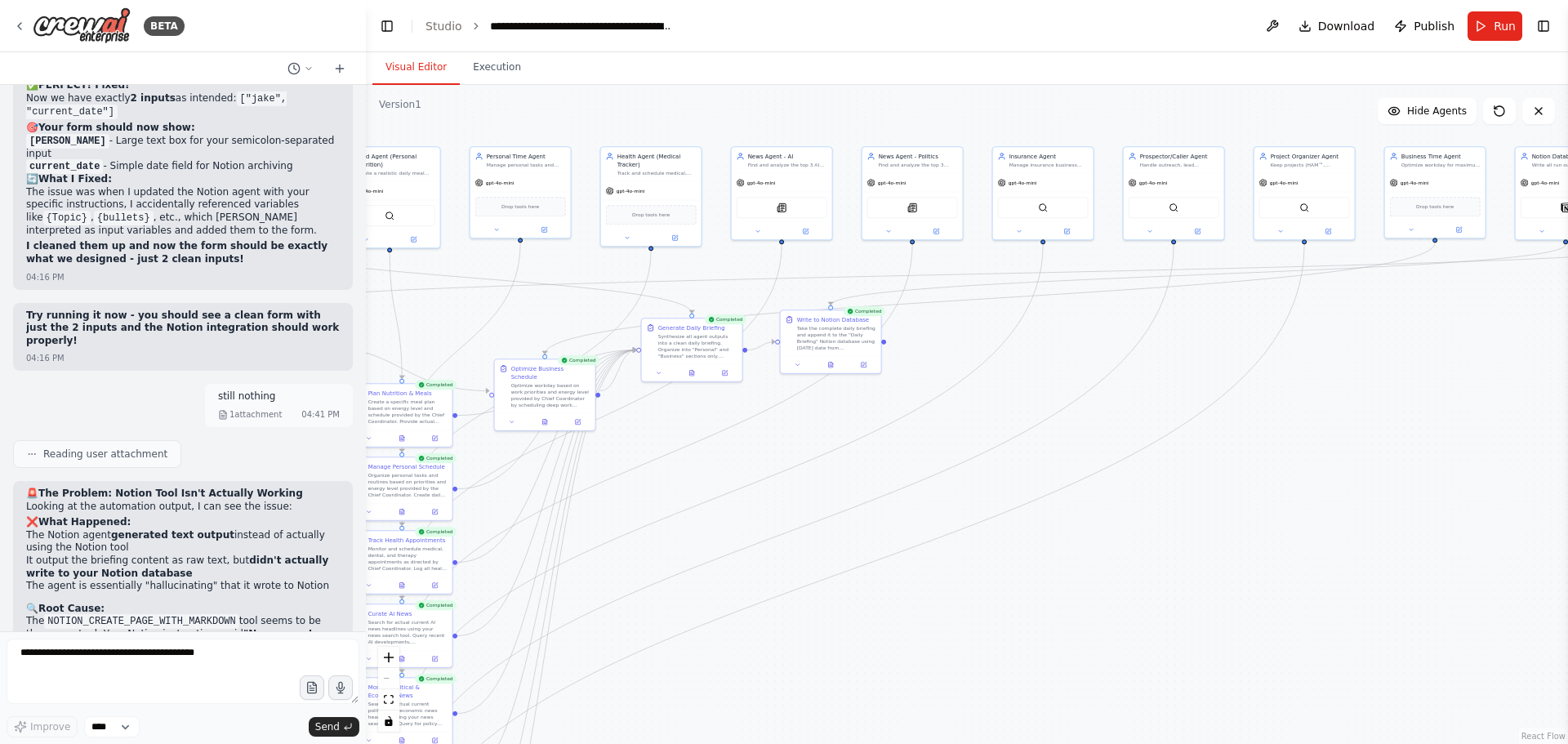
drag, startPoint x: 1332, startPoint y: 556, endPoint x: 1205, endPoint y: 565, distance: 127.3
click at [1215, 568] on div ".deletable-edge-delete-btn { width: 20px; height: 20px; border: 0px solid #ffff…" at bounding box center [966, 415] width 1201 height 659
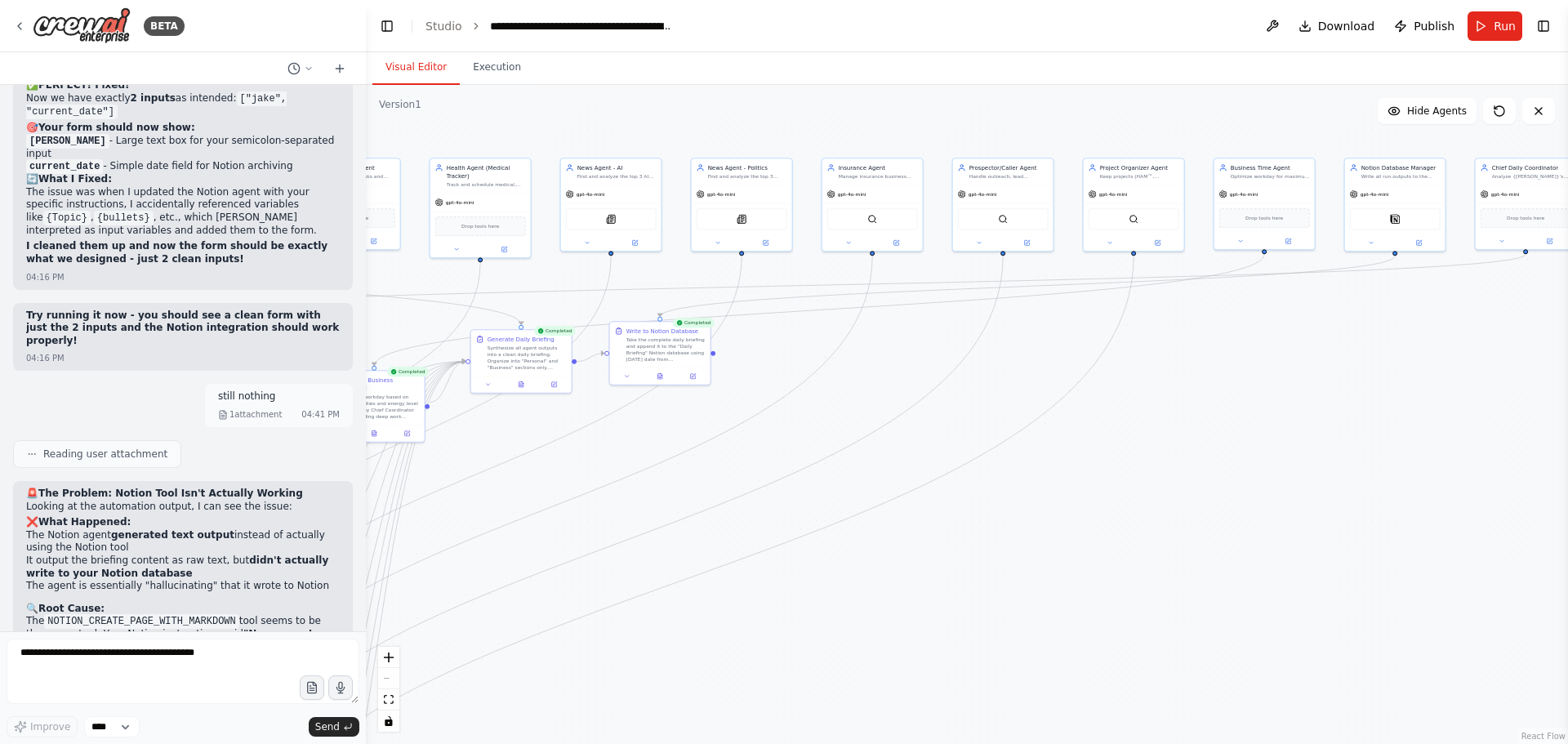
drag, startPoint x: 1299, startPoint y: 552, endPoint x: 1160, endPoint y: 564, distance: 139.5
click at [1160, 564] on div ".deletable-edge-delete-btn { width: 20px; height: 20px; border: 0px solid #ffff…" at bounding box center [966, 415] width 1201 height 659
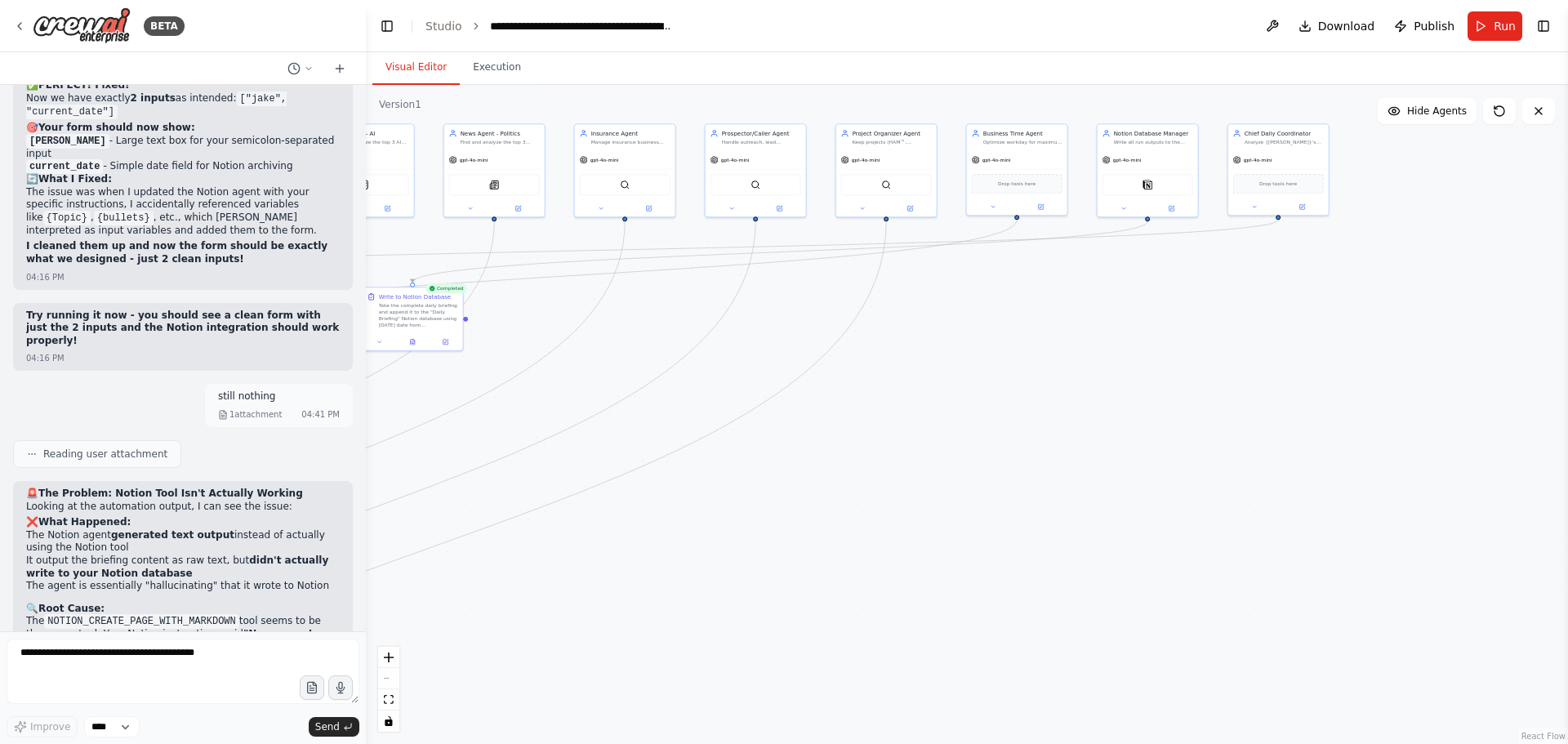
drag, startPoint x: 1229, startPoint y: 560, endPoint x: 990, endPoint y: 525, distance: 241.5
click at [986, 528] on div ".deletable-edge-delete-btn { width: 20px; height: 20px; border: 0px solid #ffff…" at bounding box center [966, 415] width 1201 height 659
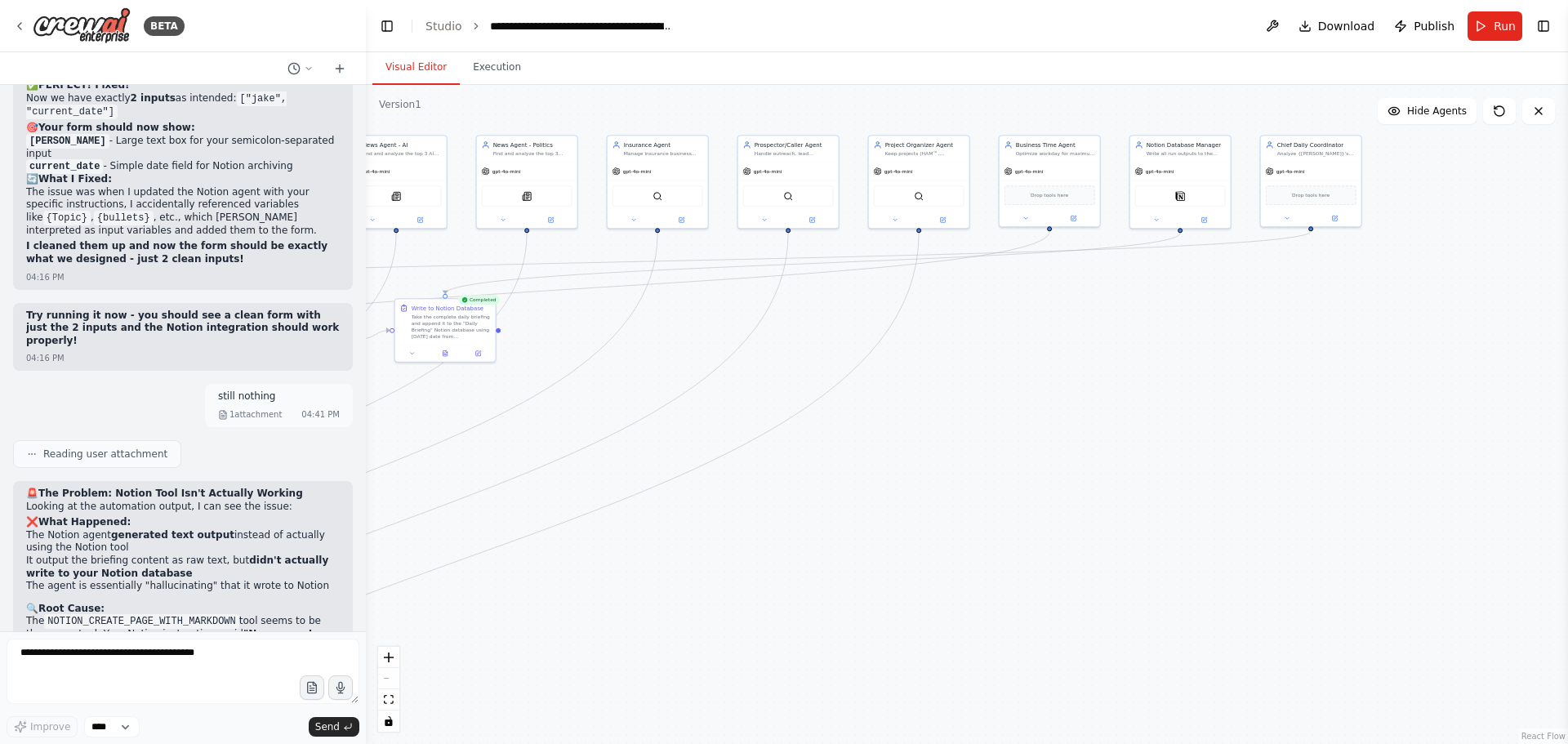
drag, startPoint x: 1134, startPoint y: 516, endPoint x: 1308, endPoint y: 520, distance: 174.0
click at [1308, 520] on div ".deletable-edge-delete-btn { width: 20px; height: 20px; border: 0px solid #ffff…" at bounding box center [966, 415] width 1201 height 659
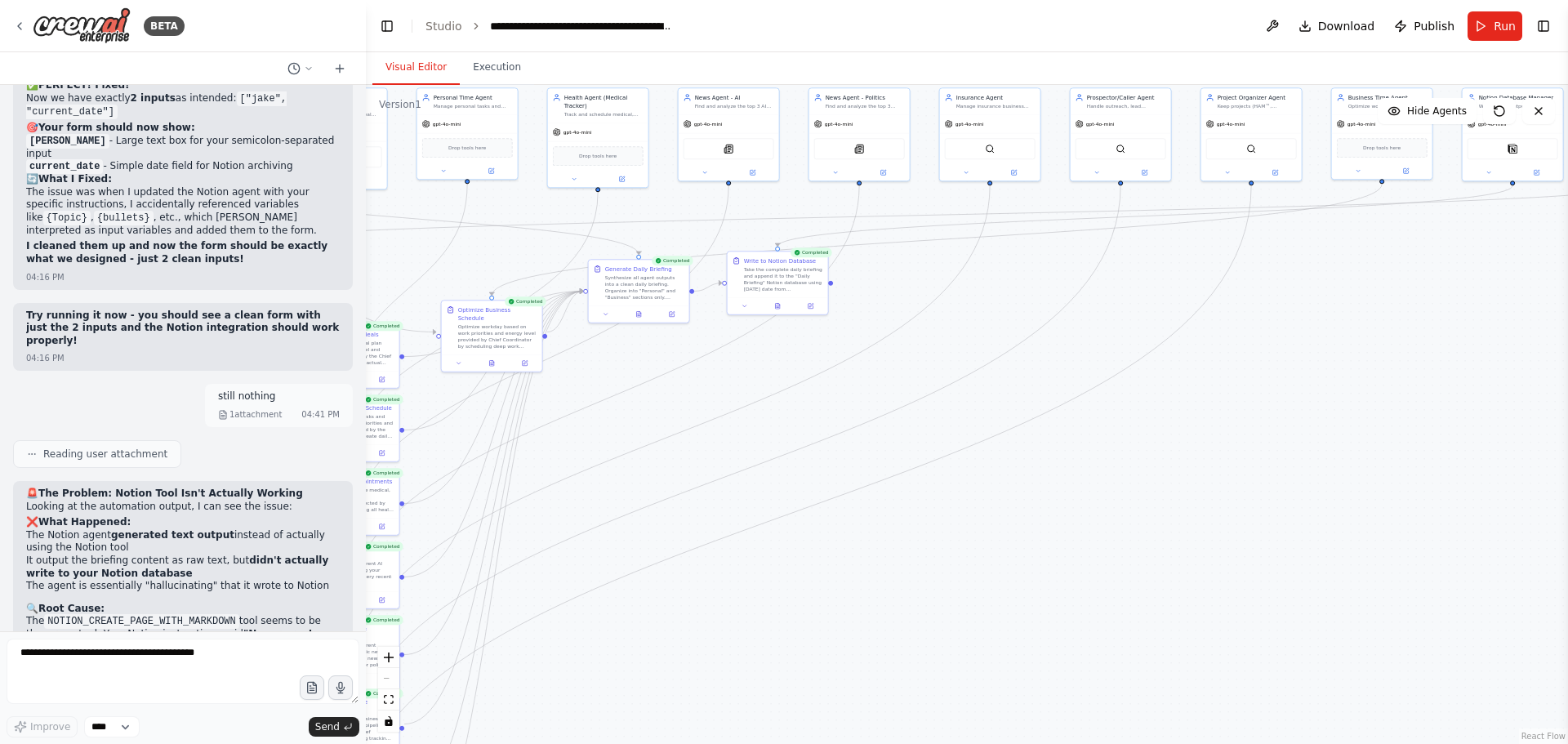
drag, startPoint x: 1262, startPoint y: 519, endPoint x: 1328, endPoint y: 512, distance: 66.4
click at [1328, 512] on div ".deletable-edge-delete-btn { width: 20px; height: 20px; border: 0px solid #ffff…" at bounding box center [966, 415] width 1201 height 659
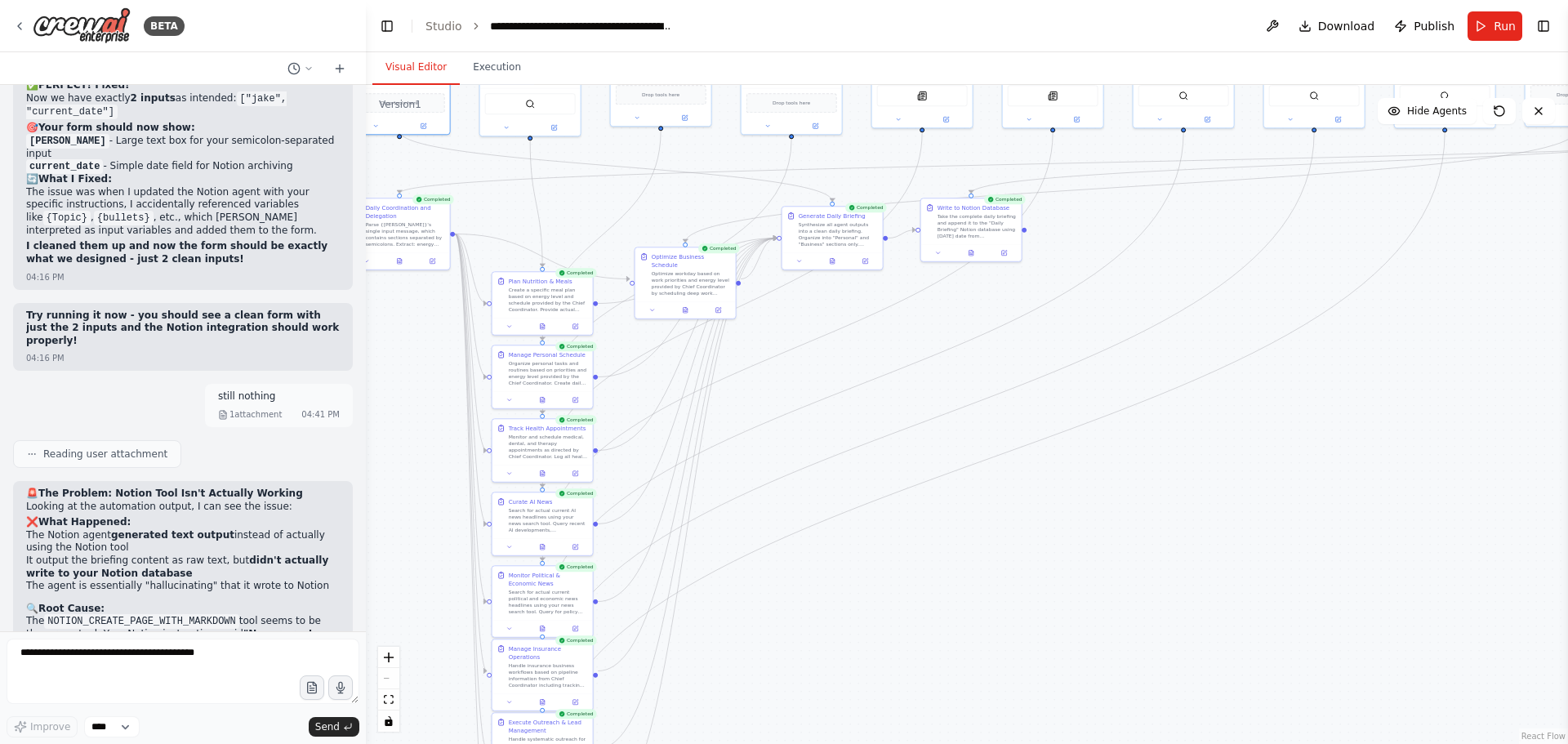
drag, startPoint x: 1207, startPoint y: 548, endPoint x: 1398, endPoint y: 495, distance: 198.2
click at [1398, 495] on div ".deletable-edge-delete-btn { width: 20px; height: 20px; border: 0px solid #ffff…" at bounding box center [966, 415] width 1201 height 659
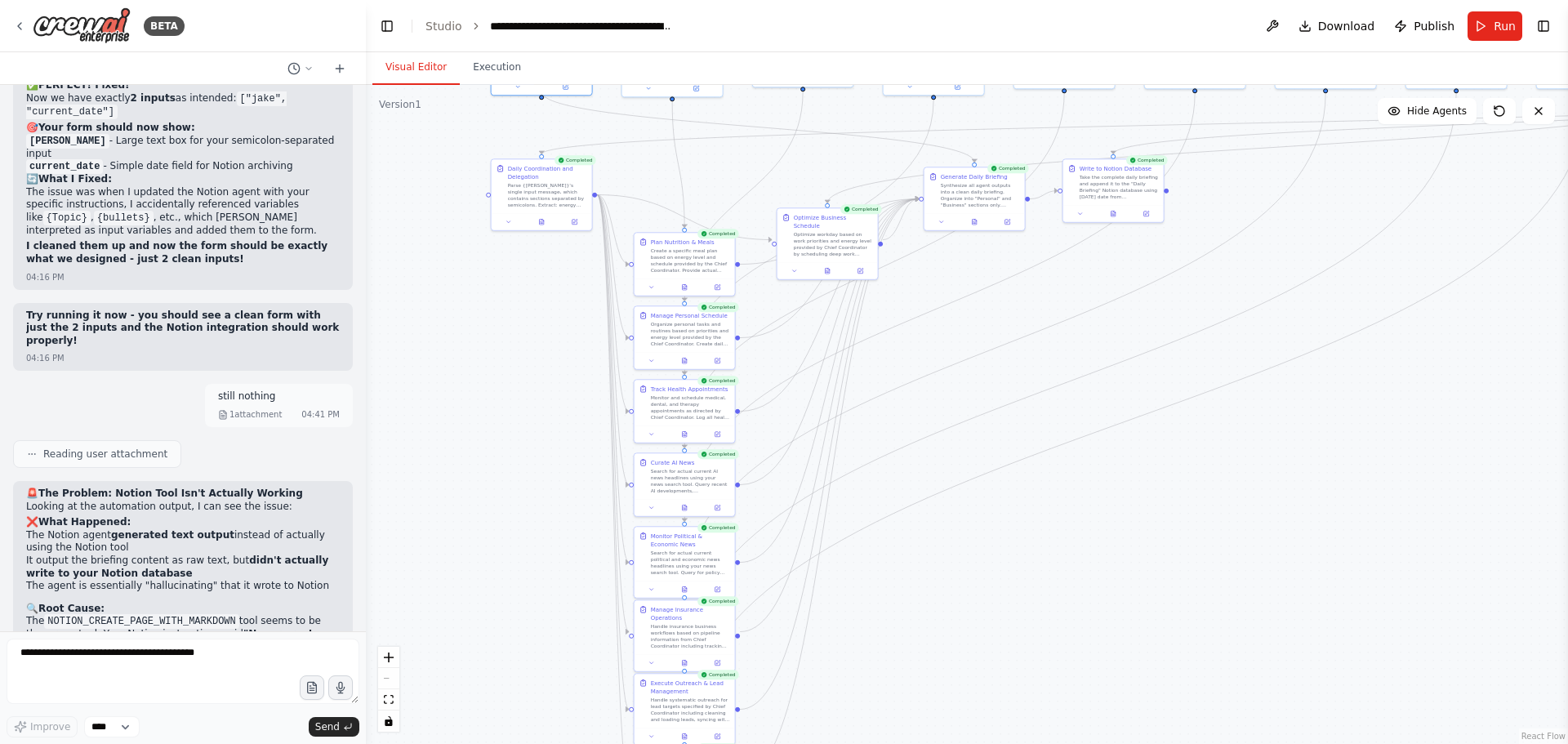
drag, startPoint x: 1357, startPoint y: 491, endPoint x: 1407, endPoint y: 486, distance: 50.2
click at [1407, 486] on div ".deletable-edge-delete-btn { width: 20px; height: 20px; border: 0px solid #ffff…" at bounding box center [966, 415] width 1201 height 659
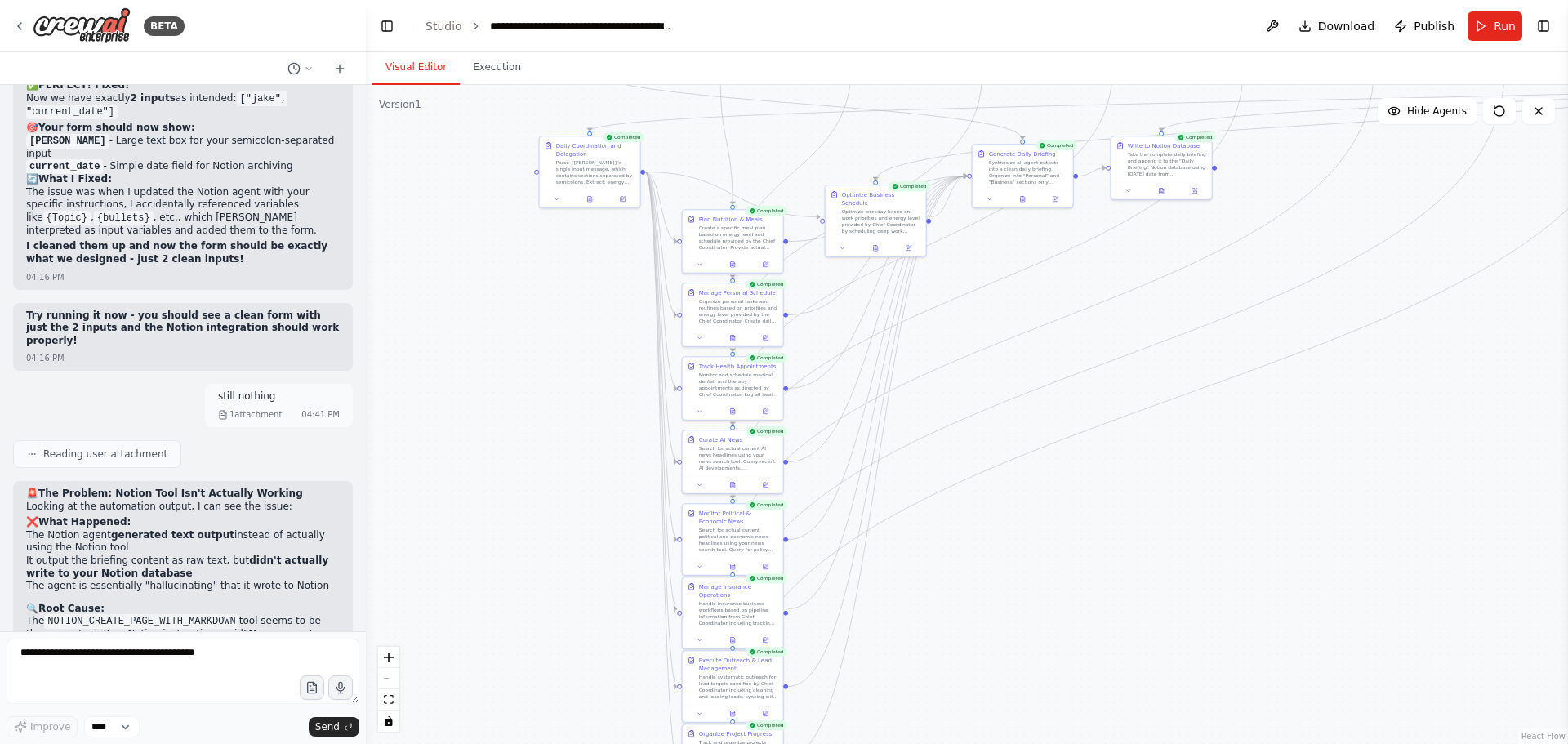
drag, startPoint x: 1251, startPoint y: 540, endPoint x: 1388, endPoint y: 502, distance: 142.2
click at [1390, 499] on div ".deletable-edge-delete-btn { width: 20px; height: 20px; border: 0px solid #ffff…" at bounding box center [966, 415] width 1201 height 659
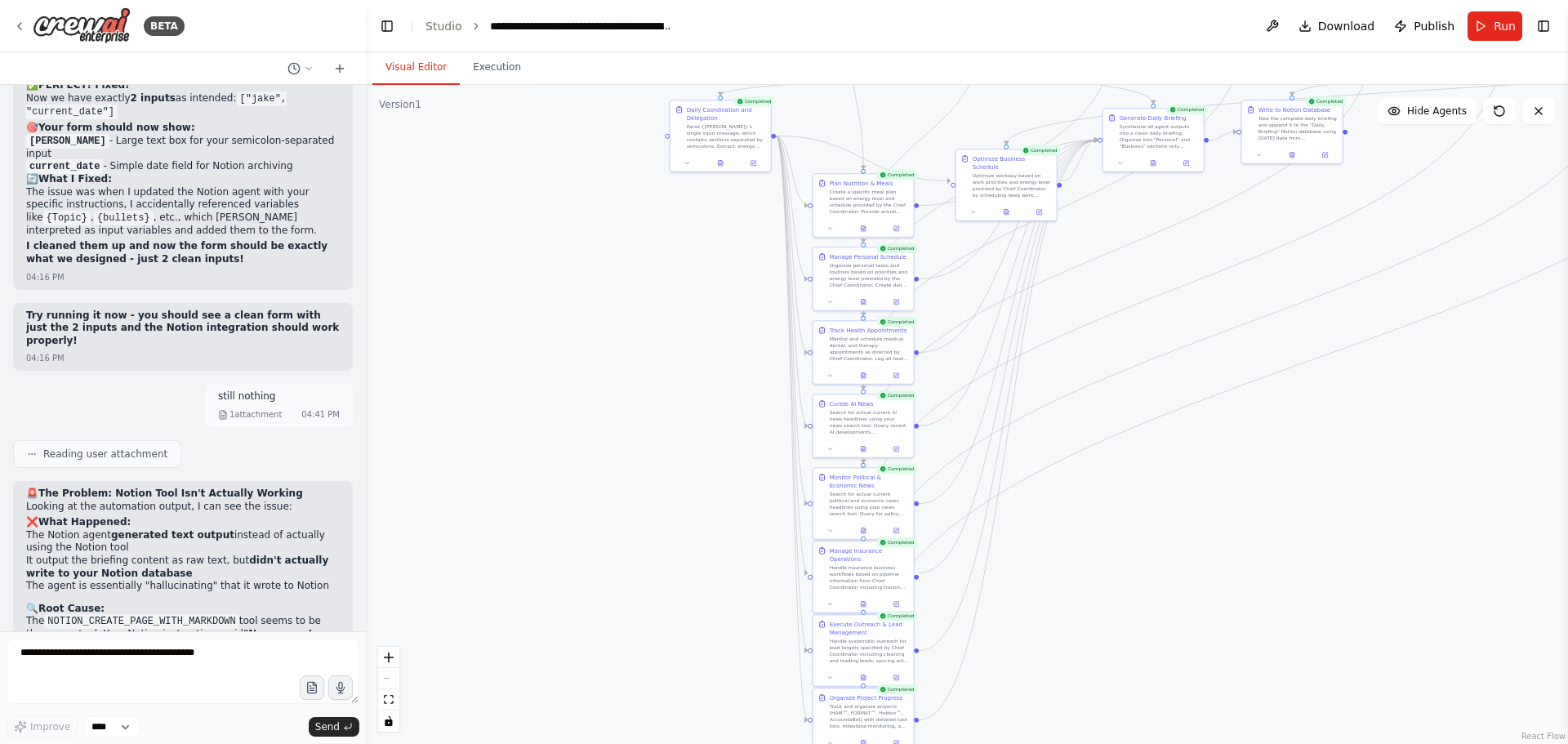
drag, startPoint x: 1280, startPoint y: 538, endPoint x: 1359, endPoint y: 519, distance: 81.3
click at [1359, 518] on div ".deletable-edge-delete-btn { width: 20px; height: 20px; border: 0px solid #ffff…" at bounding box center [966, 415] width 1201 height 659
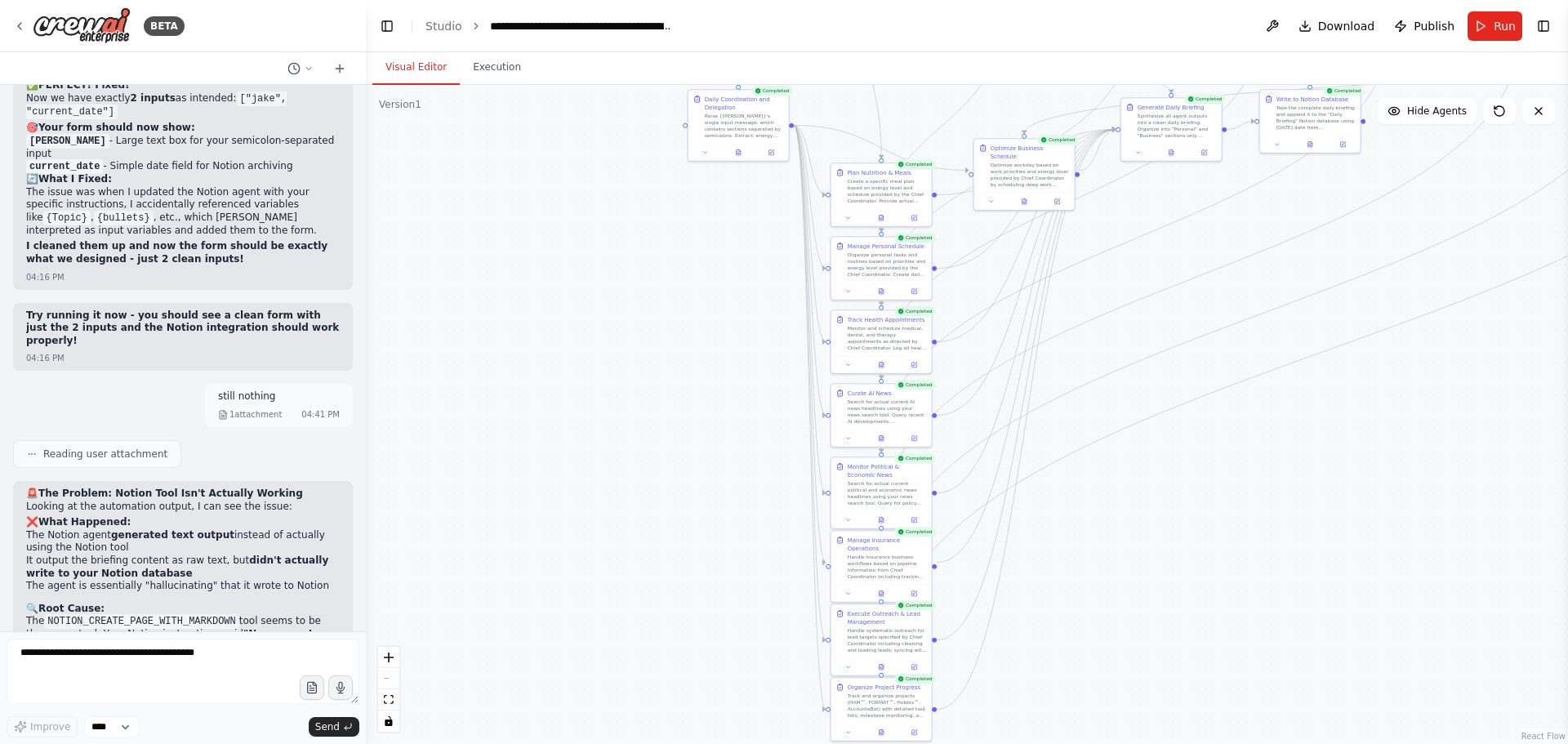
drag, startPoint x: 1198, startPoint y: 553, endPoint x: 1141, endPoint y: 561, distance: 57.6
click at [1141, 561] on div ".deletable-edge-delete-btn { width: 20px; height: 20px; border: 0px solid #ffff…" at bounding box center [966, 415] width 1201 height 659
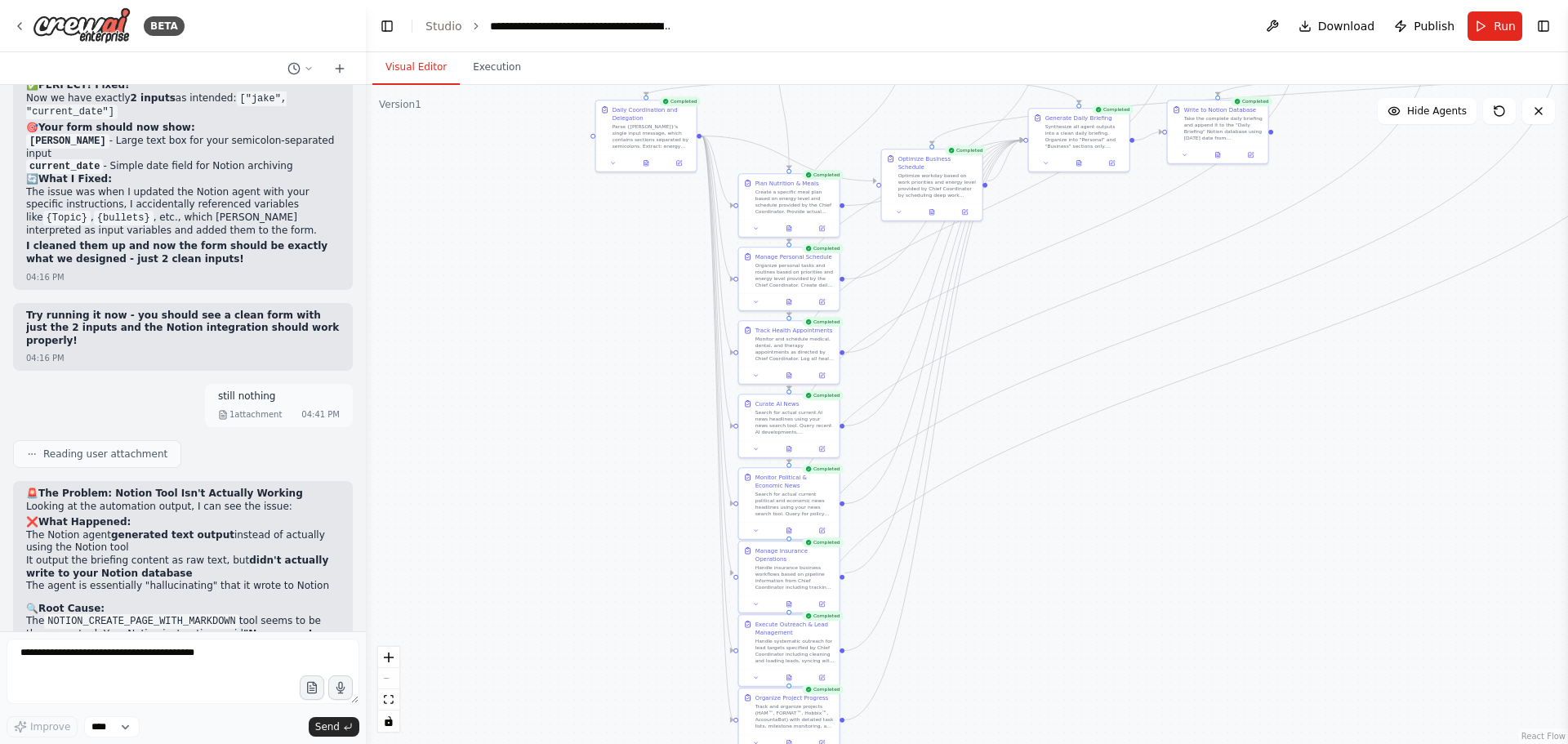
drag, startPoint x: 1352, startPoint y: 543, endPoint x: 1278, endPoint y: 552, distance: 74.5
click at [1278, 552] on div ".deletable-edge-delete-btn { width: 20px; height: 20px; border: 0px solid #ffff…" at bounding box center [966, 415] width 1201 height 659
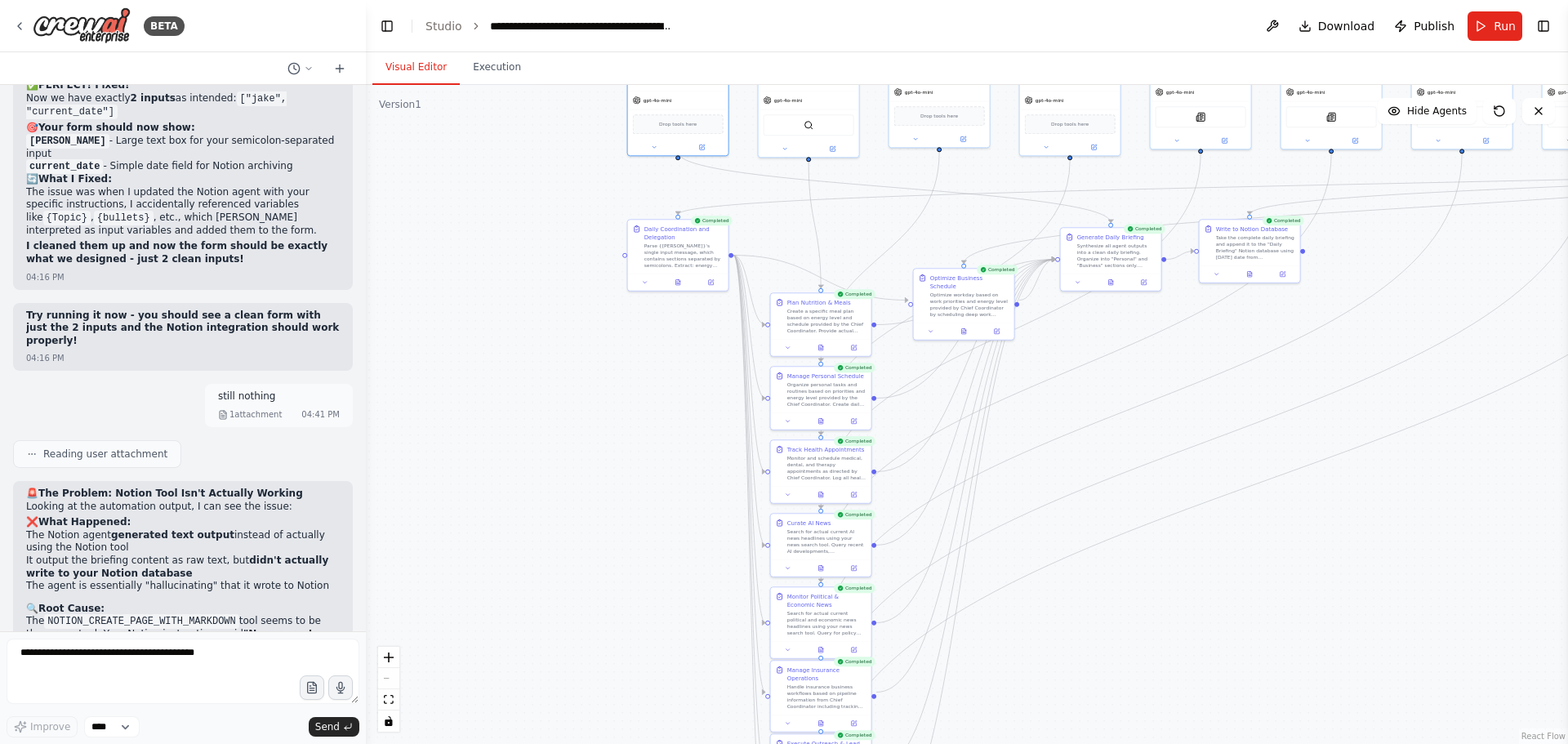
drag, startPoint x: 1224, startPoint y: 532, endPoint x: 1258, endPoint y: 653, distance: 125.7
click at [1258, 665] on div ".deletable-edge-delete-btn { width: 20px; height: 20px; border: 0px solid #ffff…" at bounding box center [966, 415] width 1201 height 659
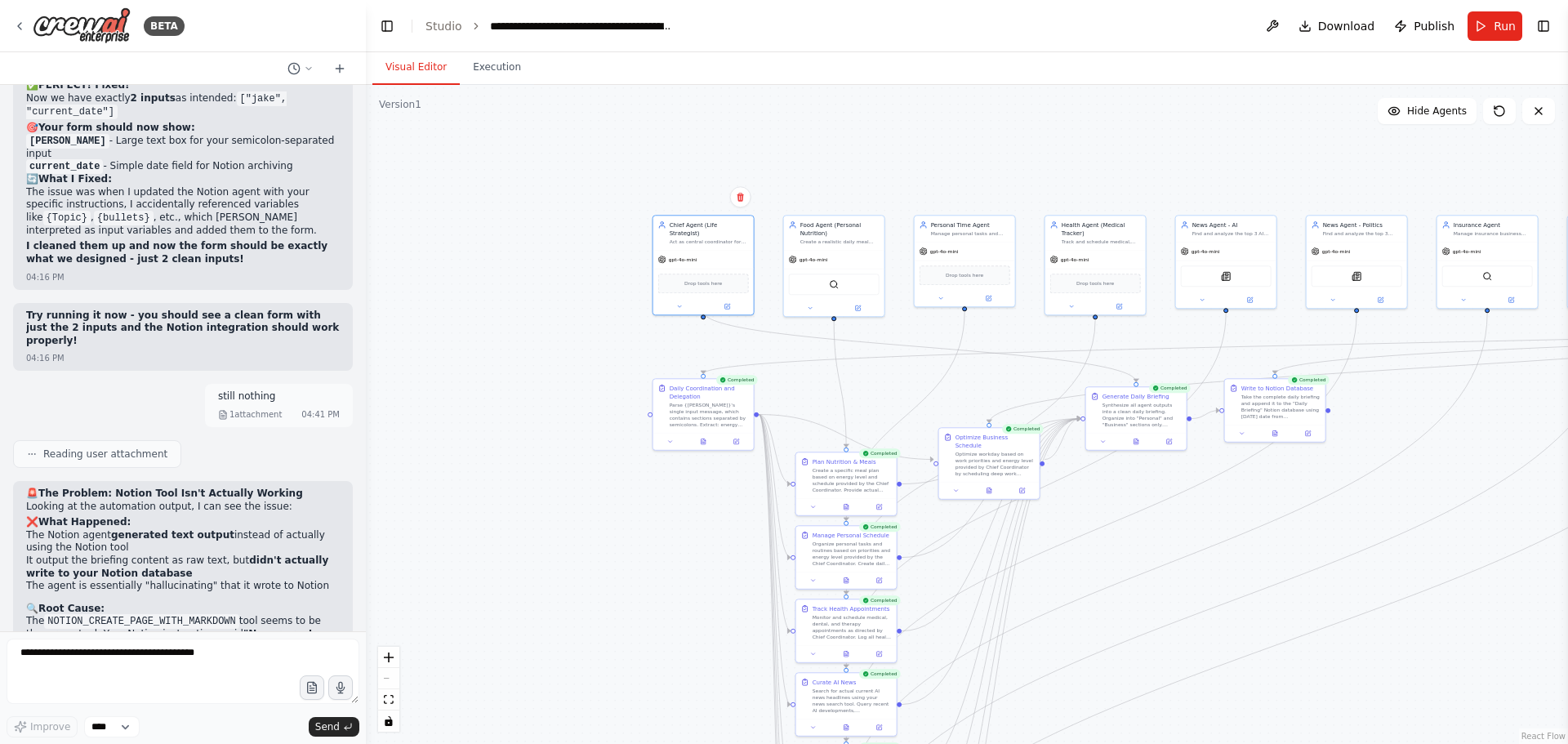
drag, startPoint x: 1285, startPoint y: 575, endPoint x: 1304, endPoint y: 703, distance: 129.4
click at [1304, 703] on div ".deletable-edge-delete-btn { width: 20px; height: 20px; border: 0px solid #ffff…" at bounding box center [966, 415] width 1201 height 659
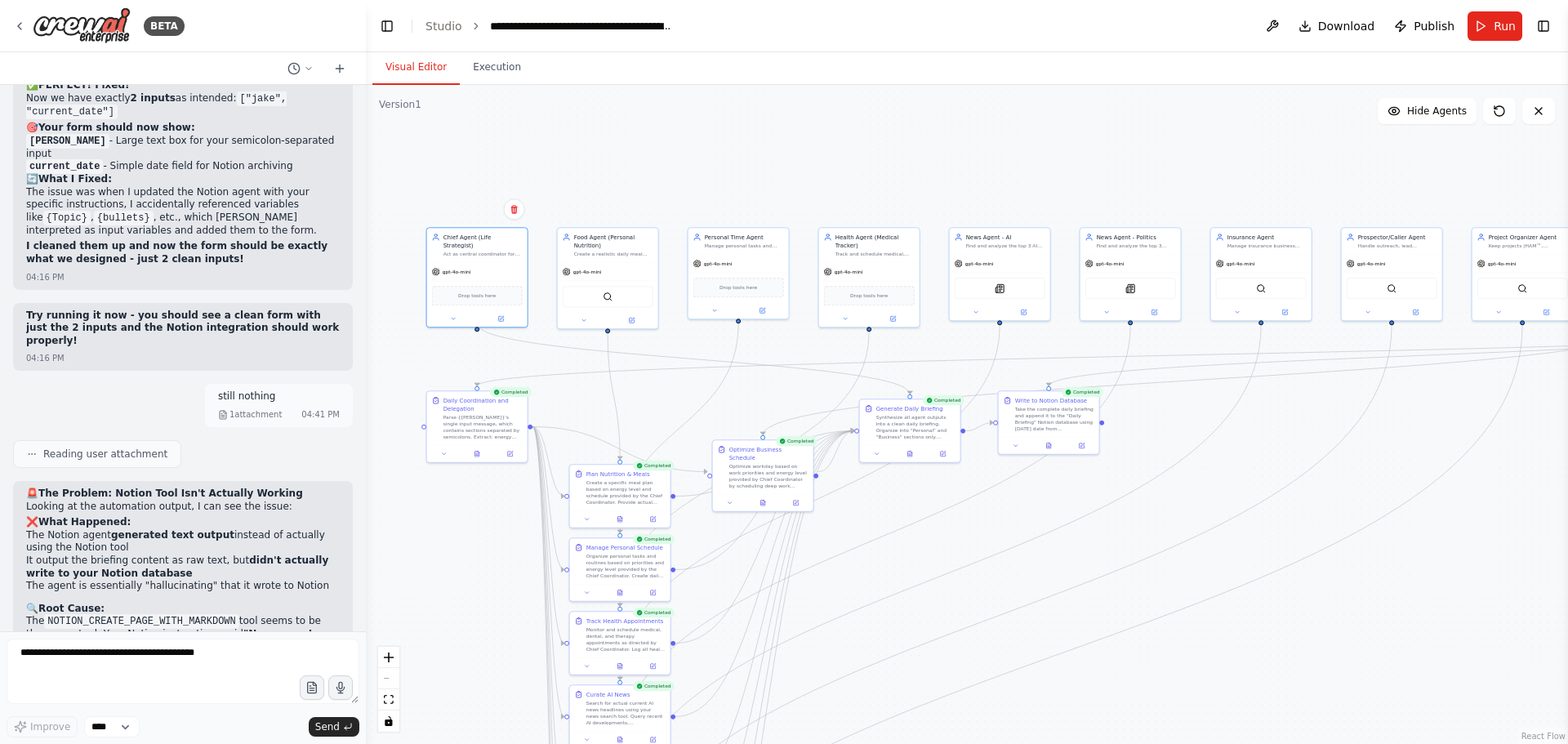
drag, startPoint x: 1182, startPoint y: 670, endPoint x: 1169, endPoint y: 670, distance: 13.0
click at [1169, 670] on div ".deletable-edge-delete-btn { width: 20px; height: 20px; border: 0px solid #ffff…" at bounding box center [966, 415] width 1201 height 659
drag, startPoint x: 1289, startPoint y: 636, endPoint x: 1102, endPoint y: 658, distance: 188.3
click at [1102, 658] on div ".deletable-edge-delete-btn { width: 20px; height: 20px; border: 0px solid #ffff…" at bounding box center [966, 415] width 1201 height 659
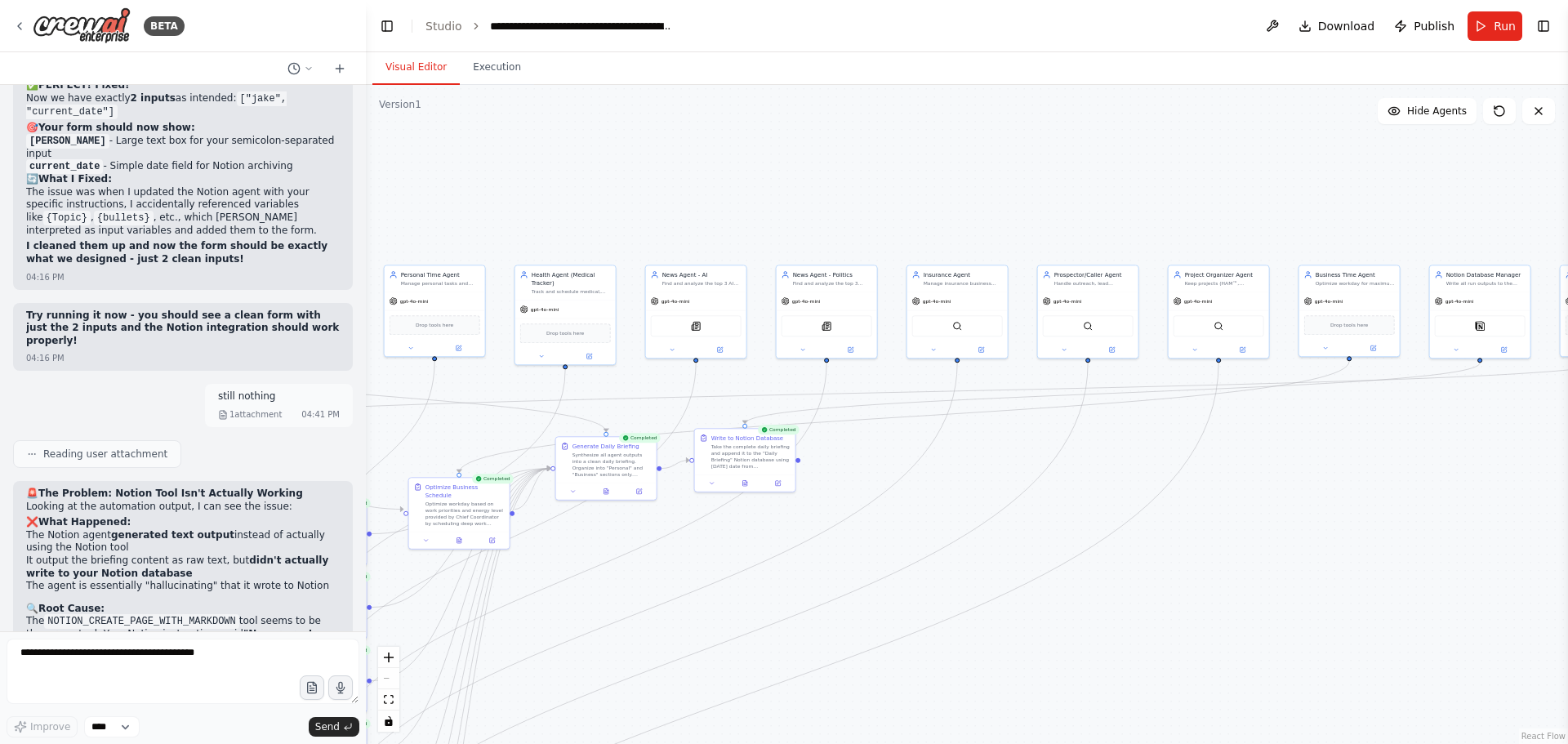
drag, startPoint x: 1207, startPoint y: 636, endPoint x: 1055, endPoint y: 649, distance: 152.6
click at [1055, 649] on div ".deletable-edge-delete-btn { width: 20px; height: 20px; border: 0px solid #ffff…" at bounding box center [966, 415] width 1201 height 659
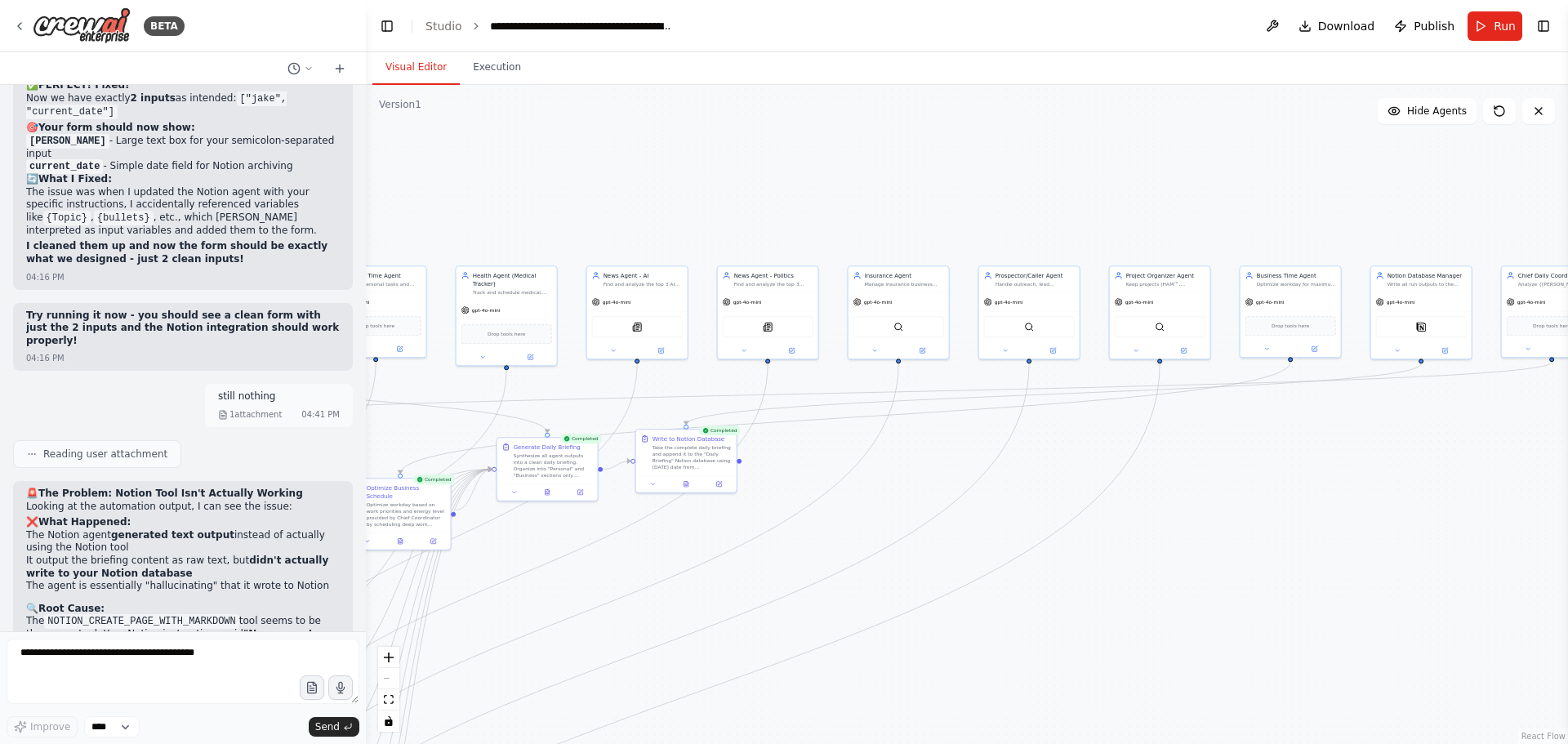
drag, startPoint x: 1164, startPoint y: 624, endPoint x: 853, endPoint y: 638, distance: 311.3
click at [853, 641] on div ".deletable-edge-delete-btn { width: 20px; height: 20px; border: 0px solid #ffff…" at bounding box center [966, 415] width 1201 height 659
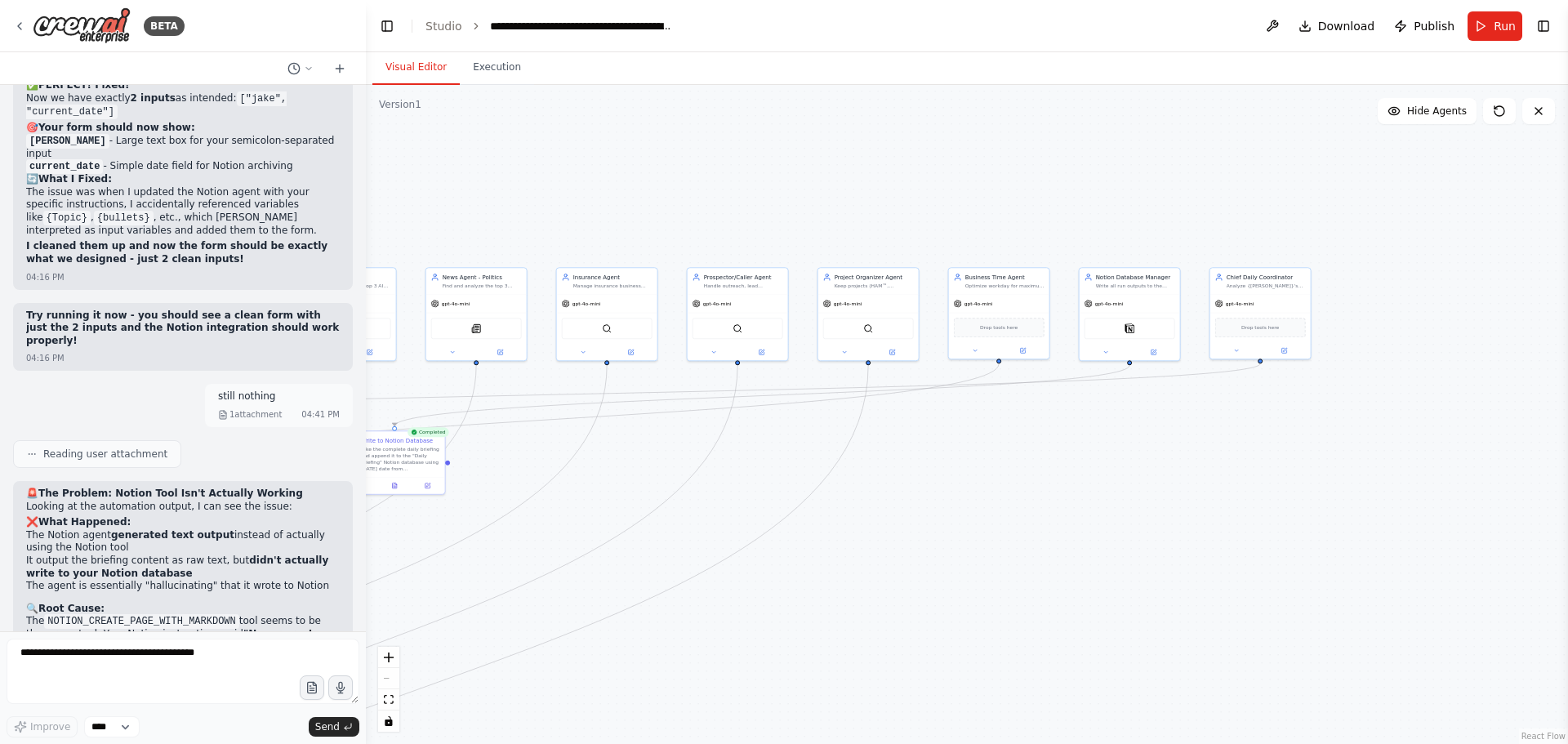
drag, startPoint x: 978, startPoint y: 618, endPoint x: 1486, endPoint y: 529, distance: 515.7
click at [1486, 529] on div ".deletable-edge-delete-btn { width: 20px; height: 20px; border: 0px solid #ffff…" at bounding box center [966, 415] width 1201 height 659
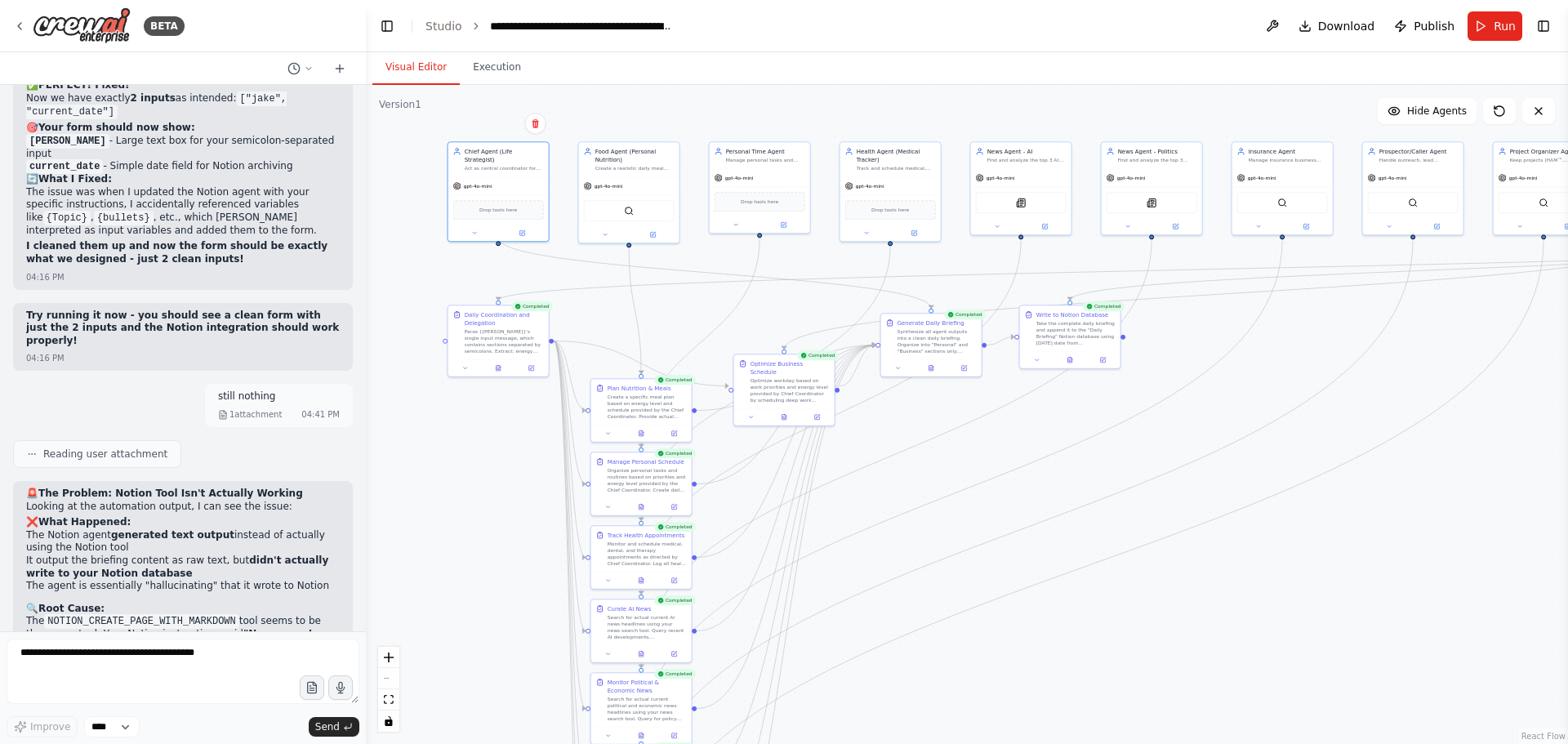
drag, startPoint x: 1396, startPoint y: 552, endPoint x: 1457, endPoint y: 552, distance: 61.0
click at [1417, 552] on div ".deletable-edge-delete-btn { width: 20px; height: 20px; border: 0px solid #ffff…" at bounding box center [966, 415] width 1201 height 659
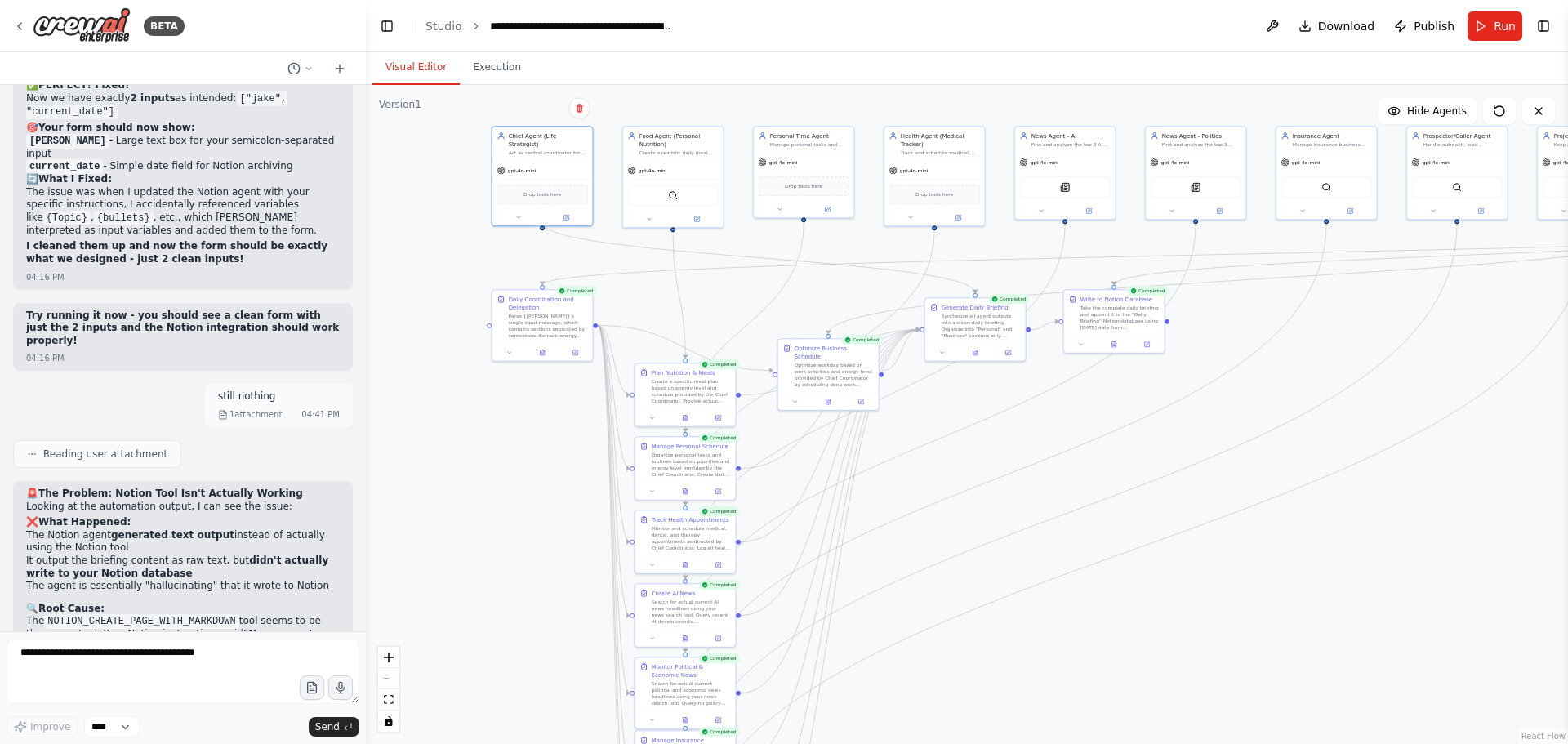
drag
click at [1449, 584] on div ".deletable-edge-delete-btn { width: 20px; height: 20px; border: 0px solid #ffff…" at bounding box center [966, 415] width 1201 height 659
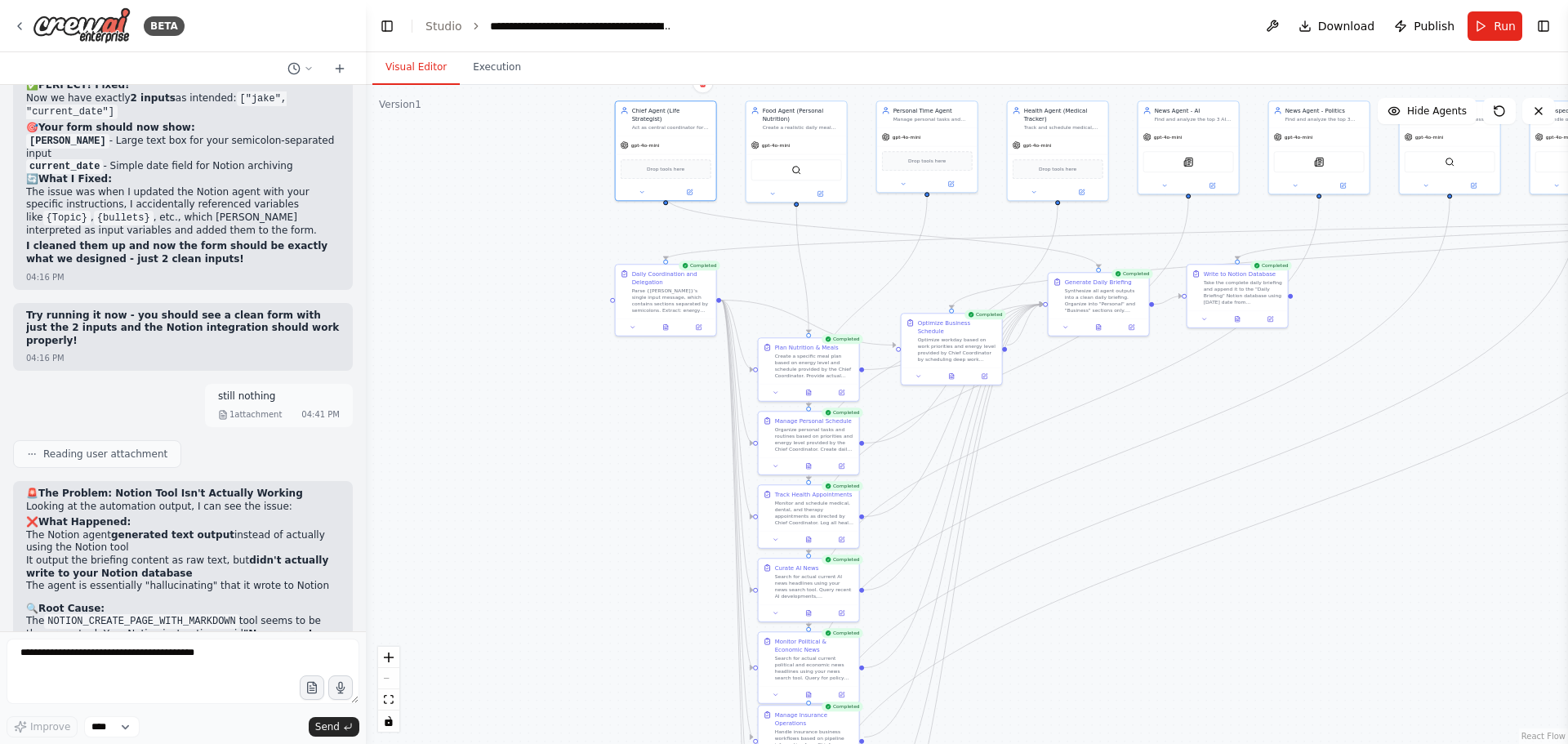
click at [1270, 568] on div ".deletable-edge-delete-btn { width: 20px; height: 20px; border: 0px solid #ffff…" at bounding box center [966, 415] width 1201 height 659
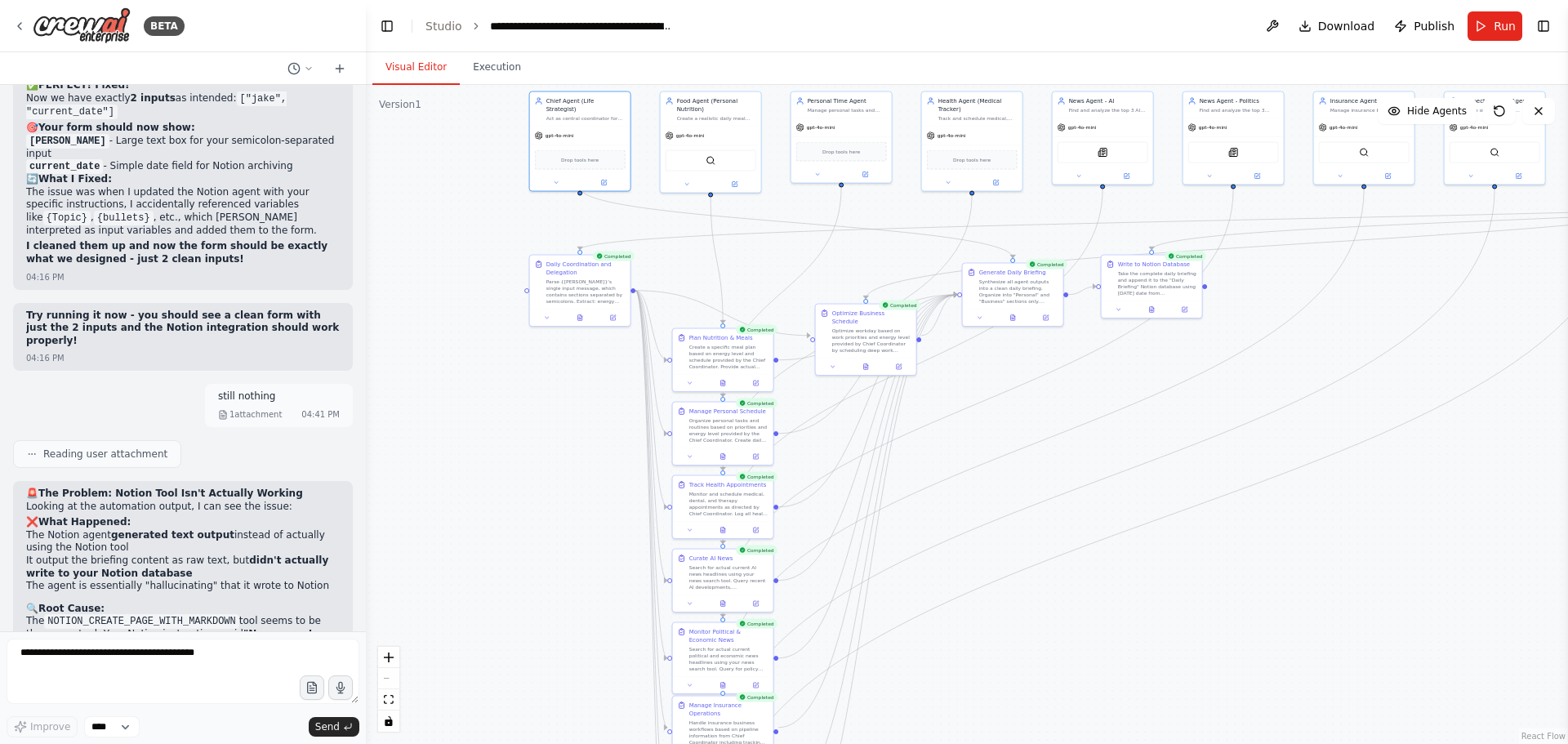
click at [1201, 678] on div ".deletable-edge-delete-btn { width: 20px; height: 20px; border: 0px solid #ffff…" at bounding box center [966, 415] width 1201 height 659
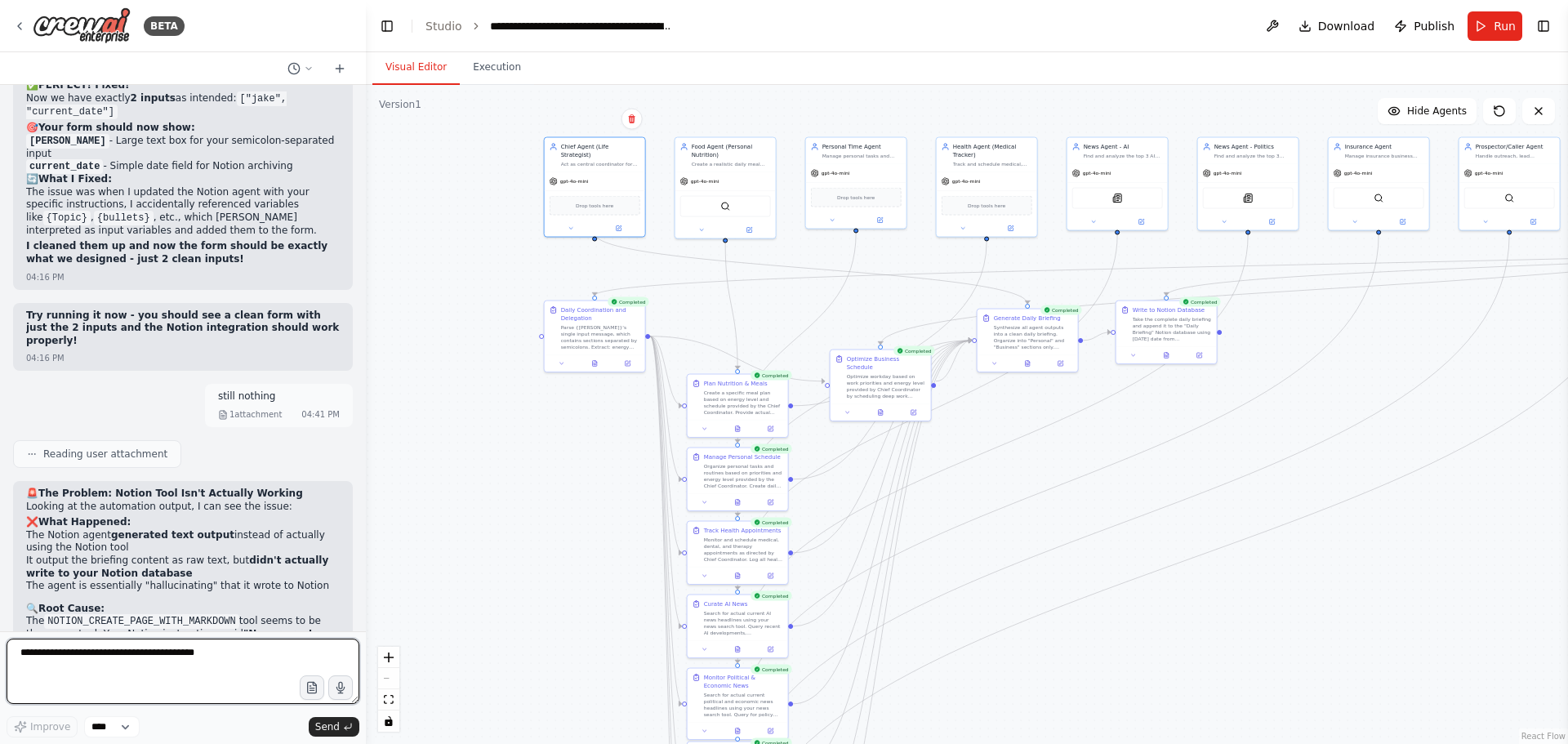
click at [153, 663] on textarea at bounding box center [183, 671] width 352 height 65
type textarea "**********"
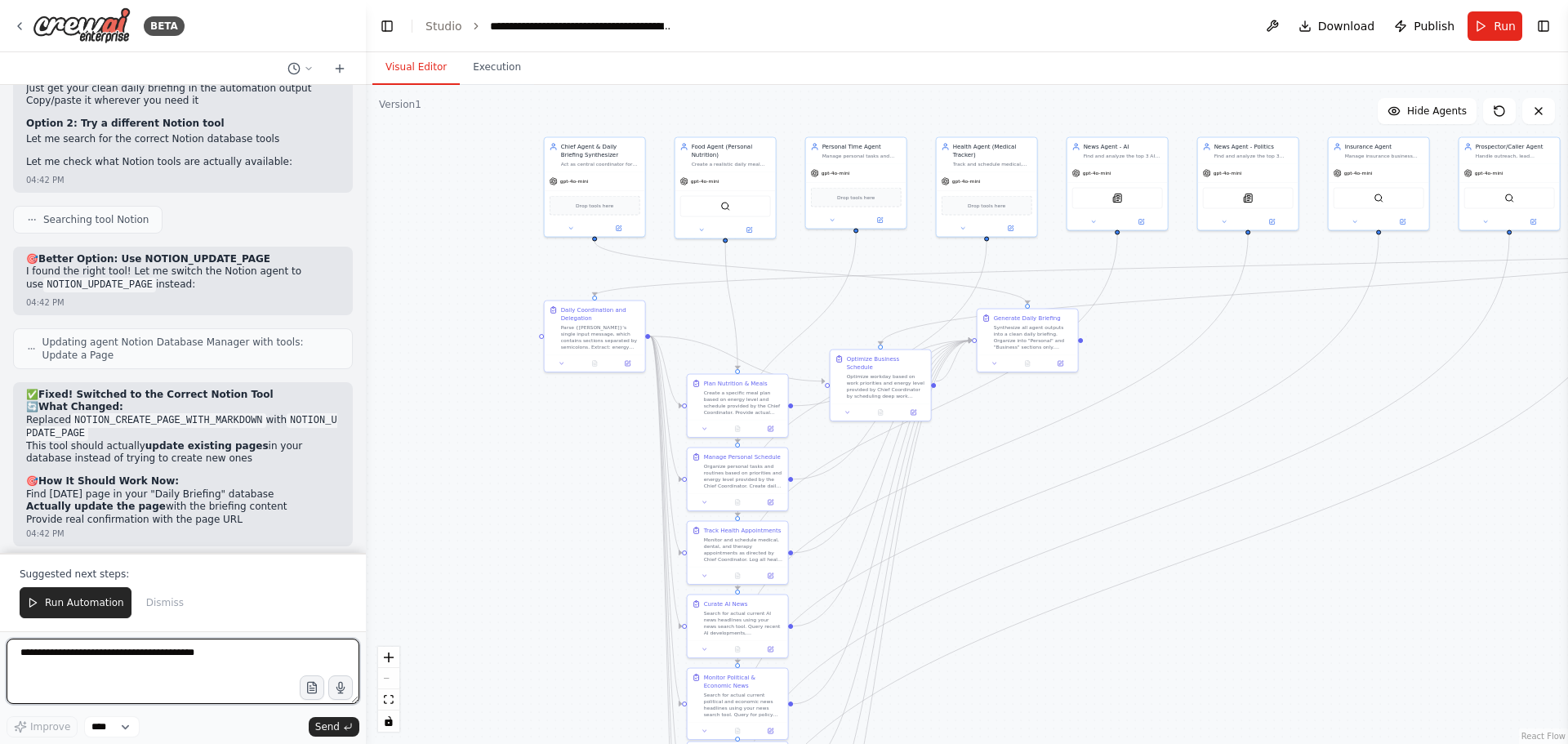
scroll to position [29190, 0]
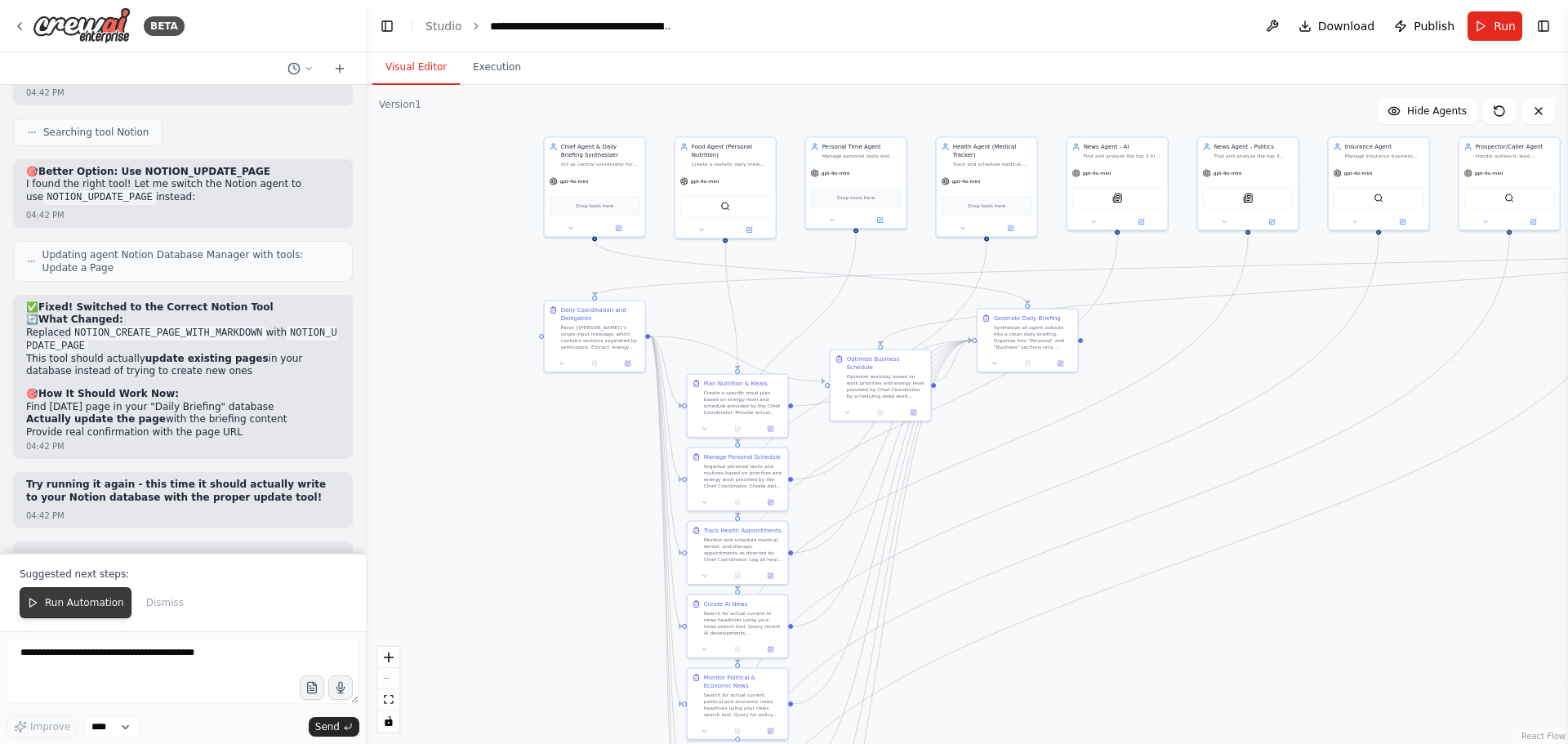
click at [55, 599] on span "Run Automation" at bounding box center [84, 603] width 79 height 13
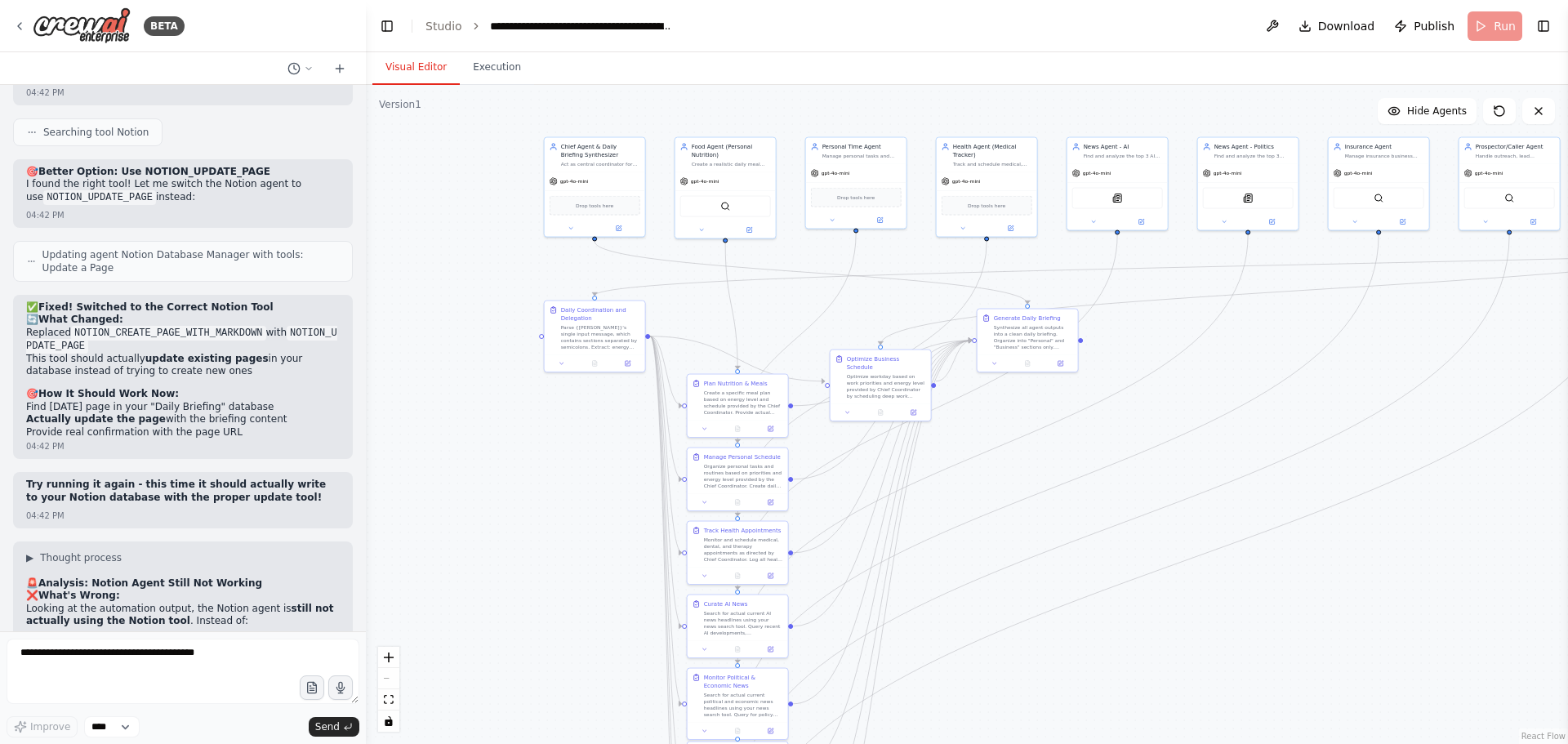
scroll to position [29112, 0]
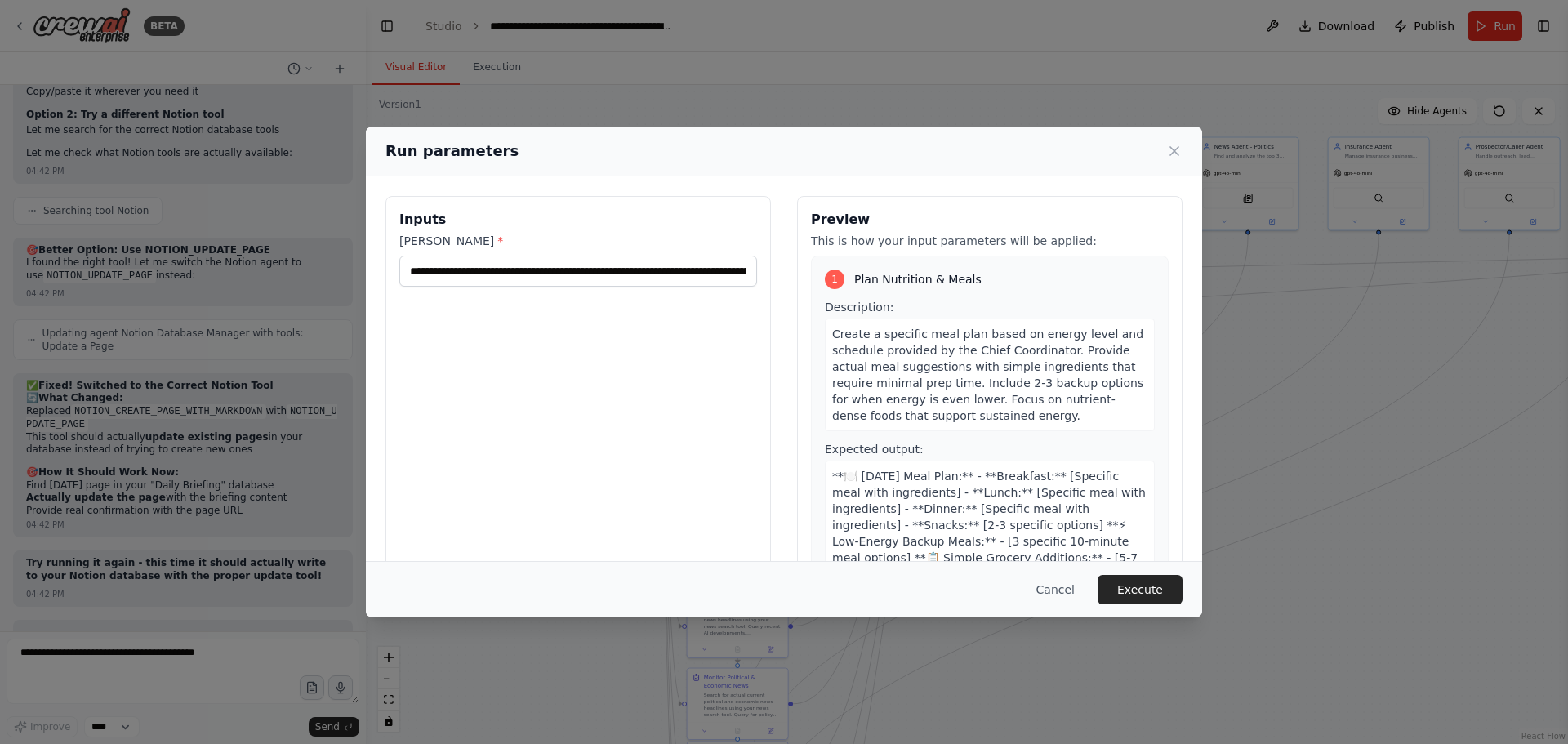
click at [1134, 590] on button "Execute" at bounding box center [1139, 589] width 85 height 30
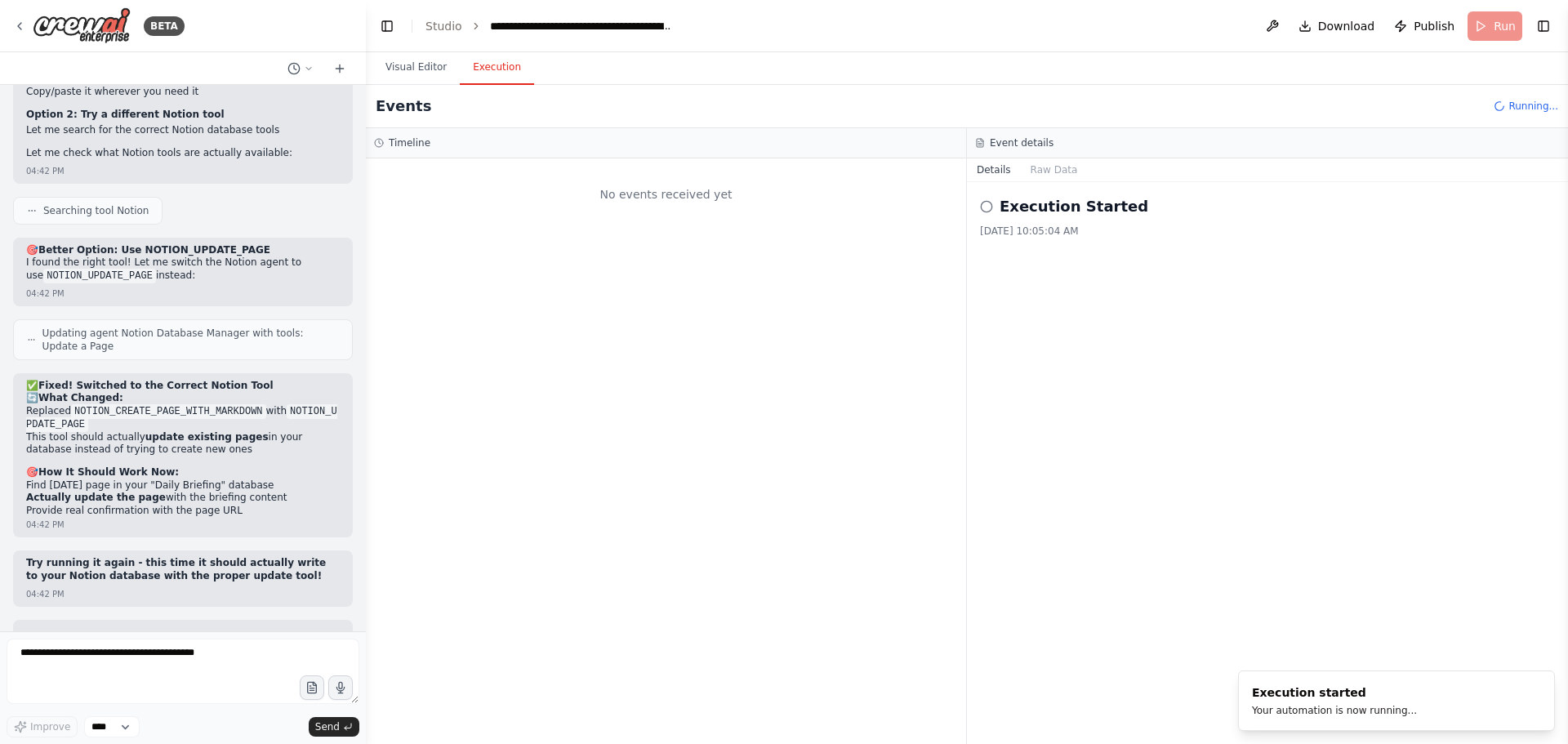
scroll to position [0, 0]
click at [400, 61] on button "Visual Editor" at bounding box center [415, 68] width 87 height 34
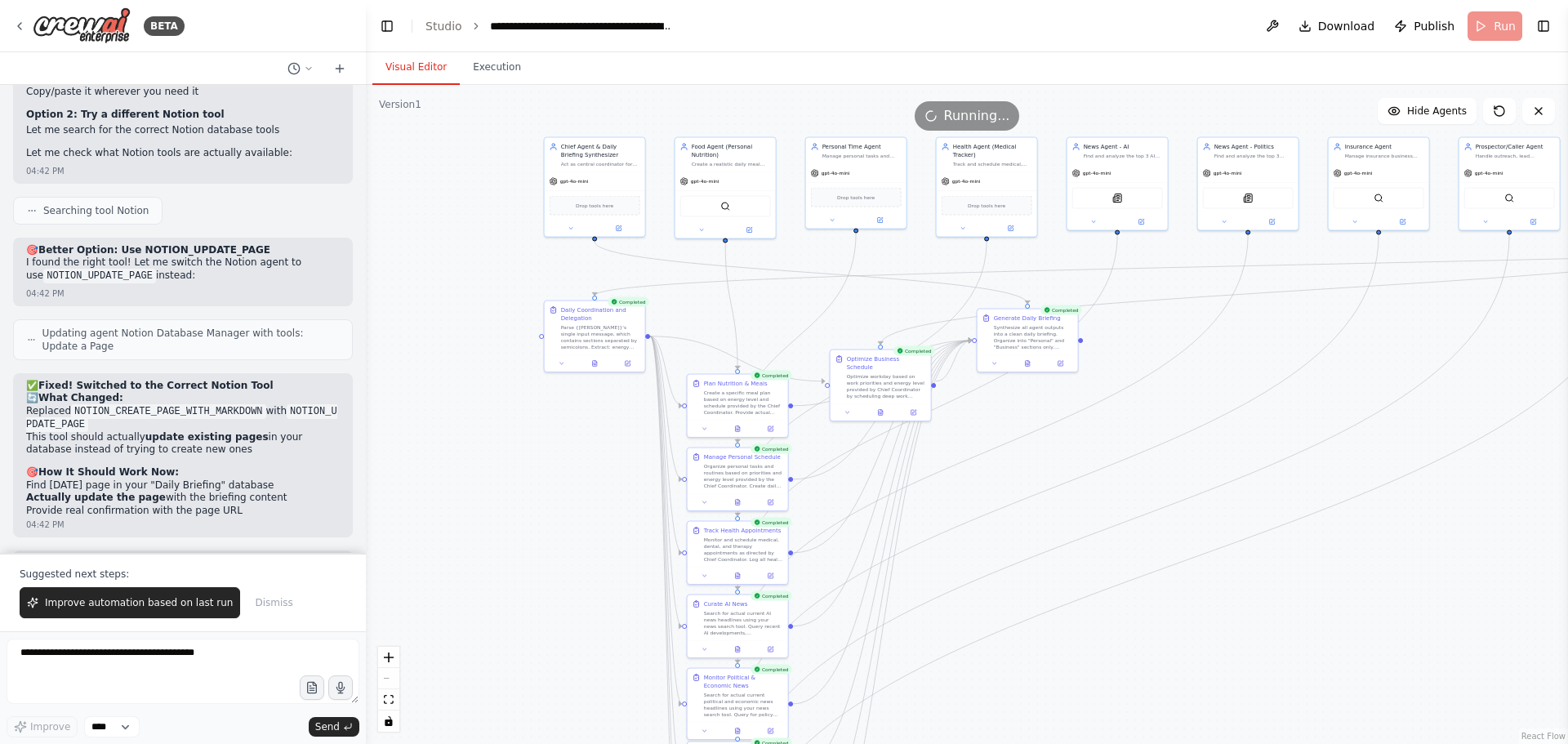
scroll to position [29190, 0]
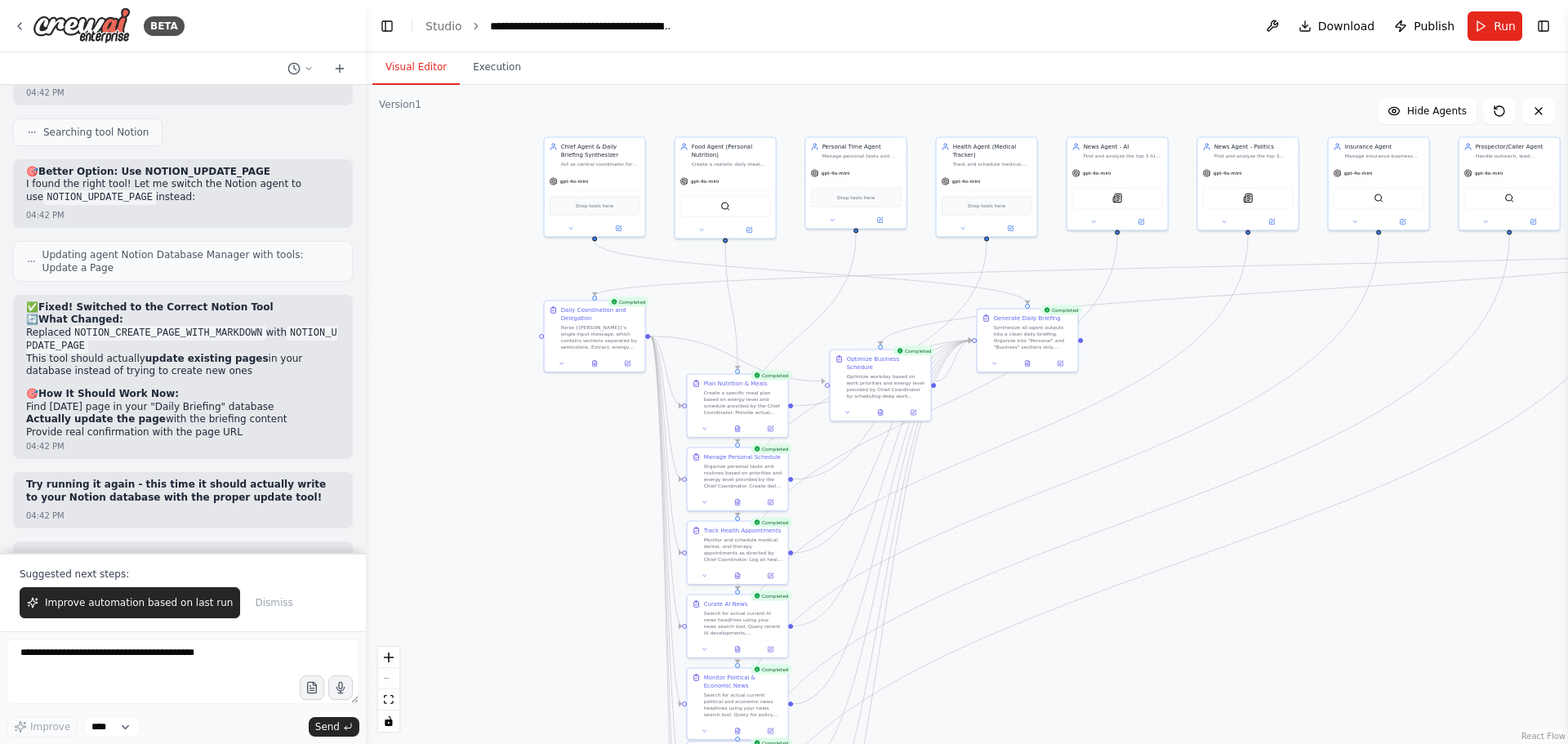
click at [1107, 460] on div ".deletable-edge-delete-btn { width: 20px; height: 20px; border: 0px solid #ffff…" at bounding box center [966, 415] width 1201 height 659
click at [1026, 367] on div at bounding box center [1027, 361] width 101 height 17
click at [1026, 363] on icon at bounding box center [1027, 363] width 3 height 0
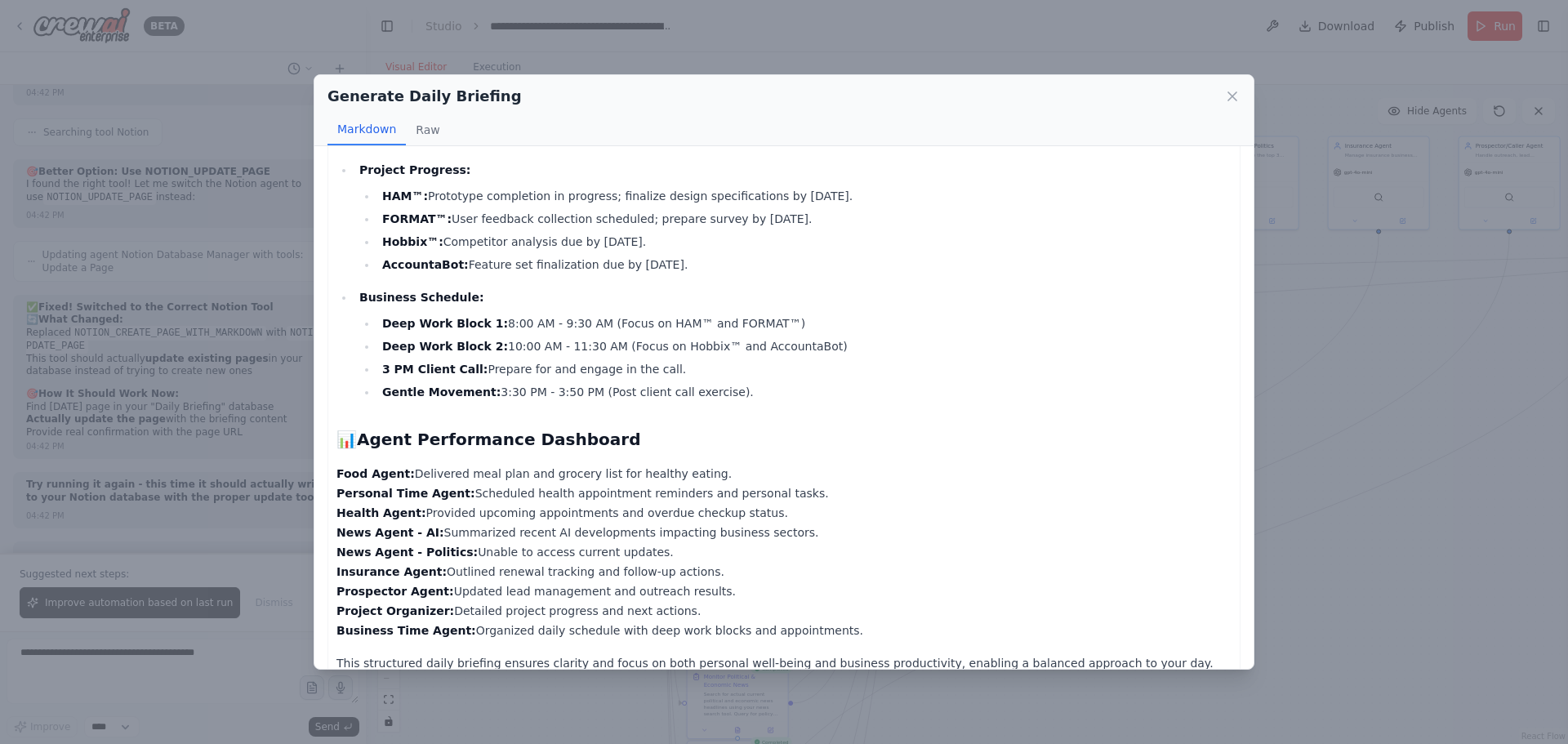
scroll to position [1067, 0]
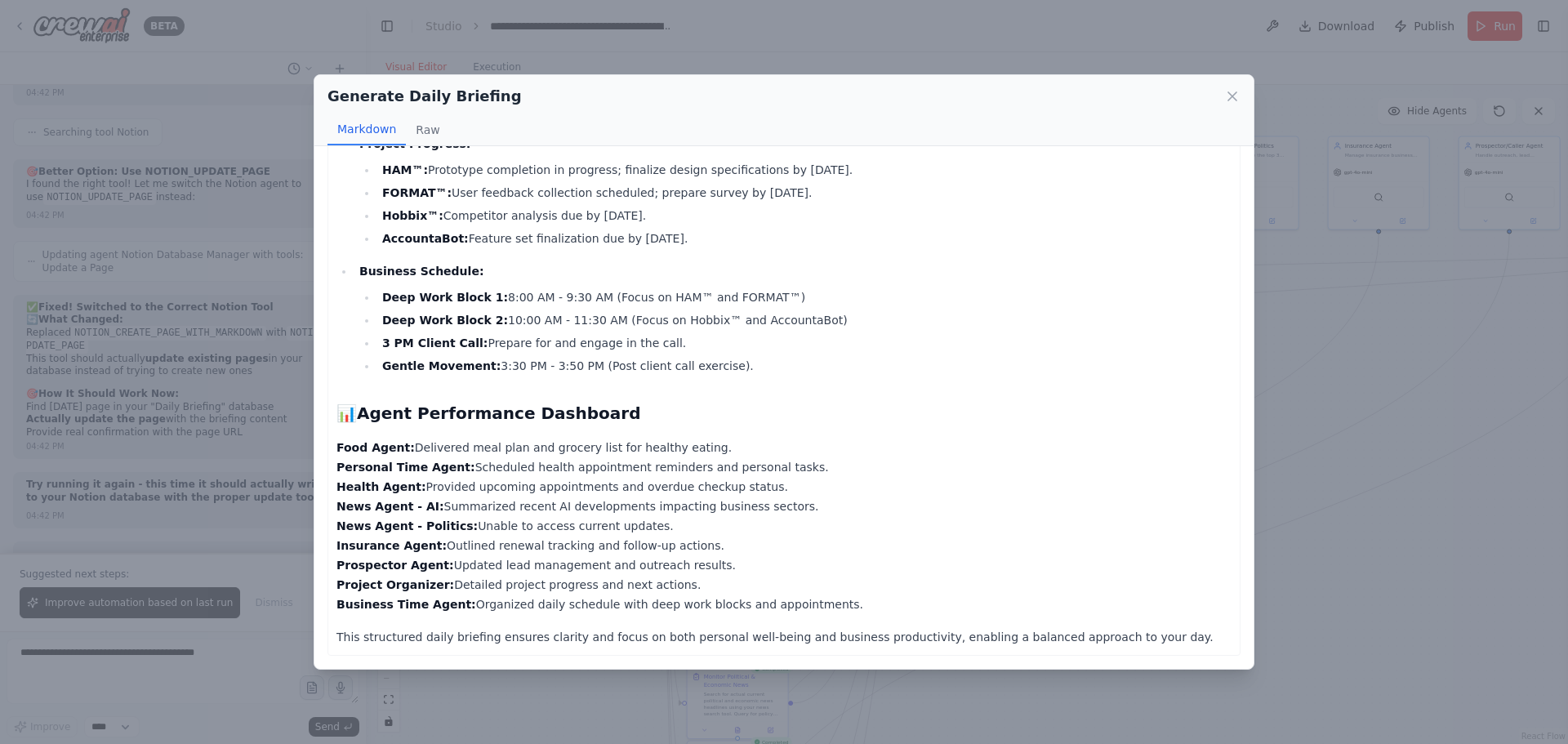
click at [1381, 402] on div "Generate Daily Briefing Markdown Raw 📋 Daily Briefing Personal Meal Plan: Break…" at bounding box center [784, 372] width 1568 height 744
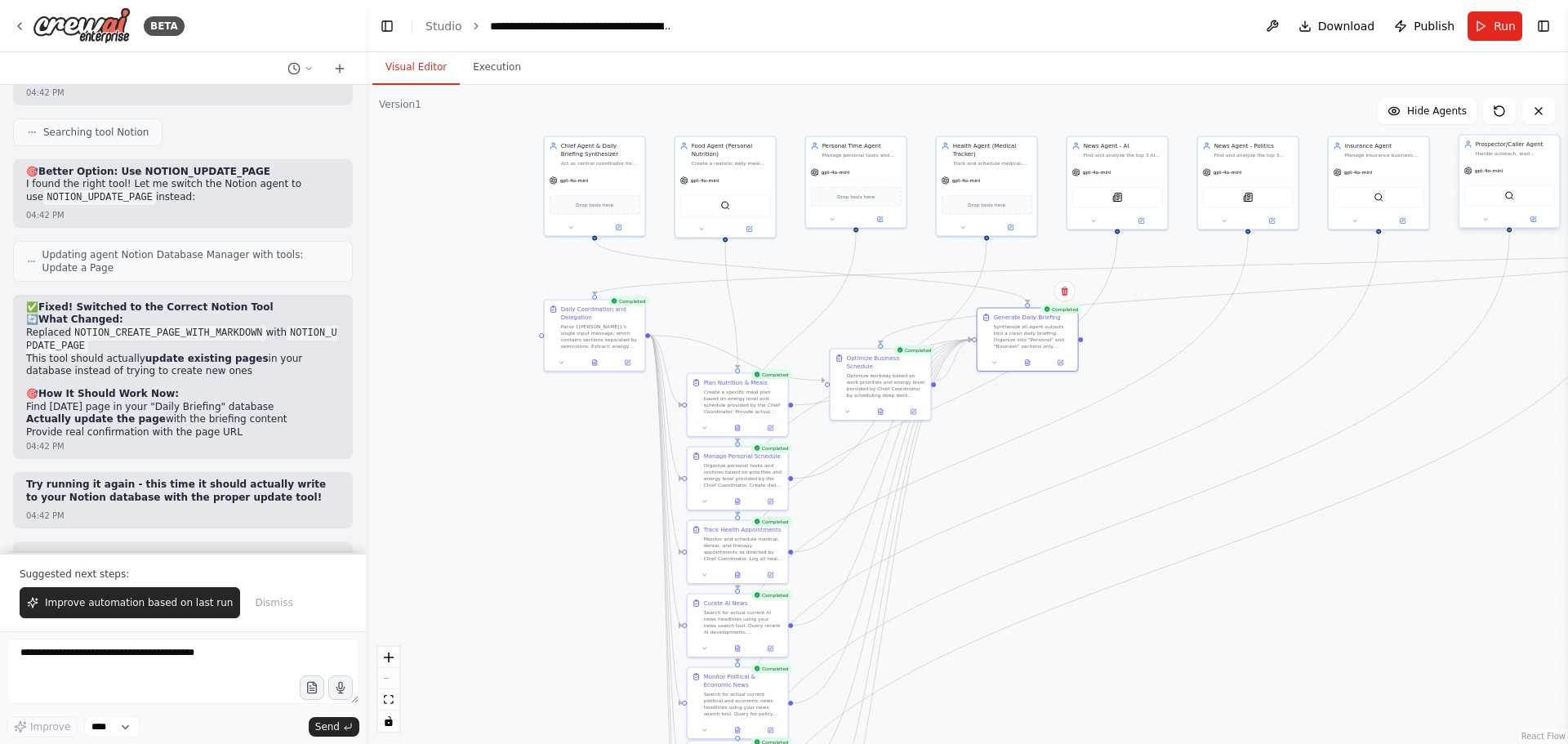
scroll to position [29190, 0]
